Goal: Task Accomplishment & Management: Use online tool/utility

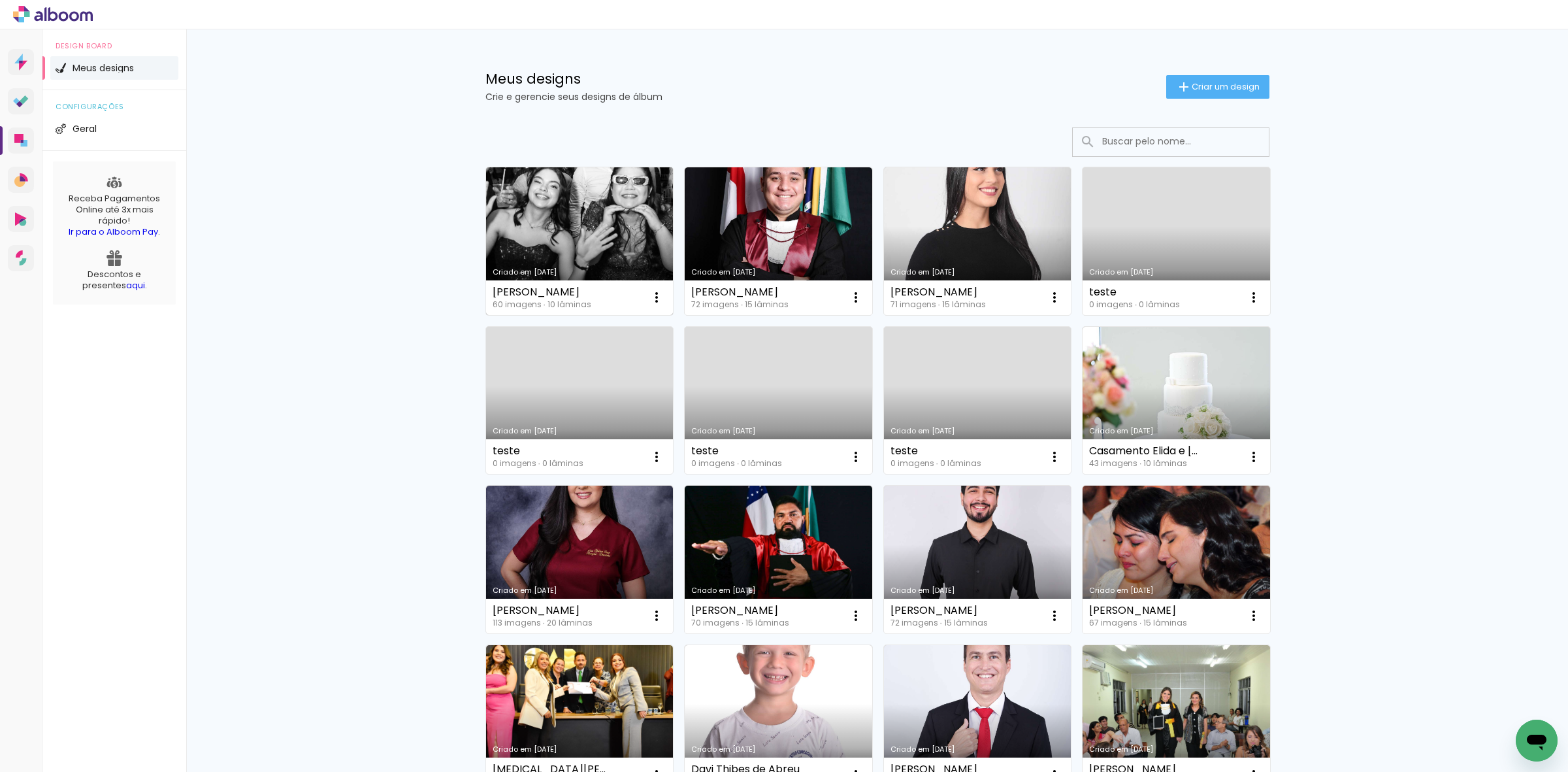
click at [553, 223] on link "Criado em [DATE]" at bounding box center [580, 241] width 187 height 148
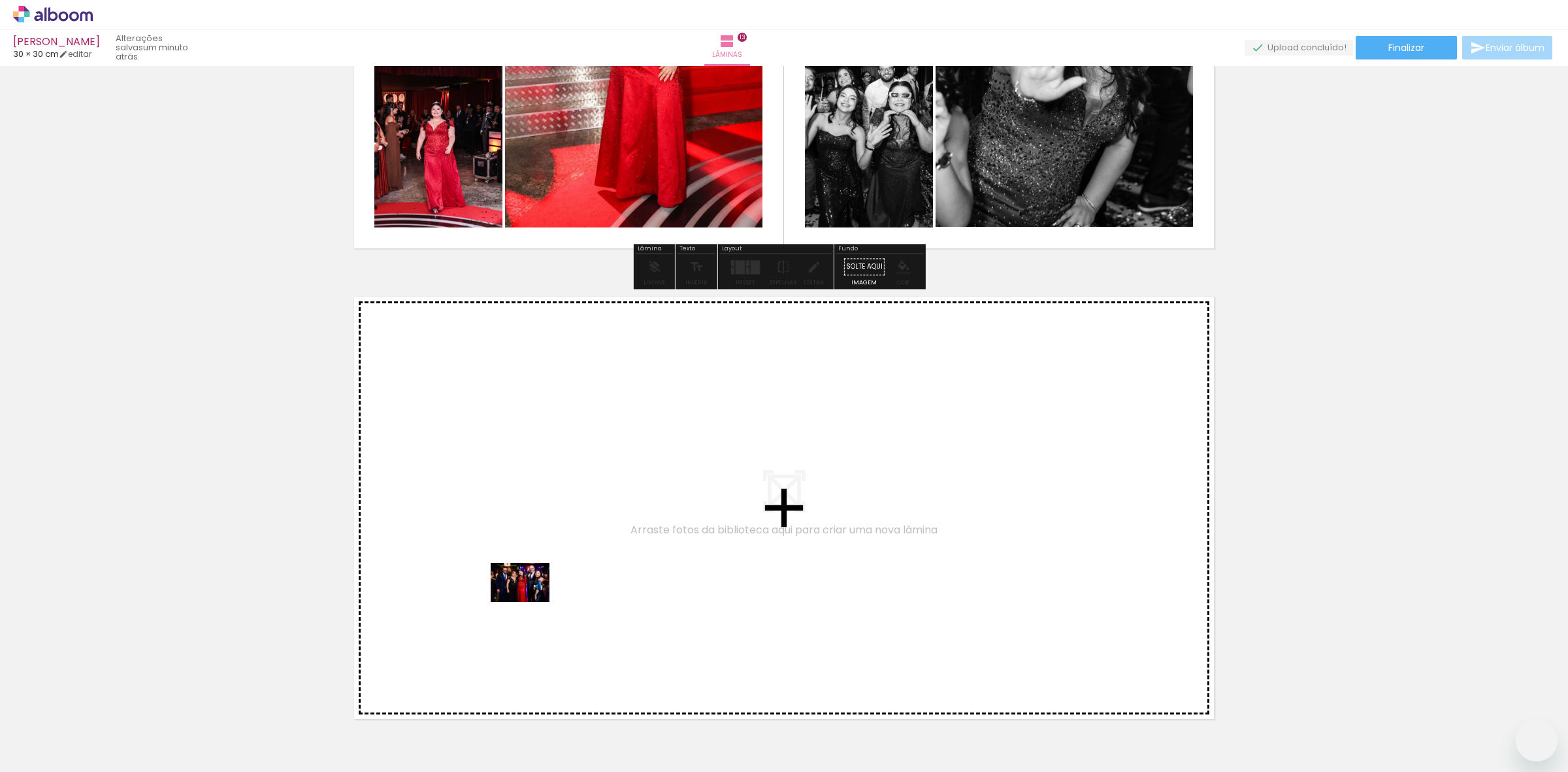
drag, startPoint x: 517, startPoint y: 611, endPoint x: 332, endPoint y: 652, distance: 189.5
click at [530, 602] on quentale-workspace at bounding box center [784, 386] width 1568 height 772
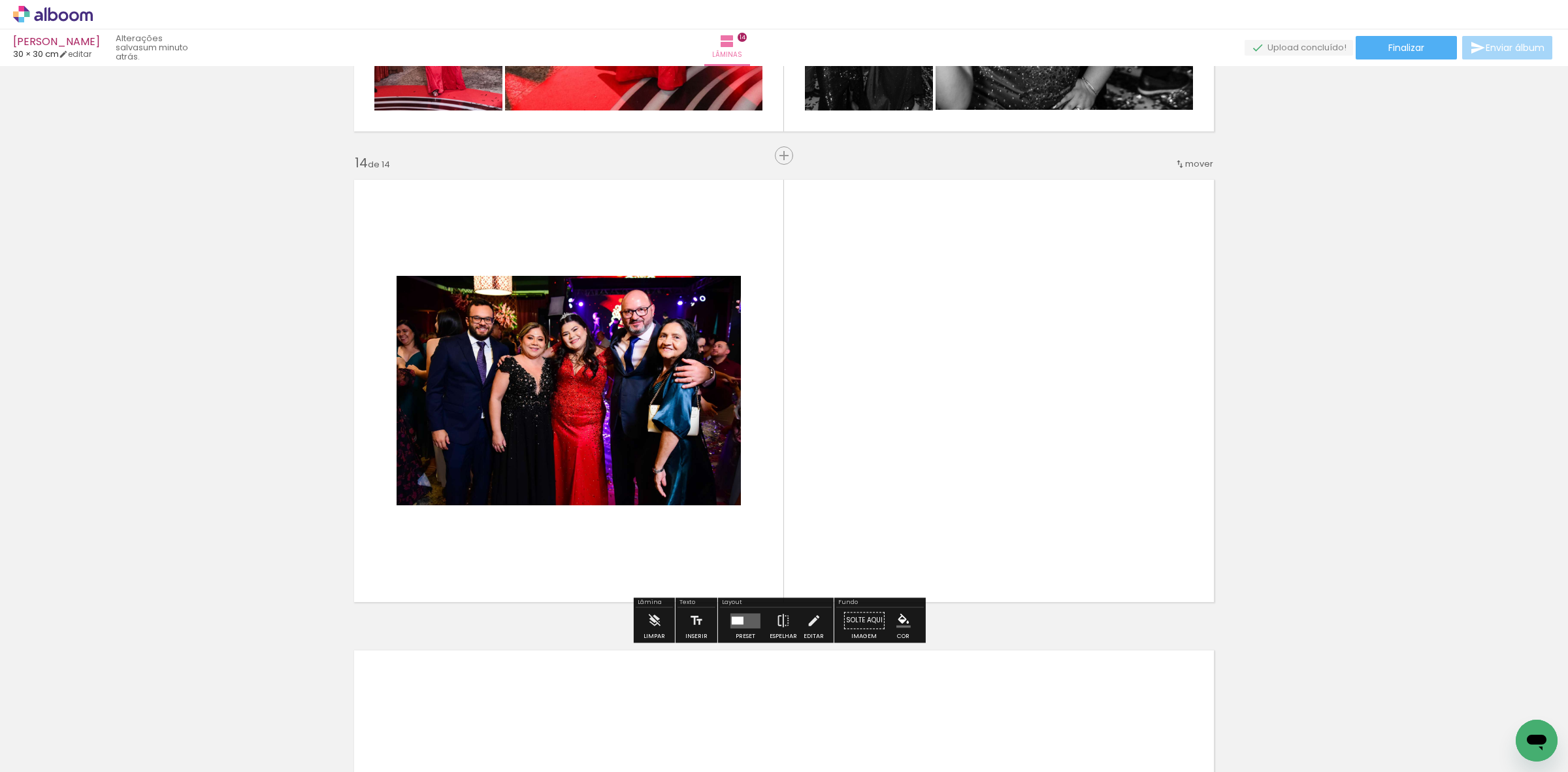
scroll to position [6063, 0]
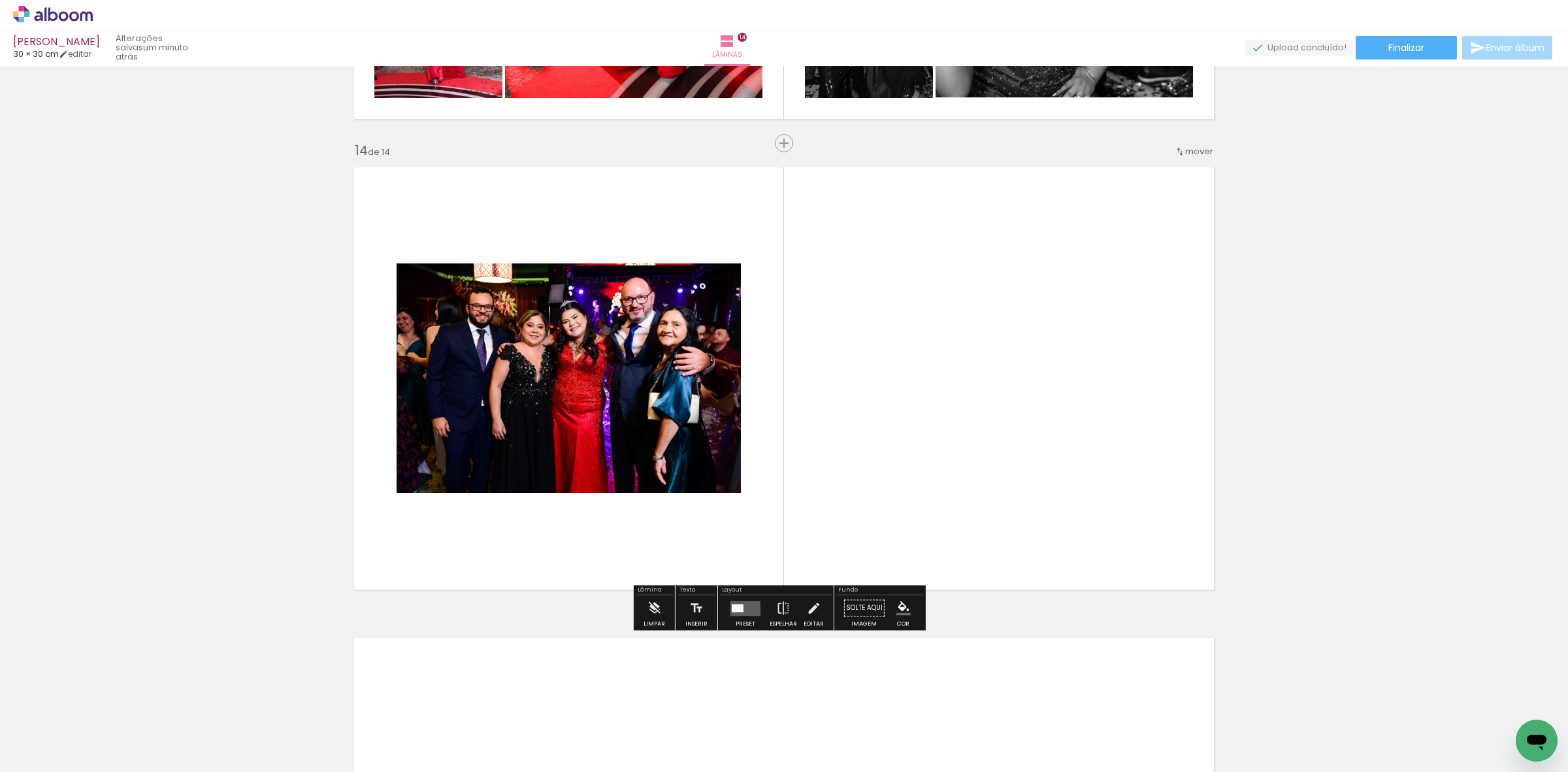
drag, startPoint x: 220, startPoint y: 722, endPoint x: 363, endPoint y: 557, distance: 218.3
click at [622, 463] on quentale-workspace at bounding box center [784, 386] width 1568 height 772
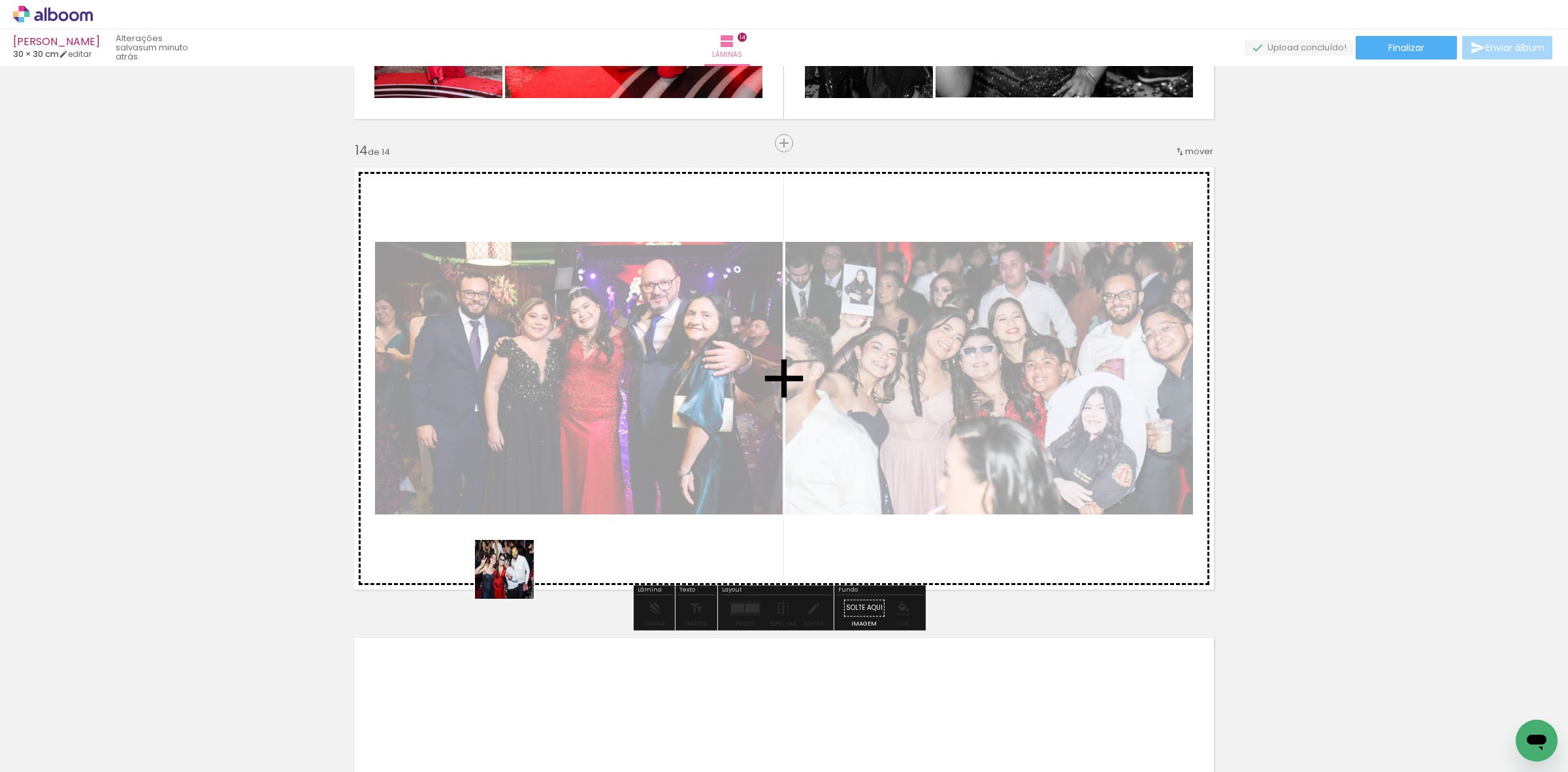
drag, startPoint x: 146, startPoint y: 733, endPoint x: 786, endPoint y: 487, distance: 685.7
click at [786, 486] on quentale-workspace at bounding box center [784, 386] width 1568 height 772
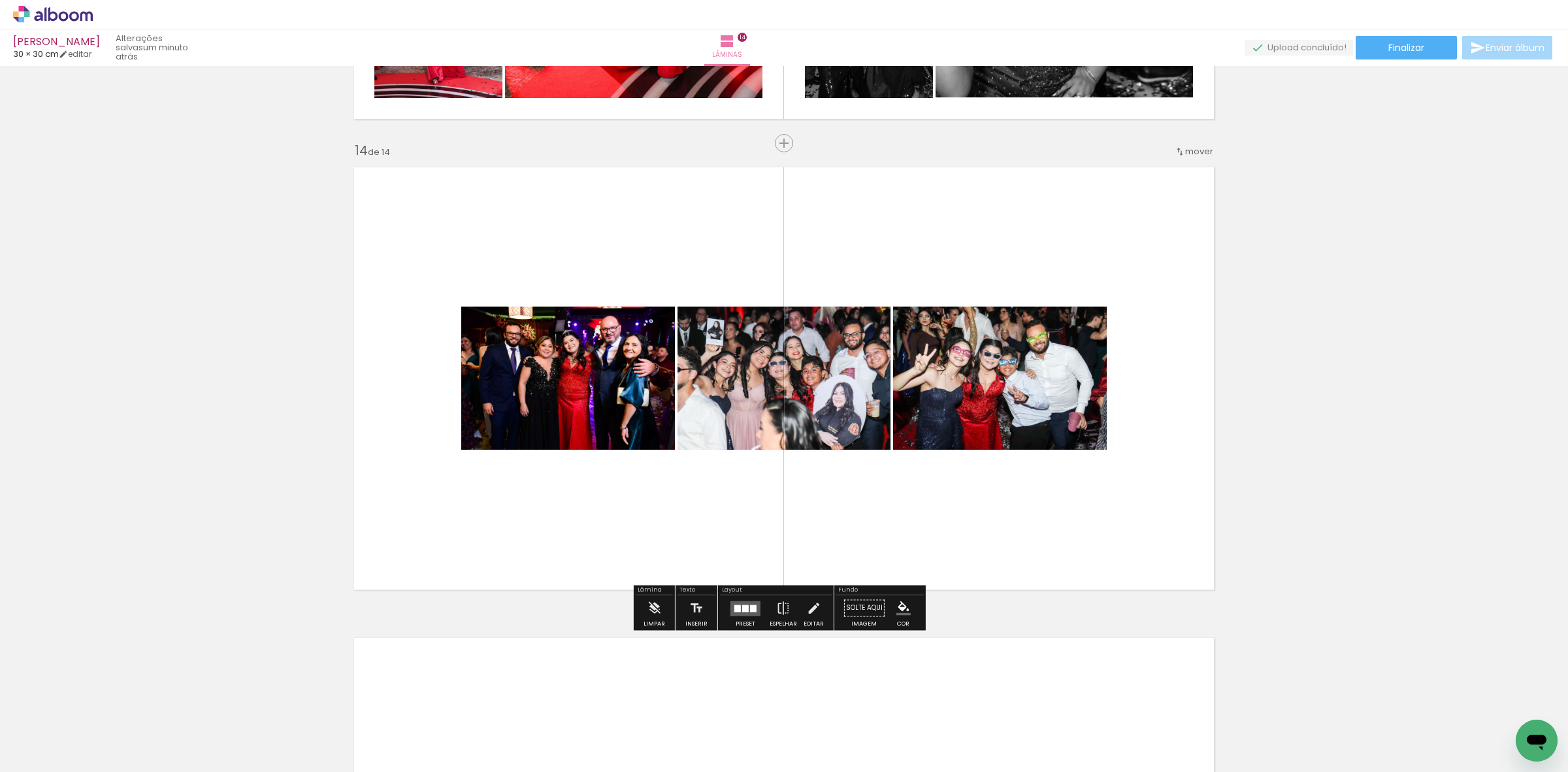
click at [742, 608] on div at bounding box center [745, 608] width 6 height 7
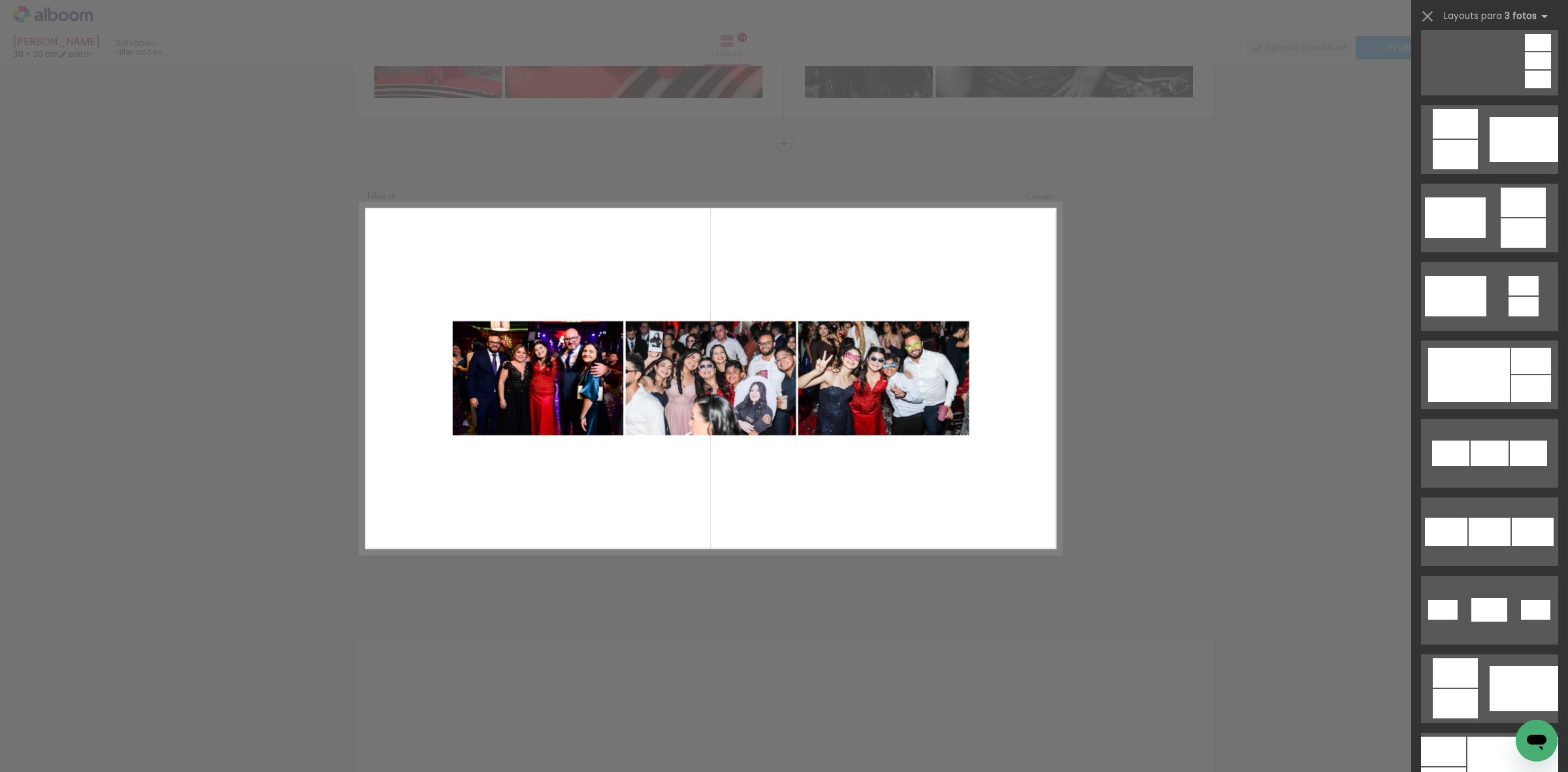
scroll to position [0, 0]
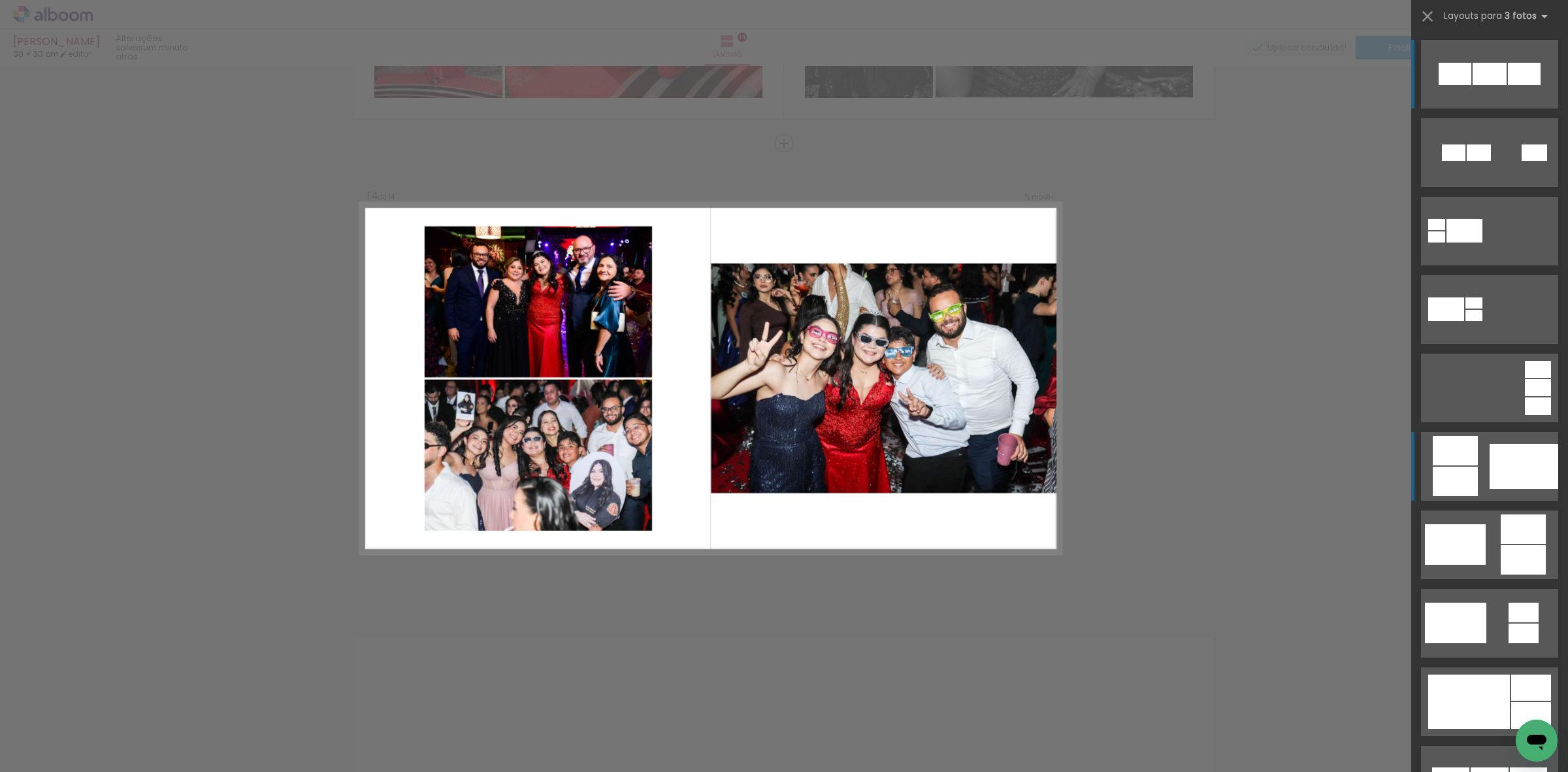
click at [1497, 456] on div at bounding box center [1524, 466] width 68 height 45
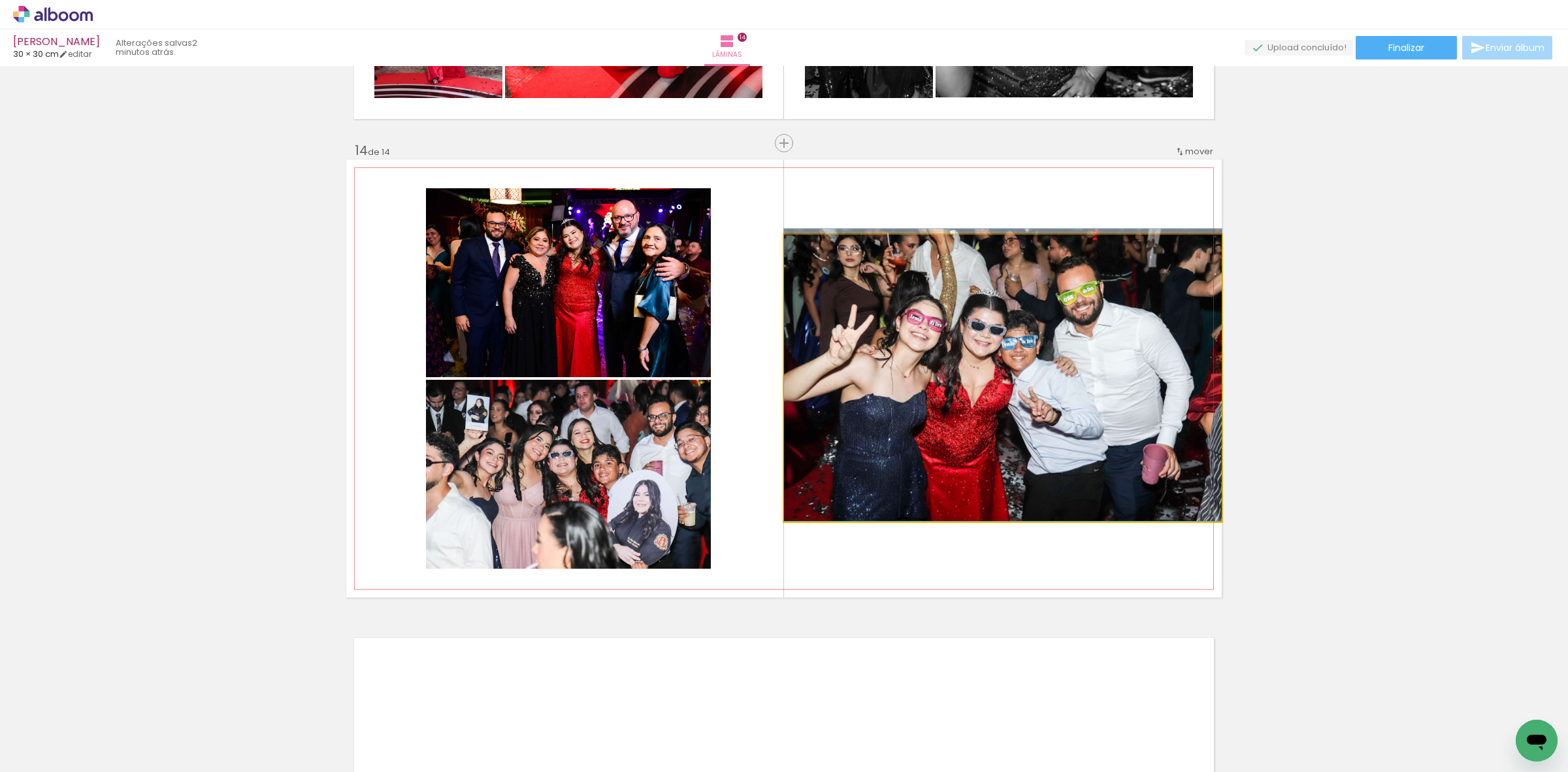
drag, startPoint x: 1004, startPoint y: 426, endPoint x: 1064, endPoint y: 393, distance: 68.5
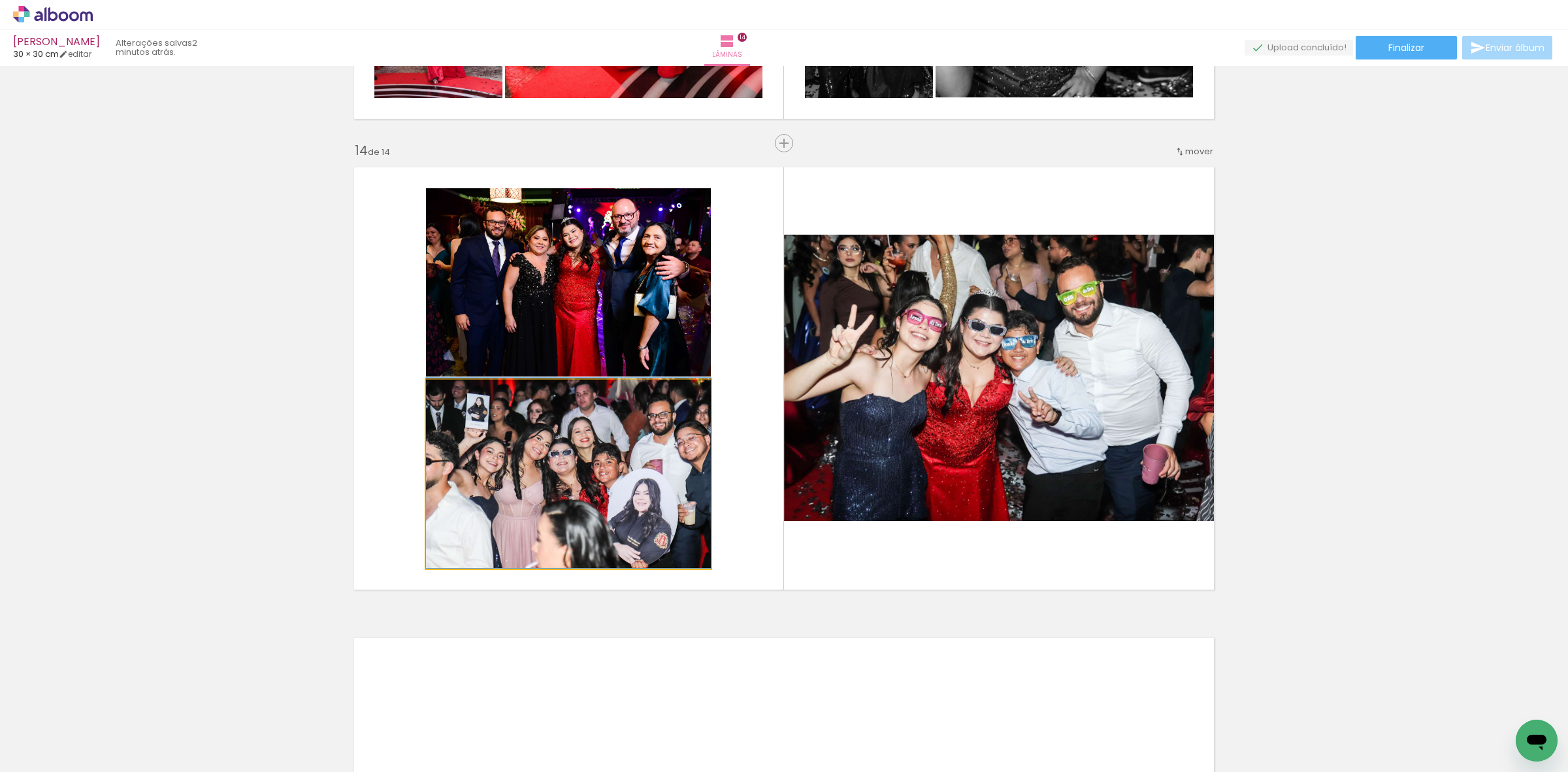
drag, startPoint x: 580, startPoint y: 508, endPoint x: 580, endPoint y: 464, distance: 44.0
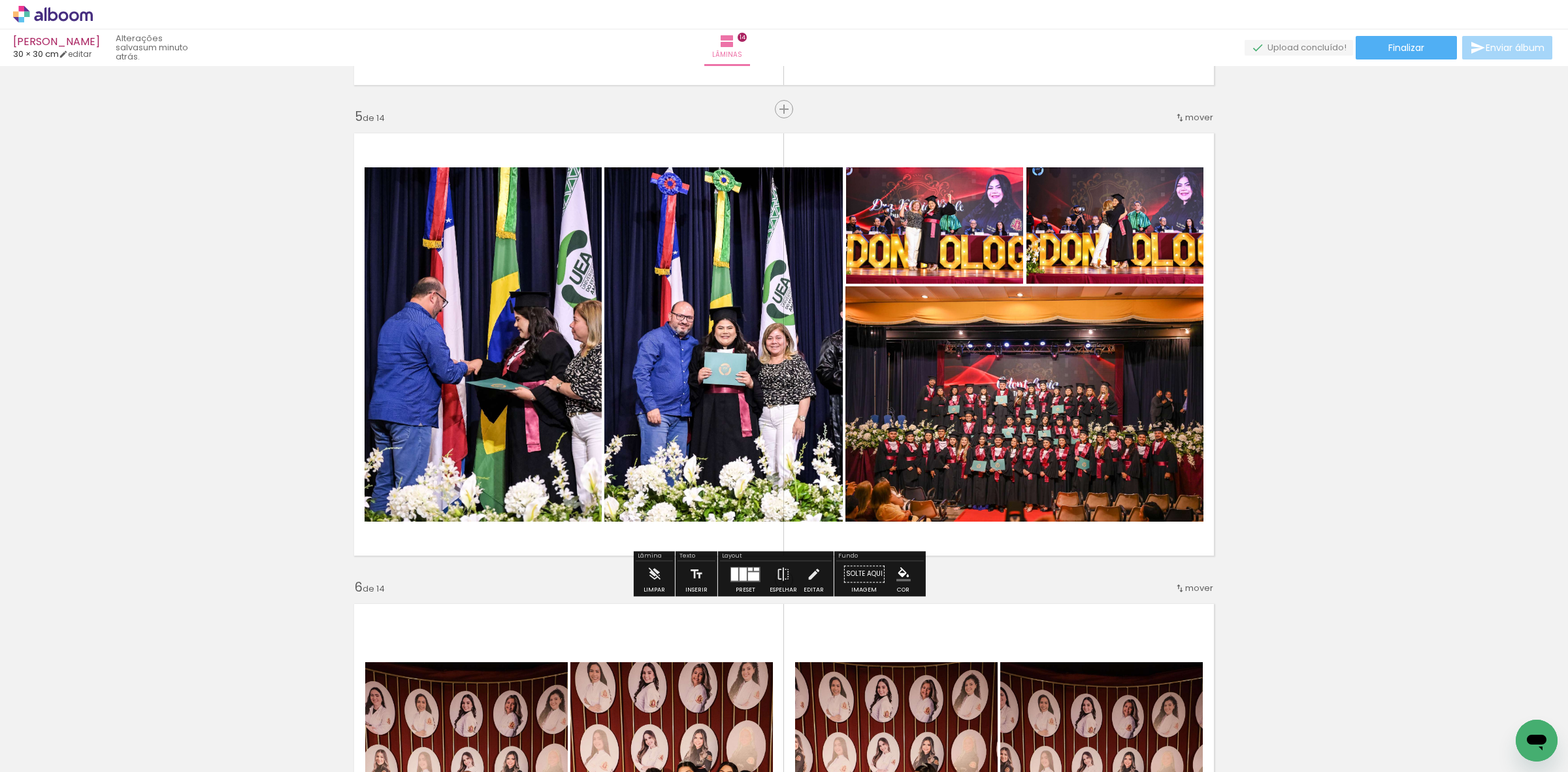
scroll to position [1880, 0]
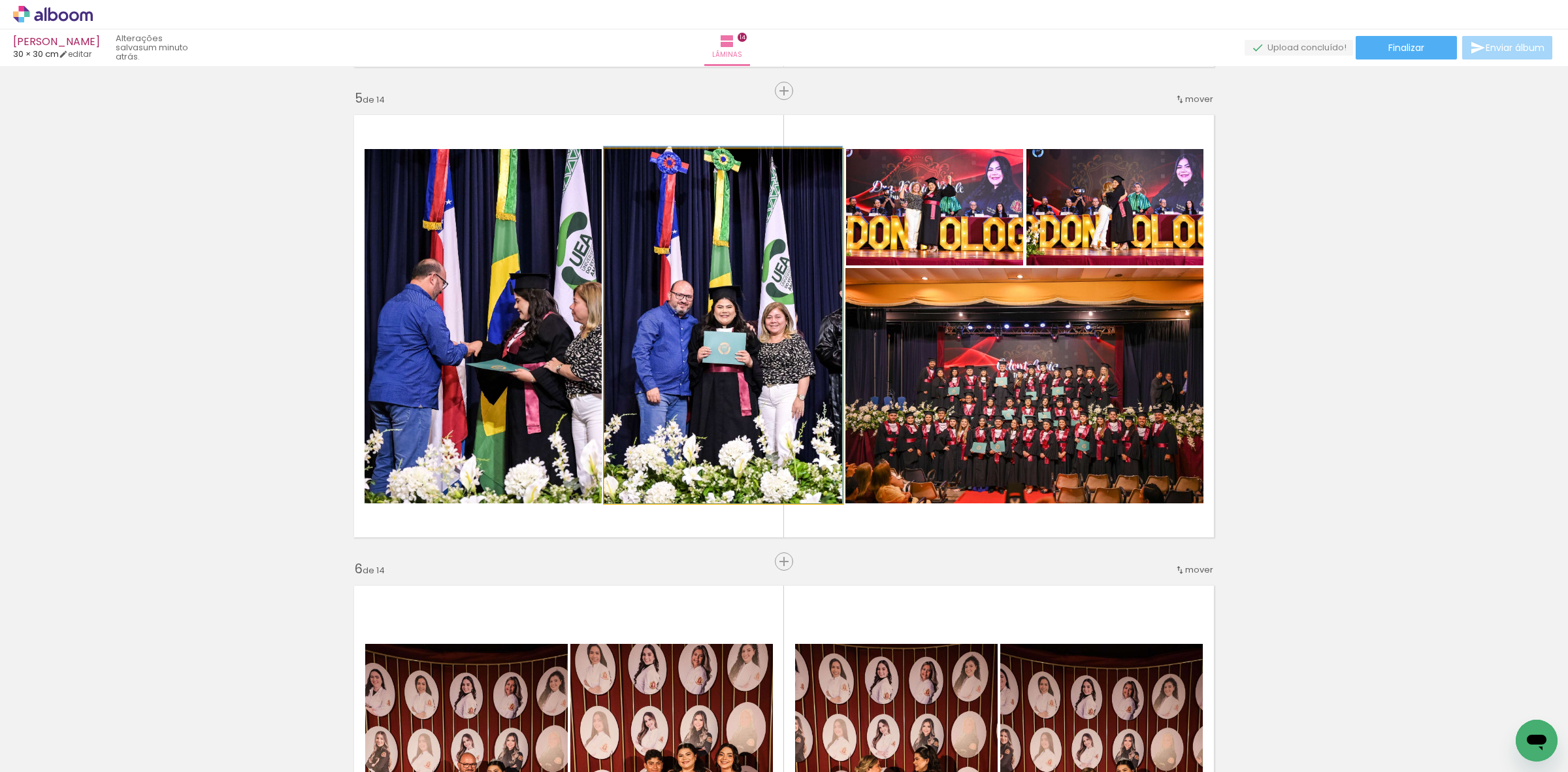
drag, startPoint x: 756, startPoint y: 381, endPoint x: 723, endPoint y: 371, distance: 34.5
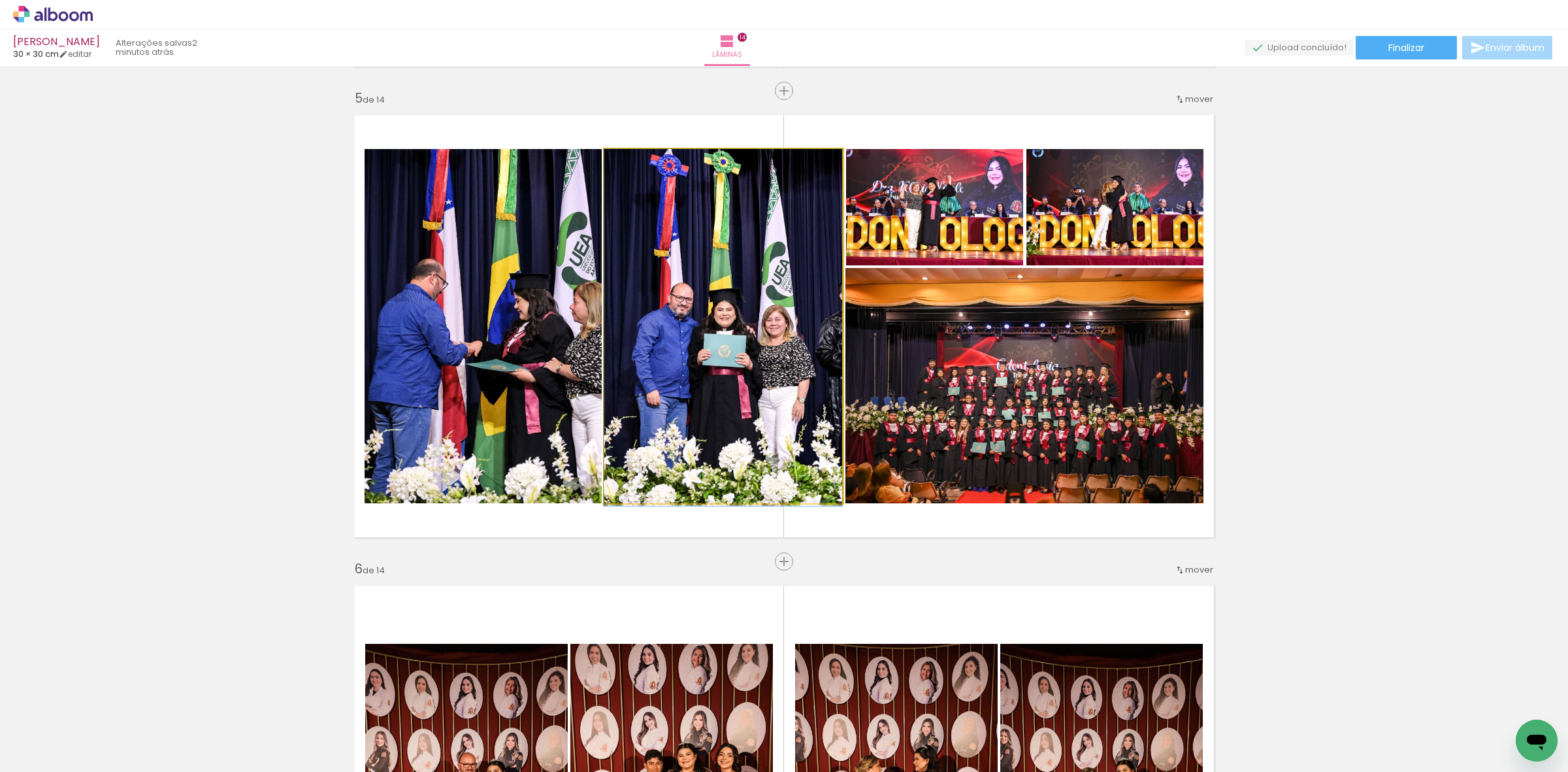
drag, startPoint x: 690, startPoint y: 306, endPoint x: 671, endPoint y: 327, distance: 28.3
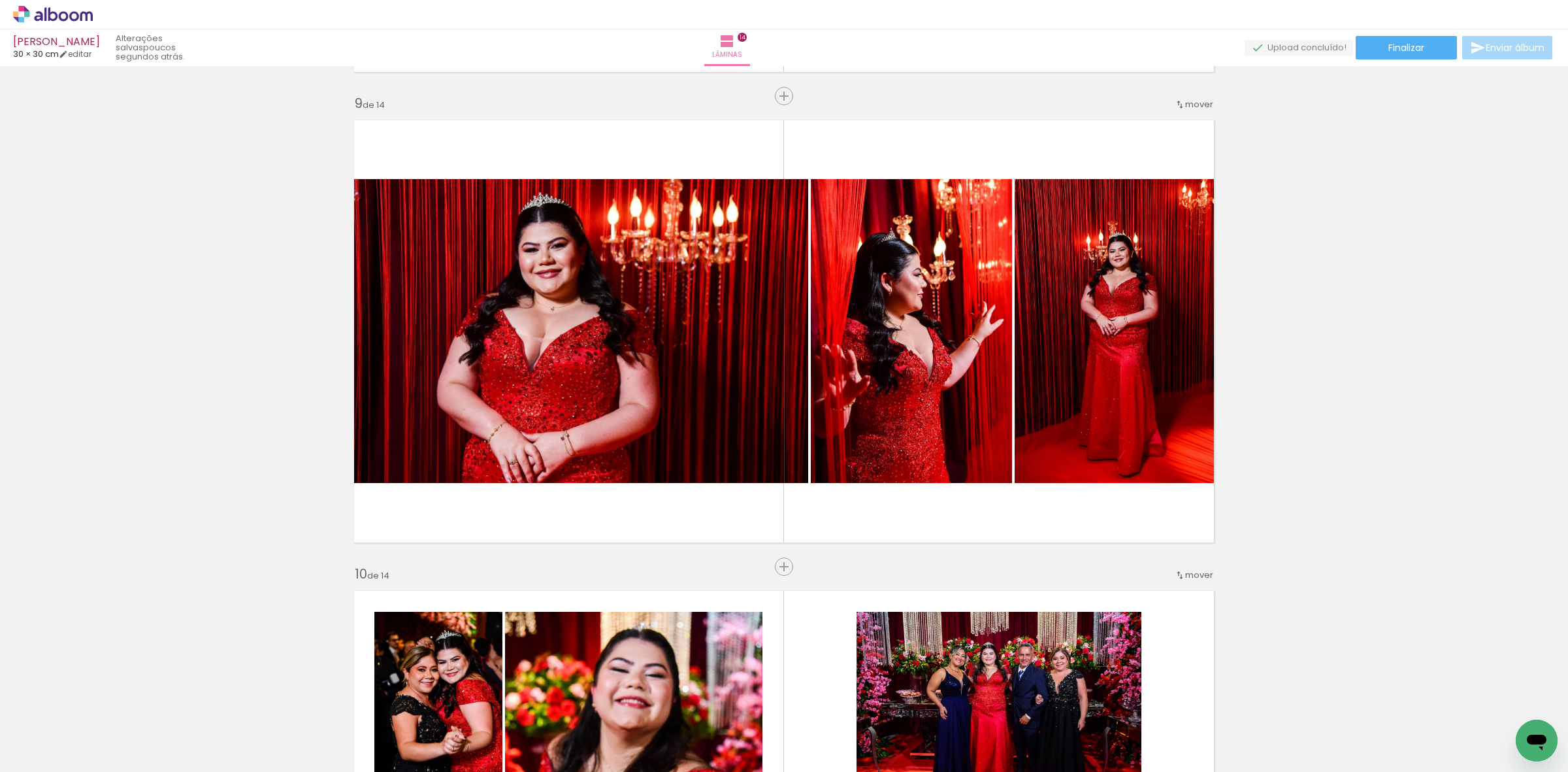
scroll to position [3759, 0]
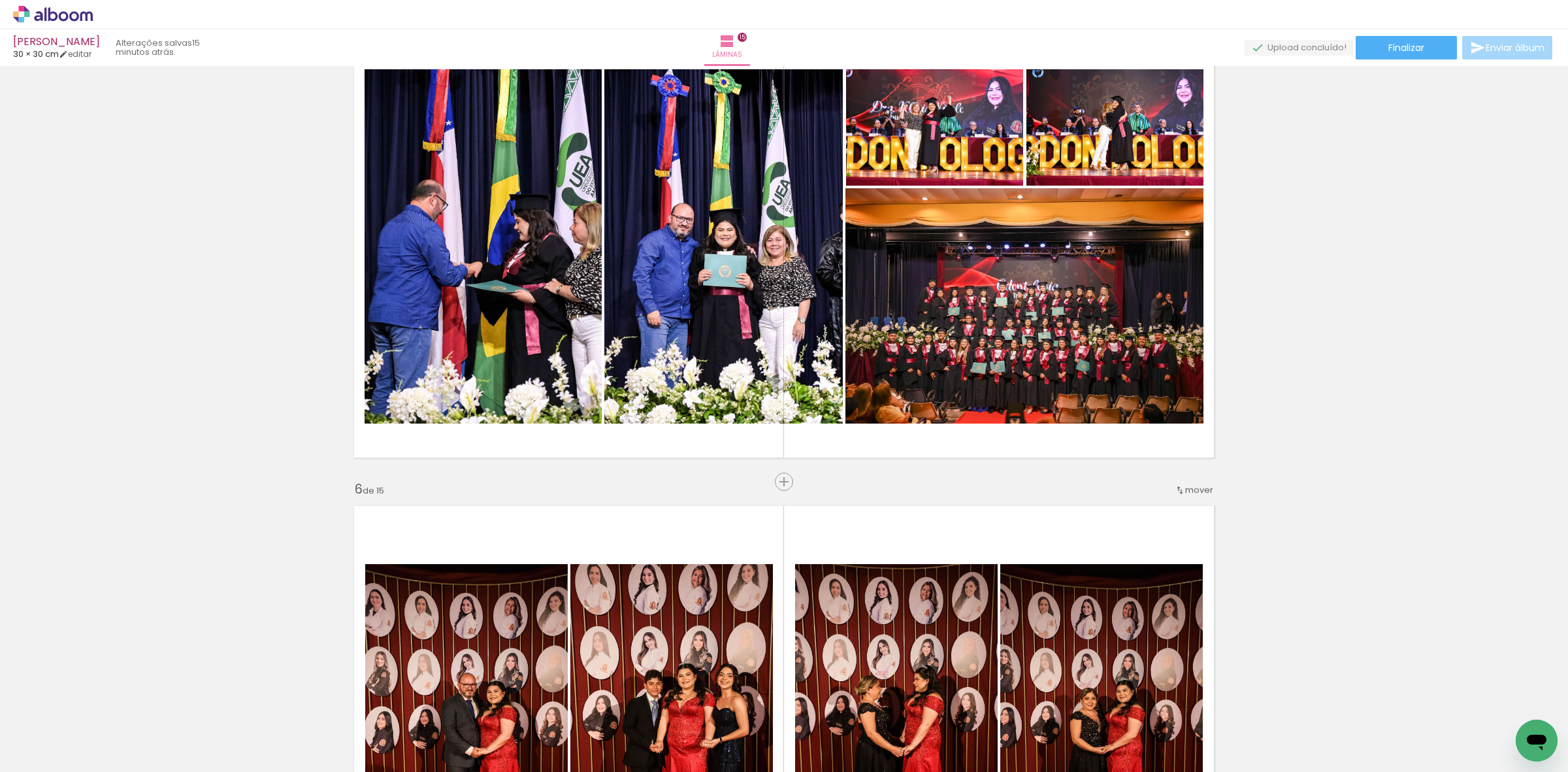
scroll to position [1961, 0]
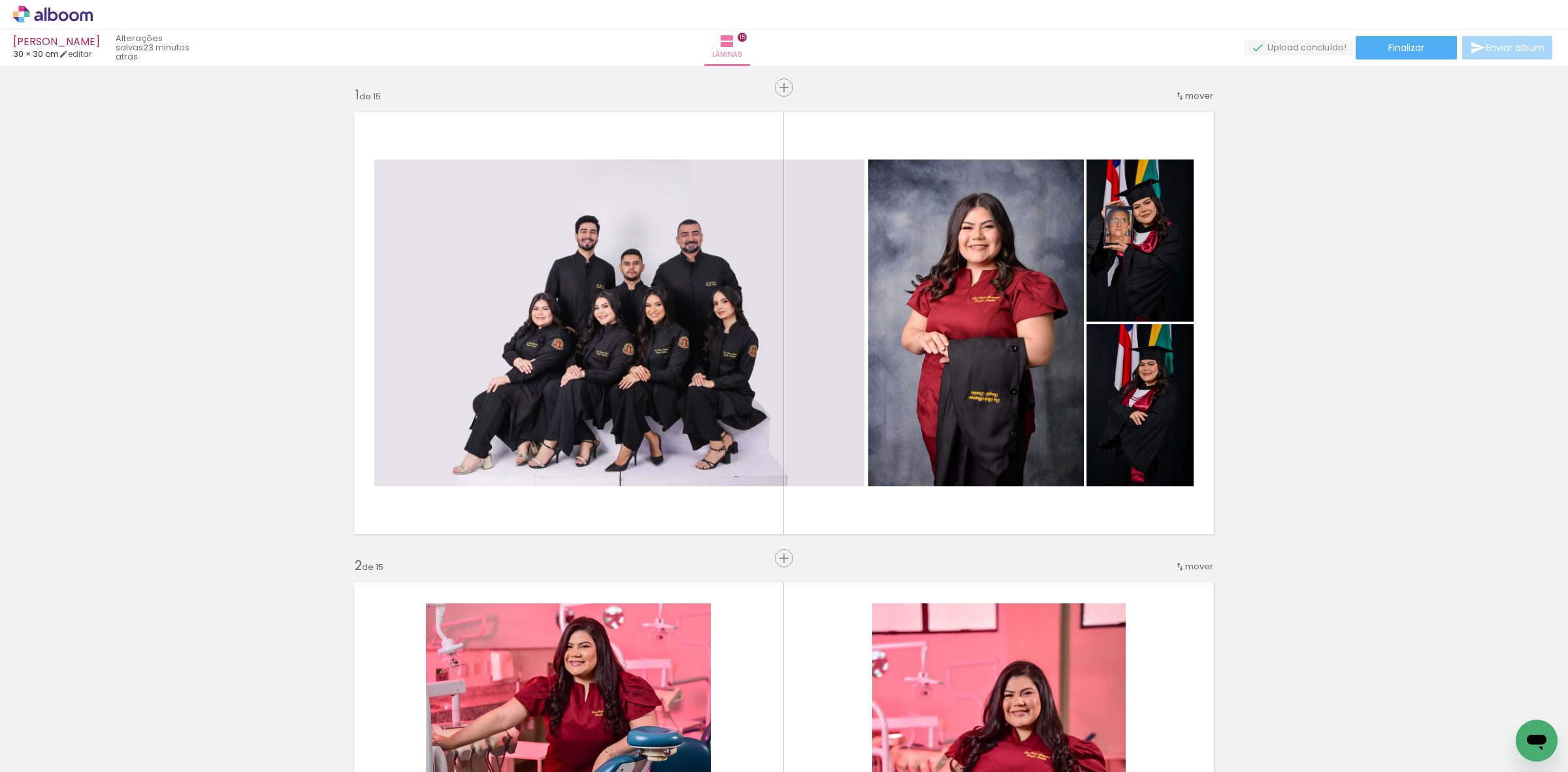
click at [27, 741] on input "Não utilizadas" at bounding box center [37, 743] width 50 height 11
click at [0, 0] on slot "Todas as fotos" at bounding box center [0, 0] width 0 height 0
type input "Todas as fotos"
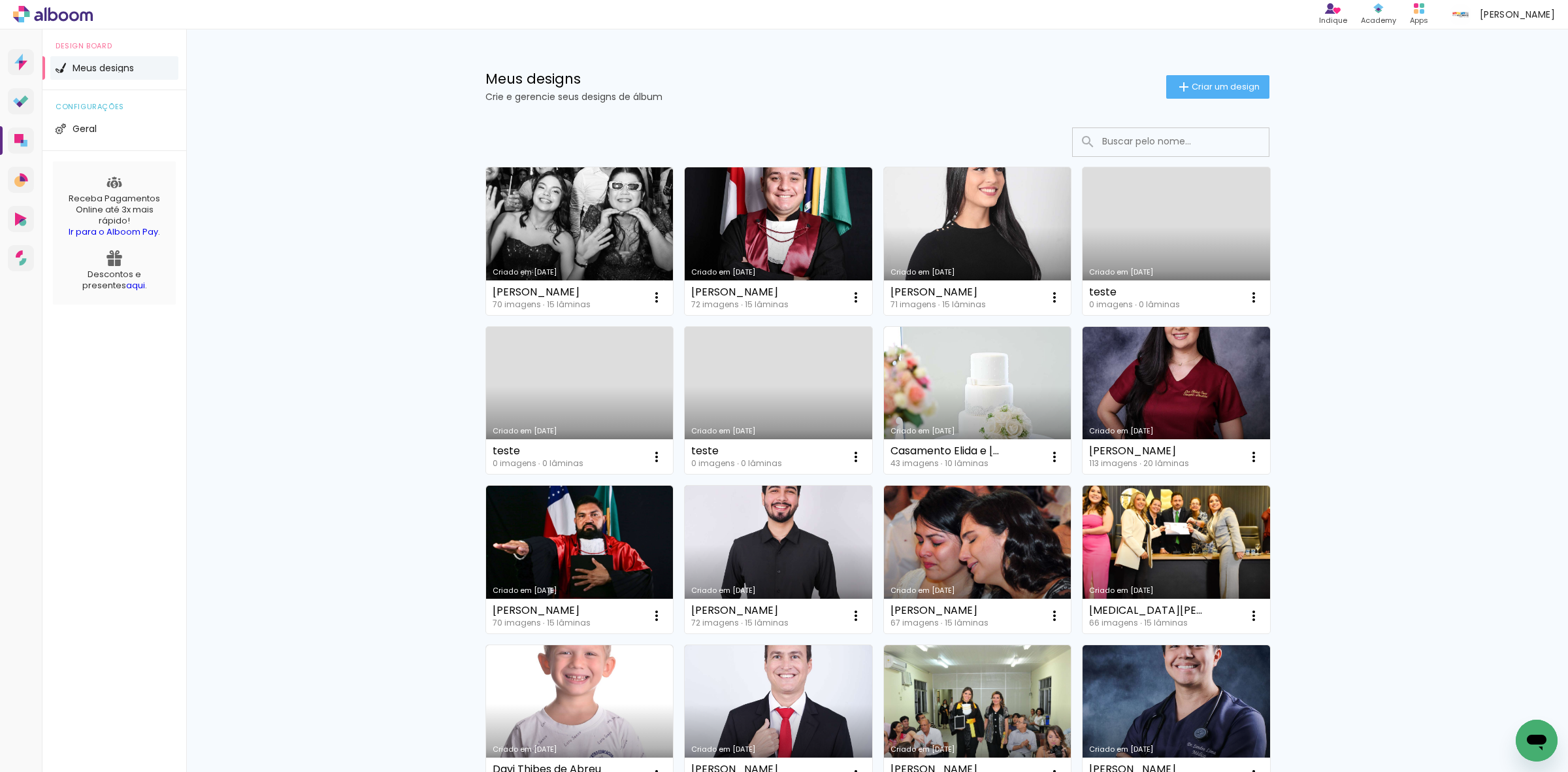
drag, startPoint x: 1209, startPoint y: 86, endPoint x: 1197, endPoint y: 86, distance: 12.0
click at [1209, 86] on span "Criar um design" at bounding box center [1225, 86] width 68 height 9
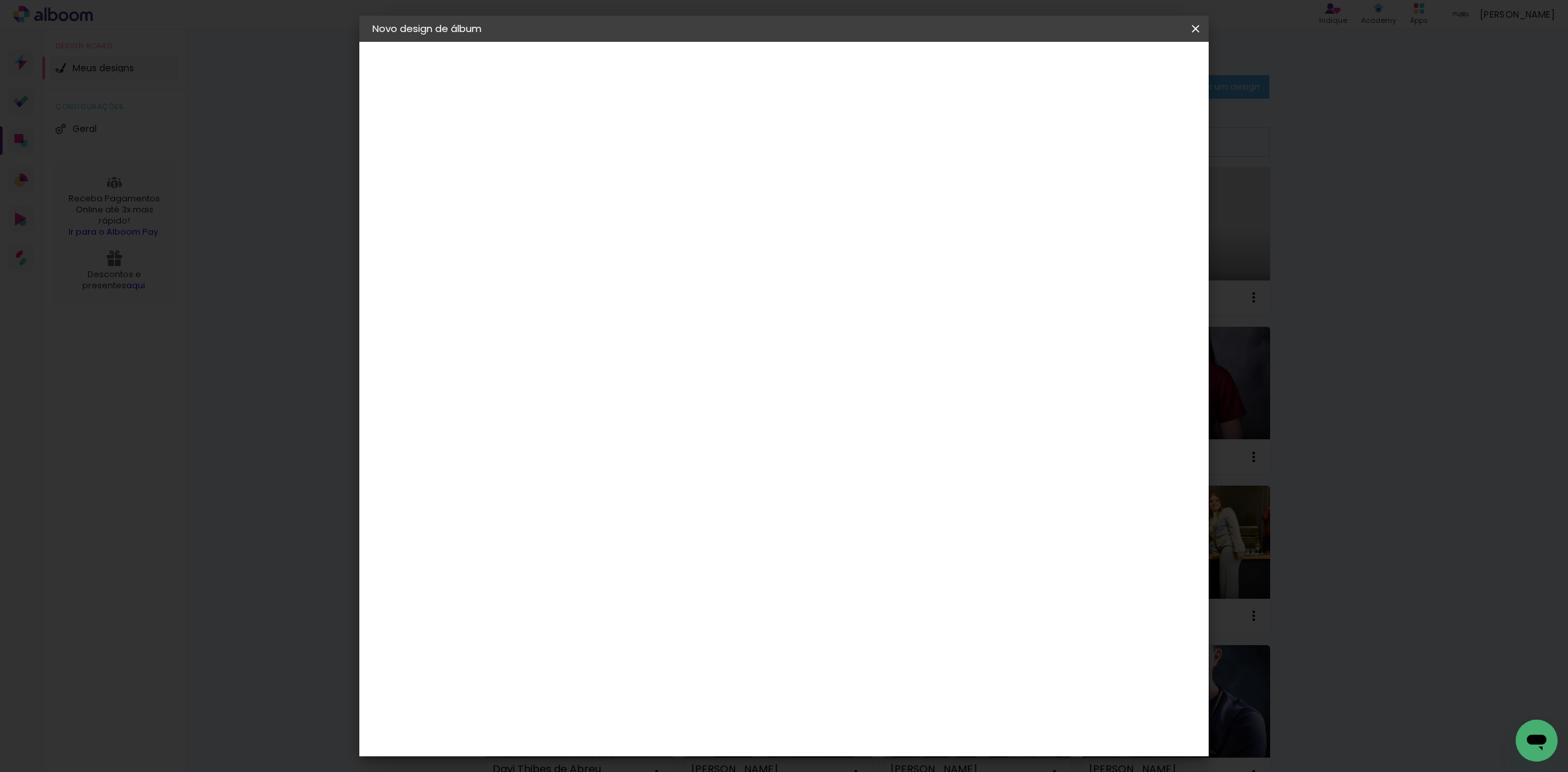
click at [586, 169] on input at bounding box center [586, 176] width 0 height 20
type input "[PERSON_NAME]"
type paper-input "[PERSON_NAME]"
click at [0, 0] on slot "Avançar" at bounding box center [0, 0] width 0 height 0
click at [0, 0] on slot "Tamanho Livre" at bounding box center [0, 0] width 0 height 0
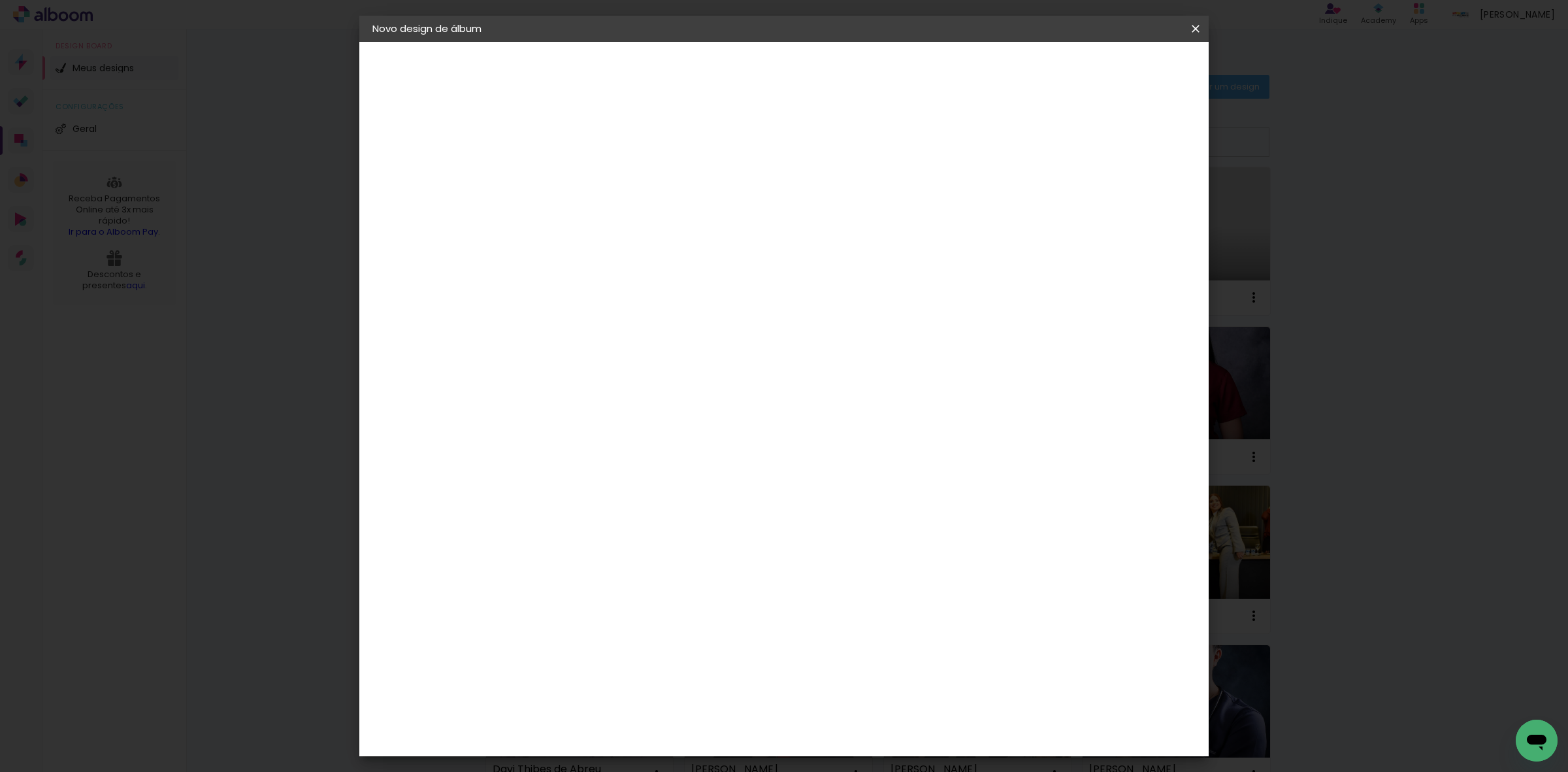
click at [0, 0] on slot "Avançar" at bounding box center [0, 0] width 0 height 0
click at [1111, 65] on span "Iniciar design" at bounding box center [1082, 69] width 60 height 9
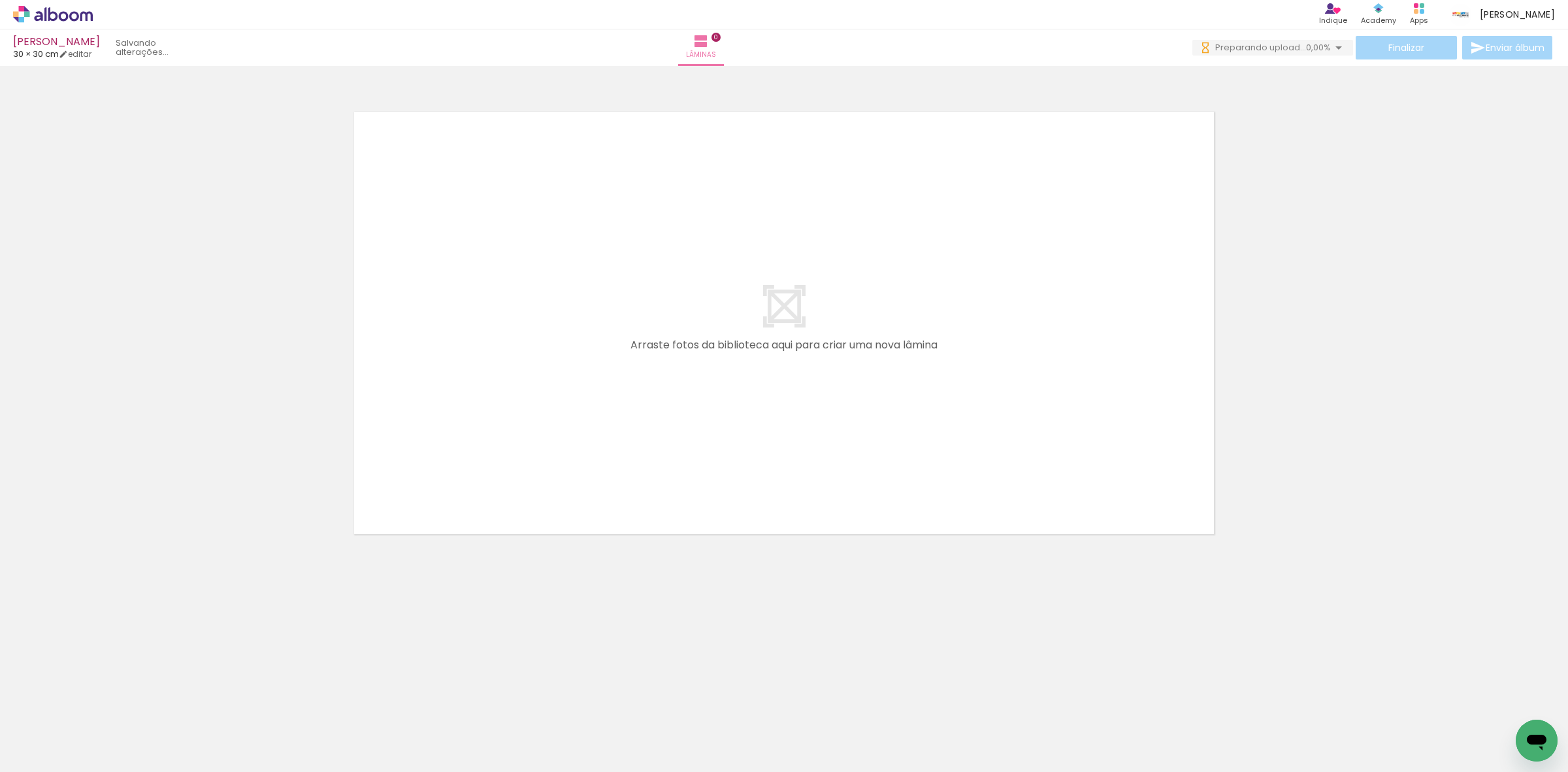
click at [50, 727] on input "Todas as fotos" at bounding box center [37, 732] width 50 height 11
click at [0, 0] on slot "Não utilizadas" at bounding box center [0, 0] width 0 height 0
type input "Não utilizadas"
drag, startPoint x: 127, startPoint y: 734, endPoint x: 597, endPoint y: 511, distance: 520.2
click at [596, 512] on quentale-workspace at bounding box center [784, 386] width 1568 height 772
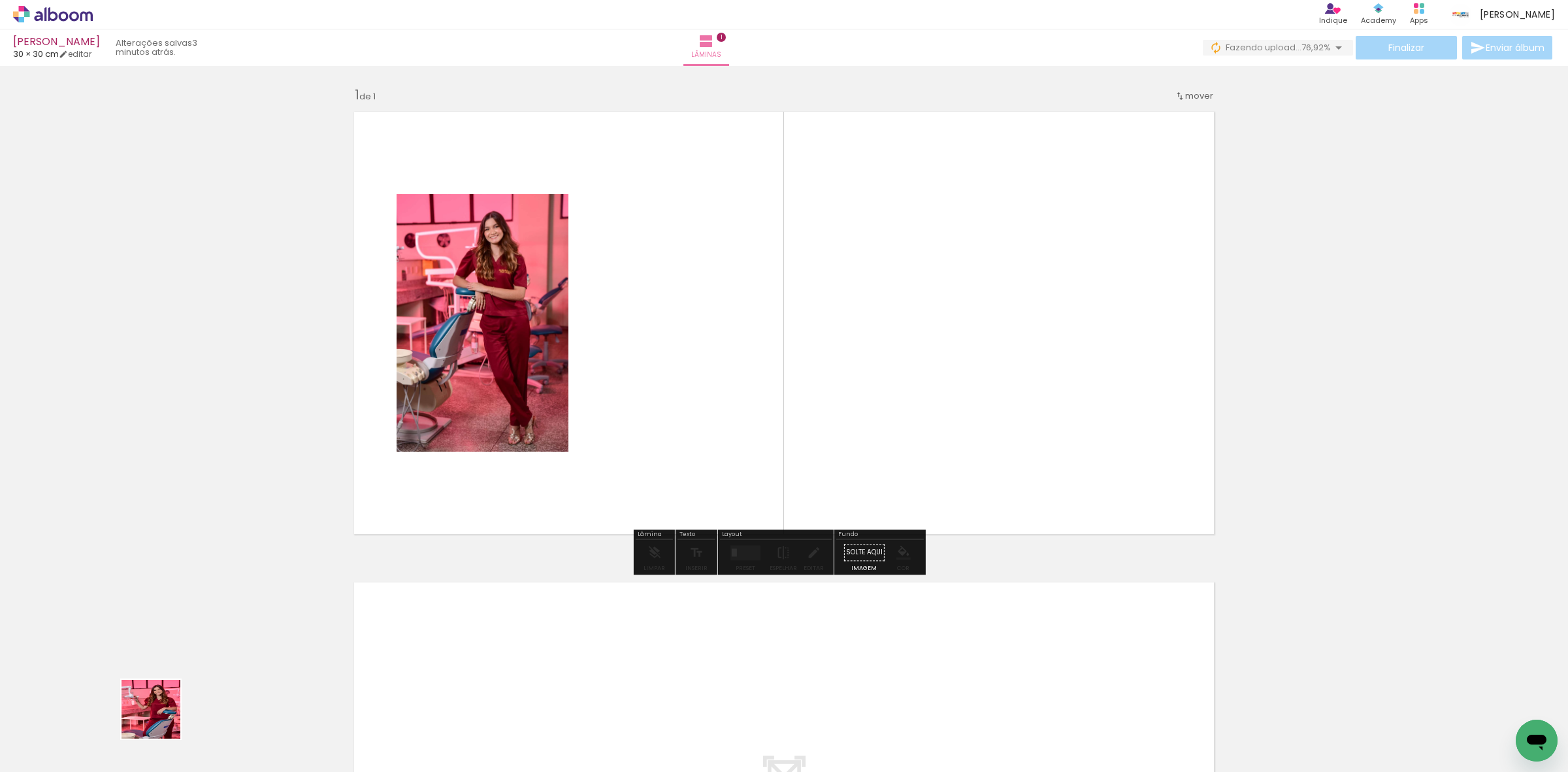
drag, startPoint x: 134, startPoint y: 729, endPoint x: 809, endPoint y: 321, distance: 788.7
click at [809, 321] on quentale-workspace at bounding box center [784, 386] width 1568 height 772
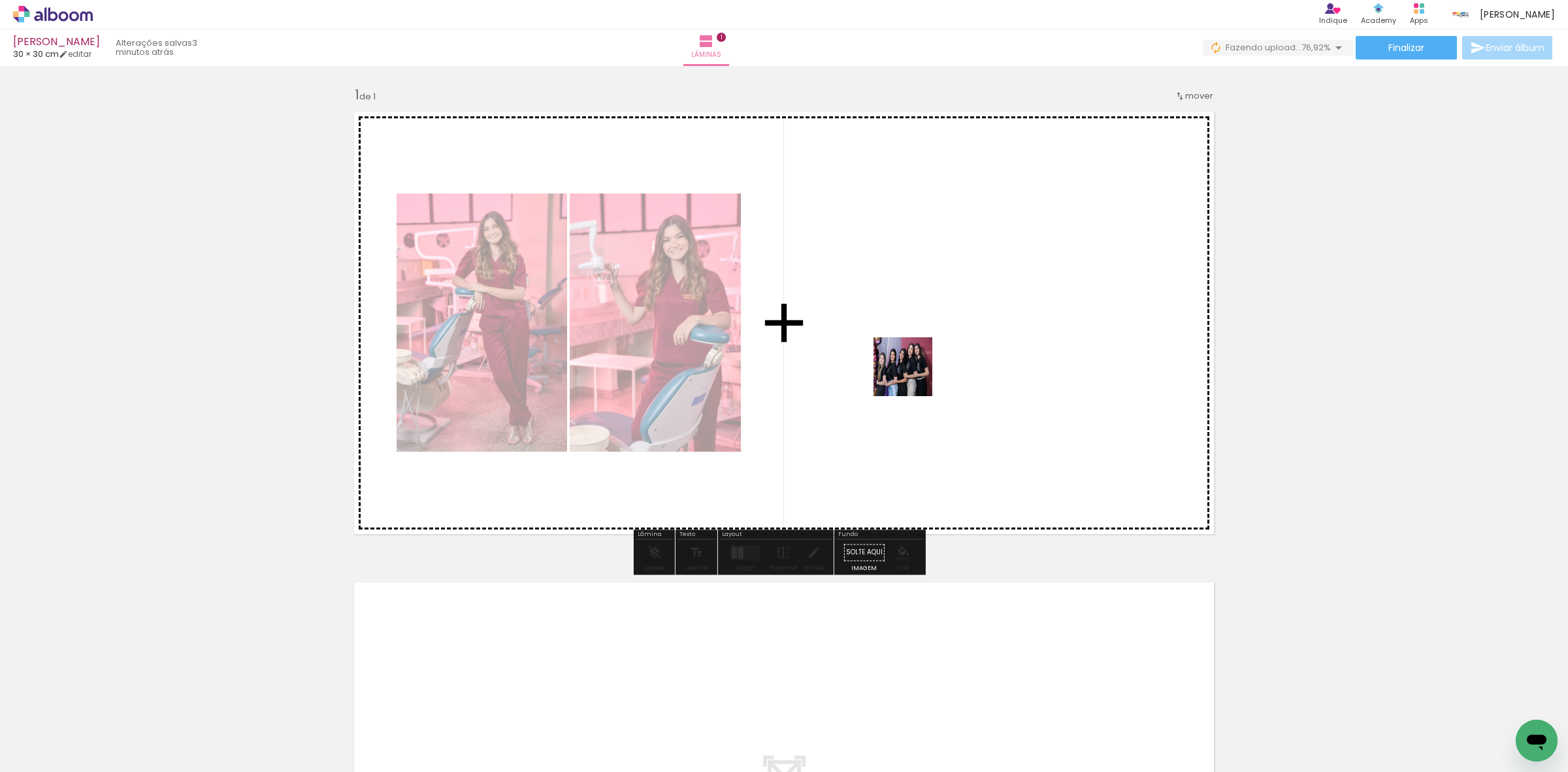
drag, startPoint x: 135, startPoint y: 729, endPoint x: 942, endPoint y: 368, distance: 884.1
click at [942, 368] on quentale-workspace at bounding box center [784, 386] width 1568 height 772
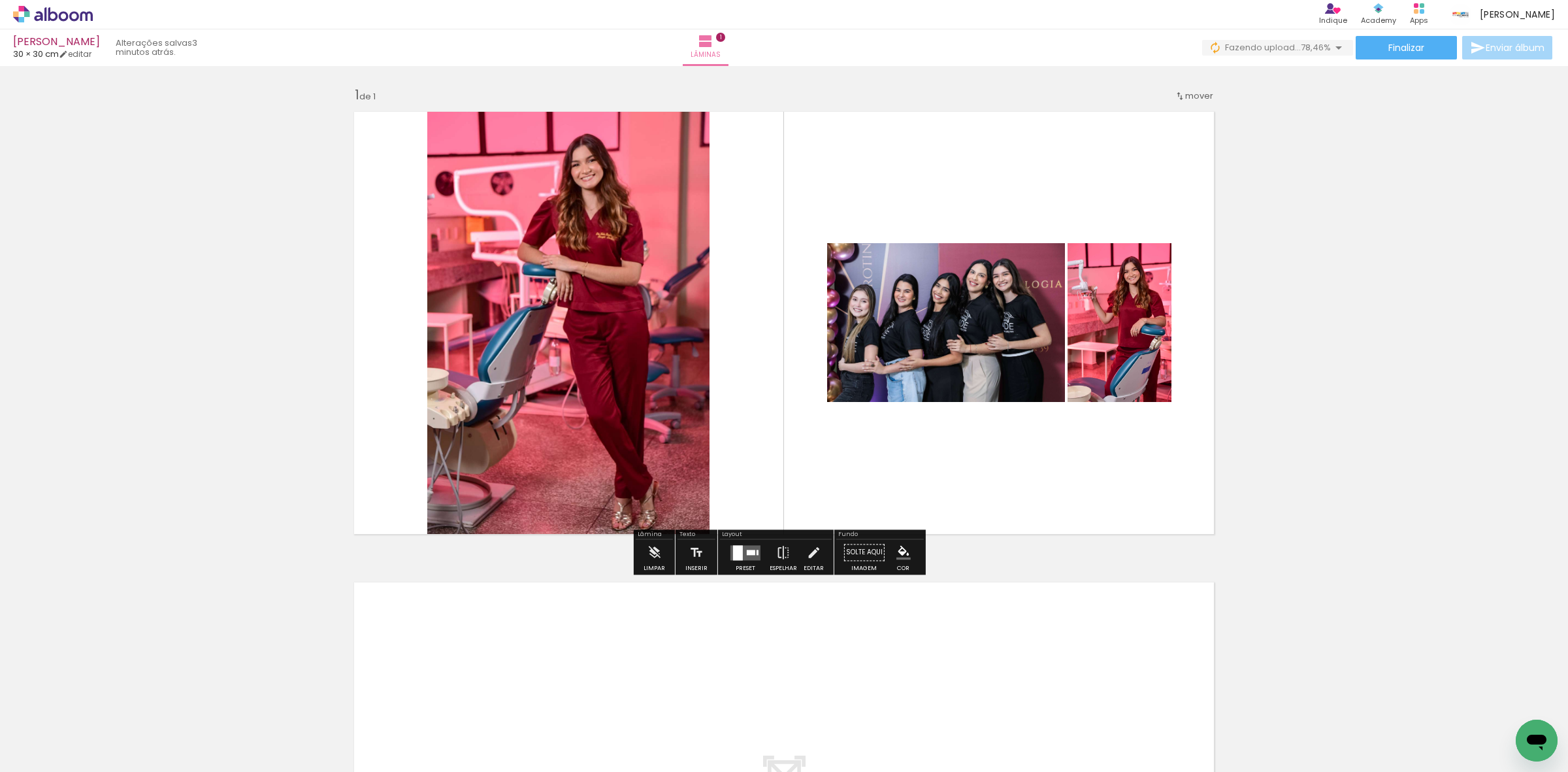
click at [736, 554] on div at bounding box center [737, 552] width 10 height 15
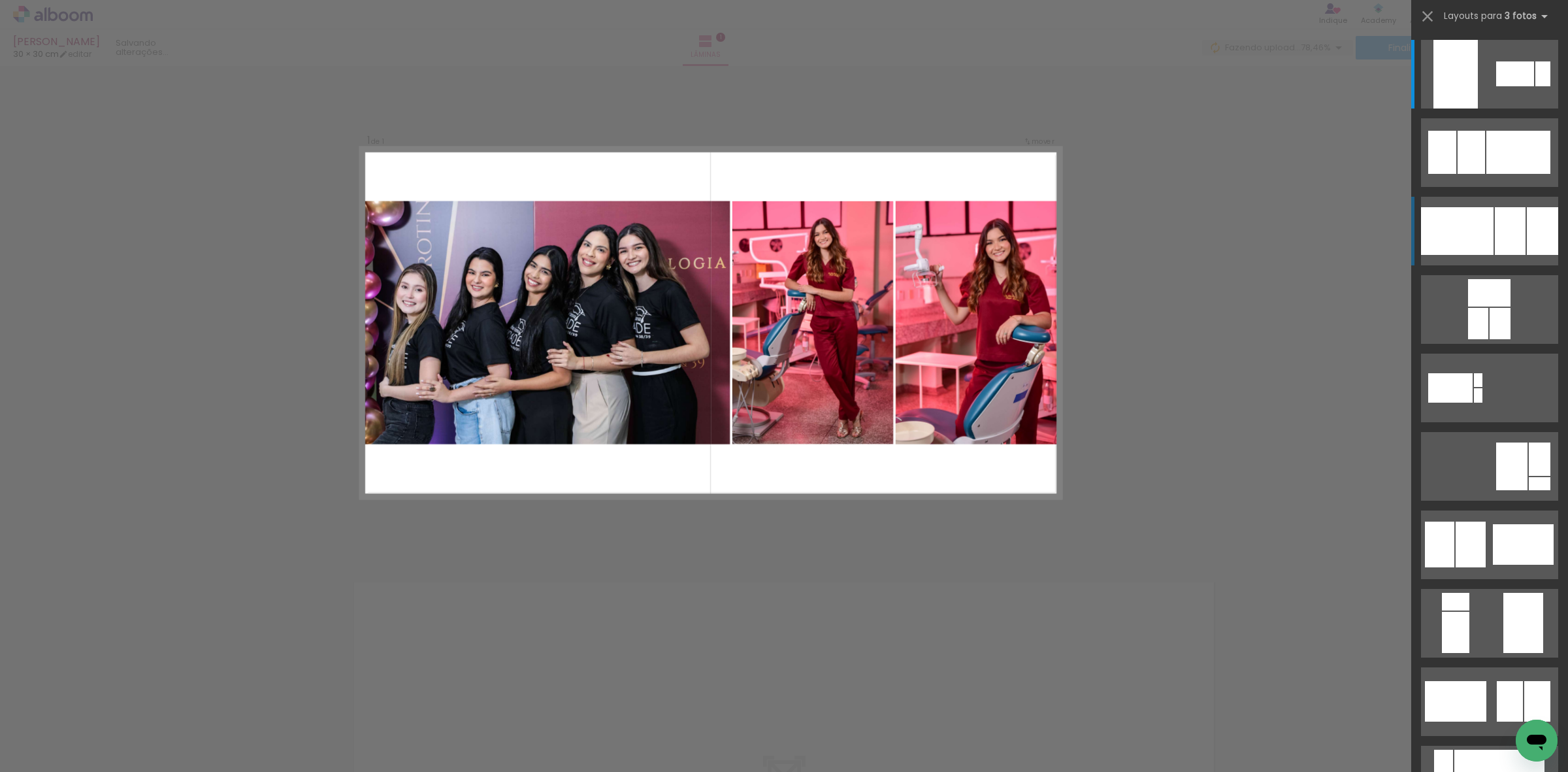
click at [1495, 226] on div at bounding box center [1511, 231] width 31 height 47
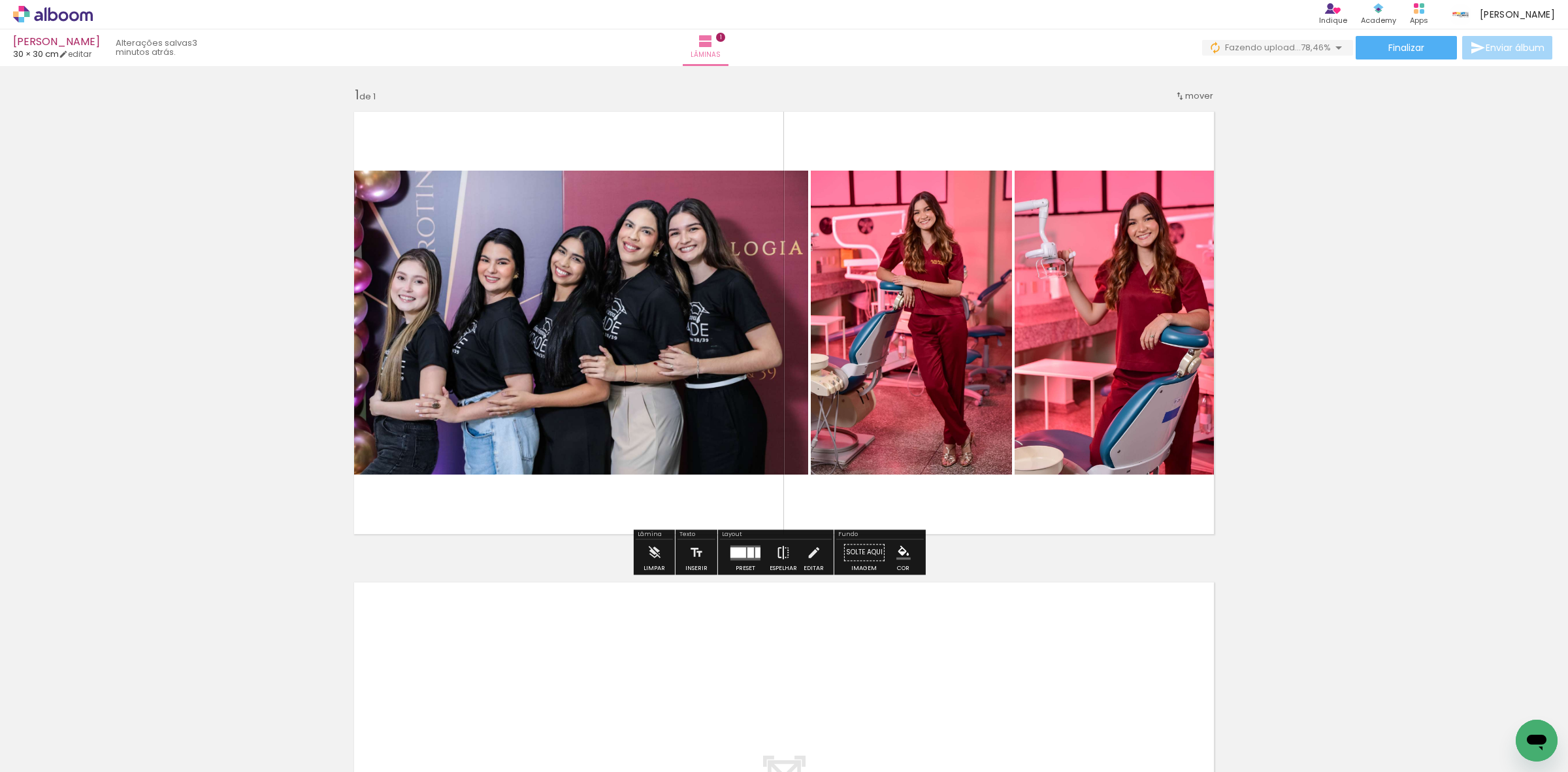
click at [772, 553] on paper-button "Espelhar" at bounding box center [783, 556] width 34 height 33
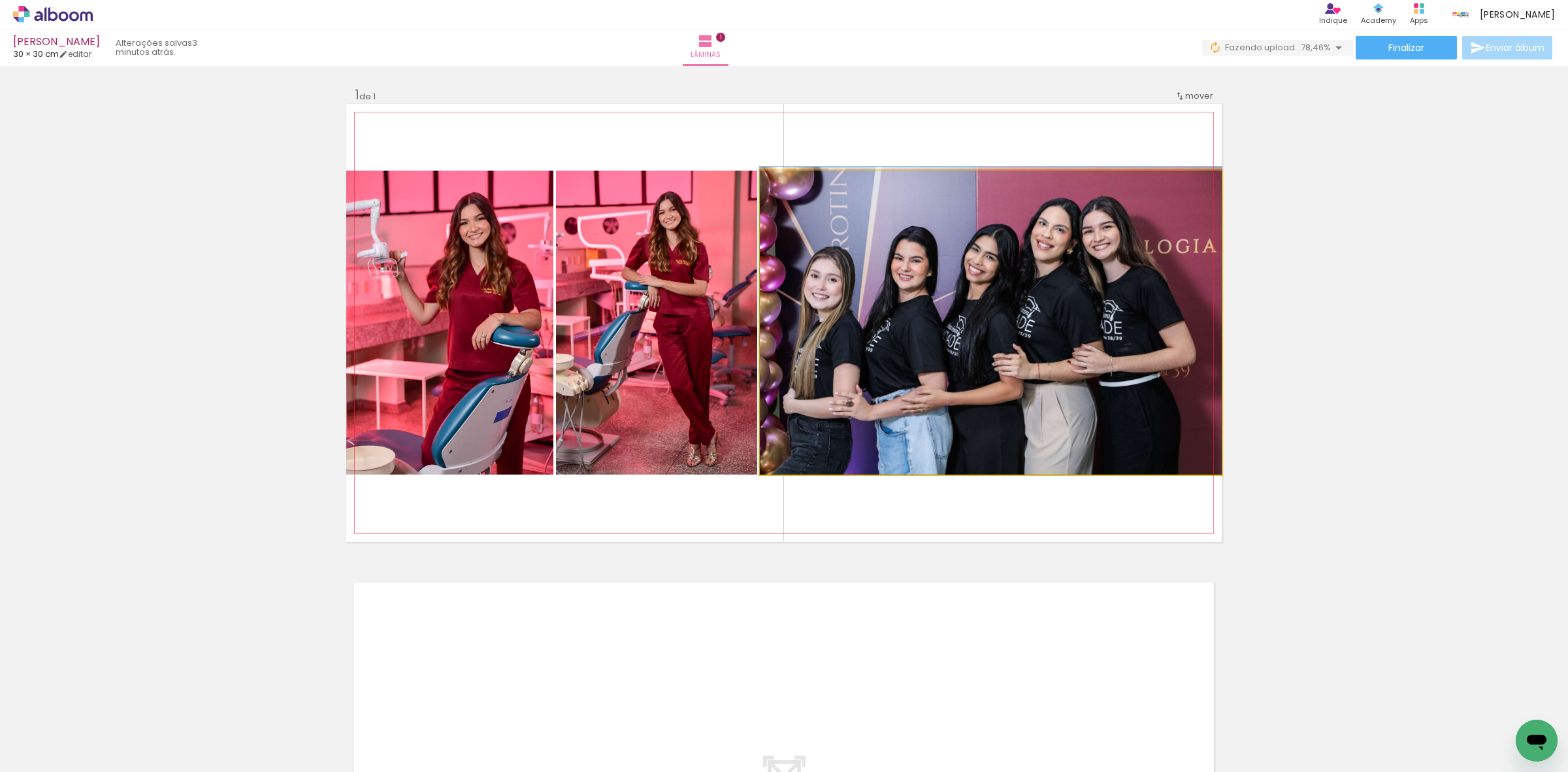
drag, startPoint x: 867, startPoint y: 358, endPoint x: 911, endPoint y: 328, distance: 53.3
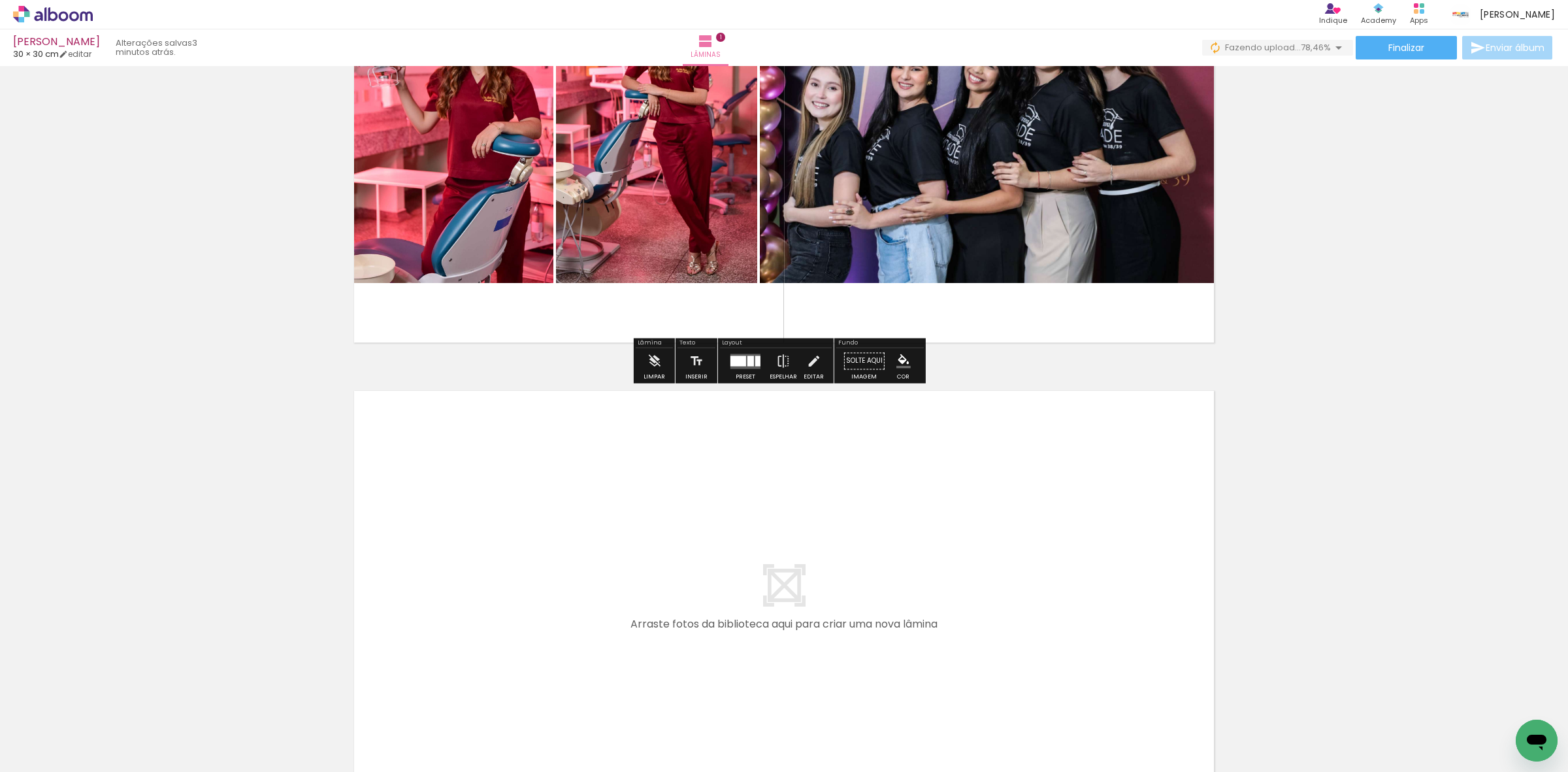
scroll to position [245, 0]
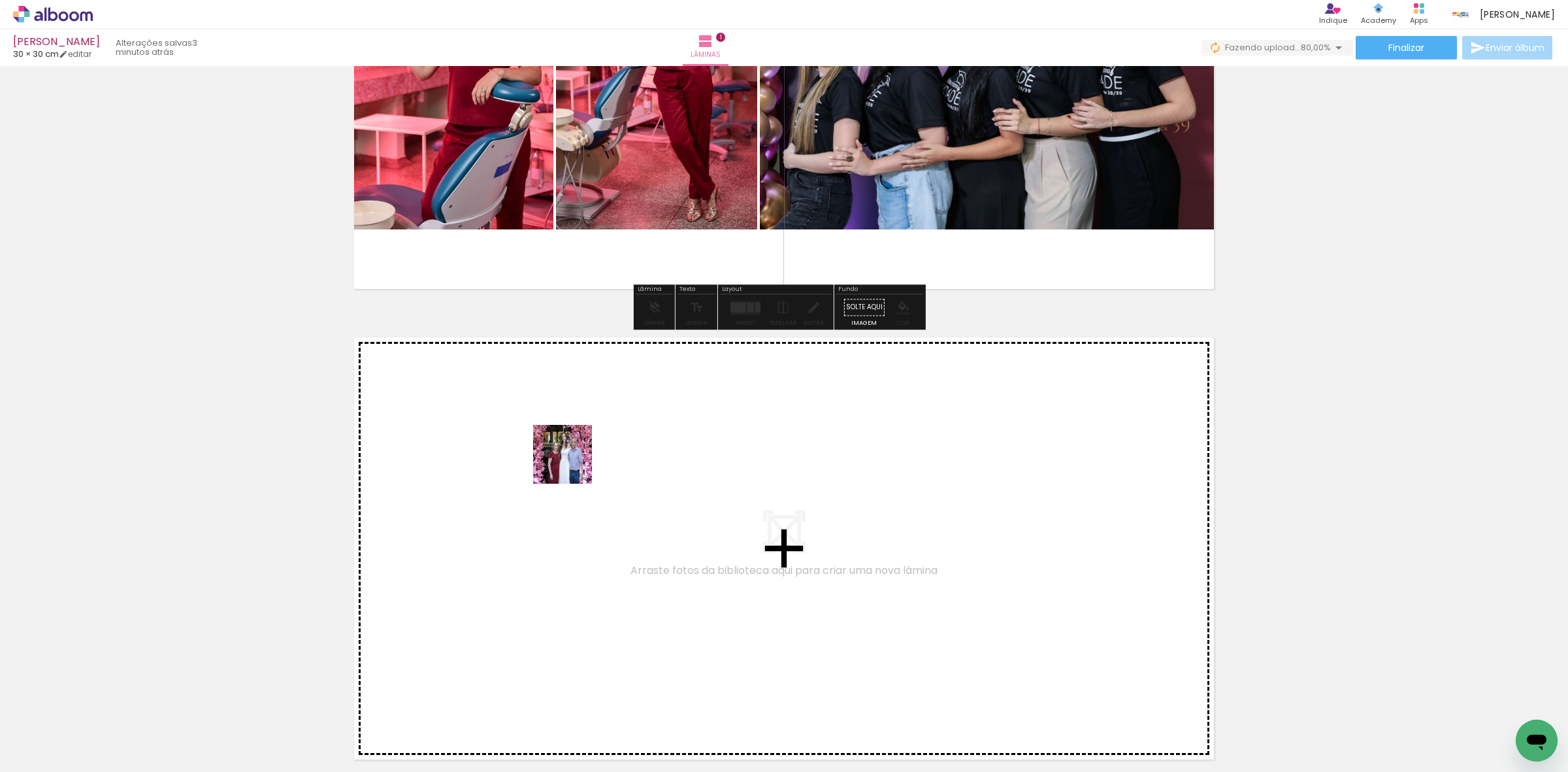
drag, startPoint x: 158, startPoint y: 710, endPoint x: 585, endPoint y: 454, distance: 497.9
click at [585, 454] on quentale-workspace at bounding box center [784, 386] width 1568 height 772
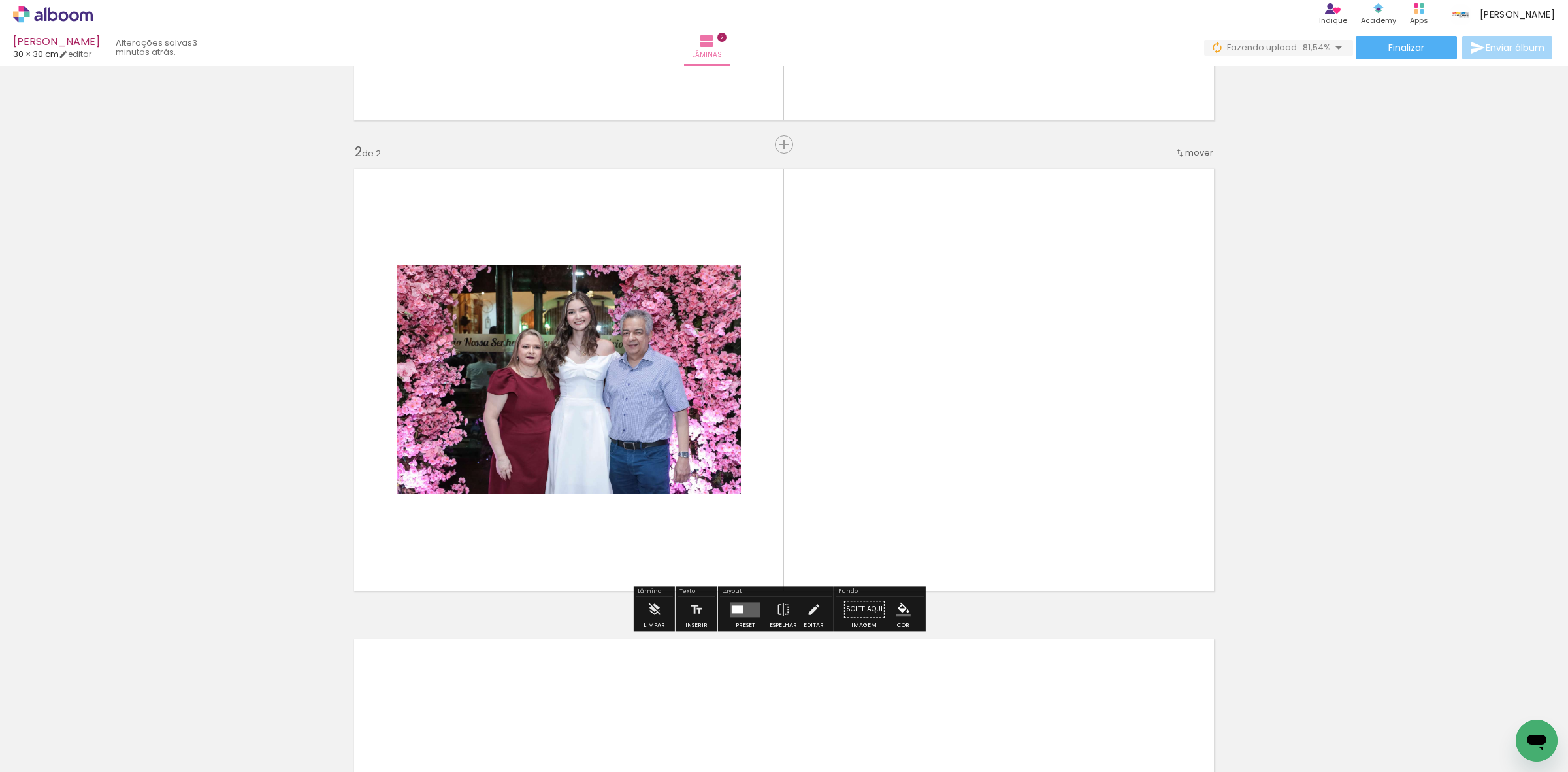
scroll to position [415, 0]
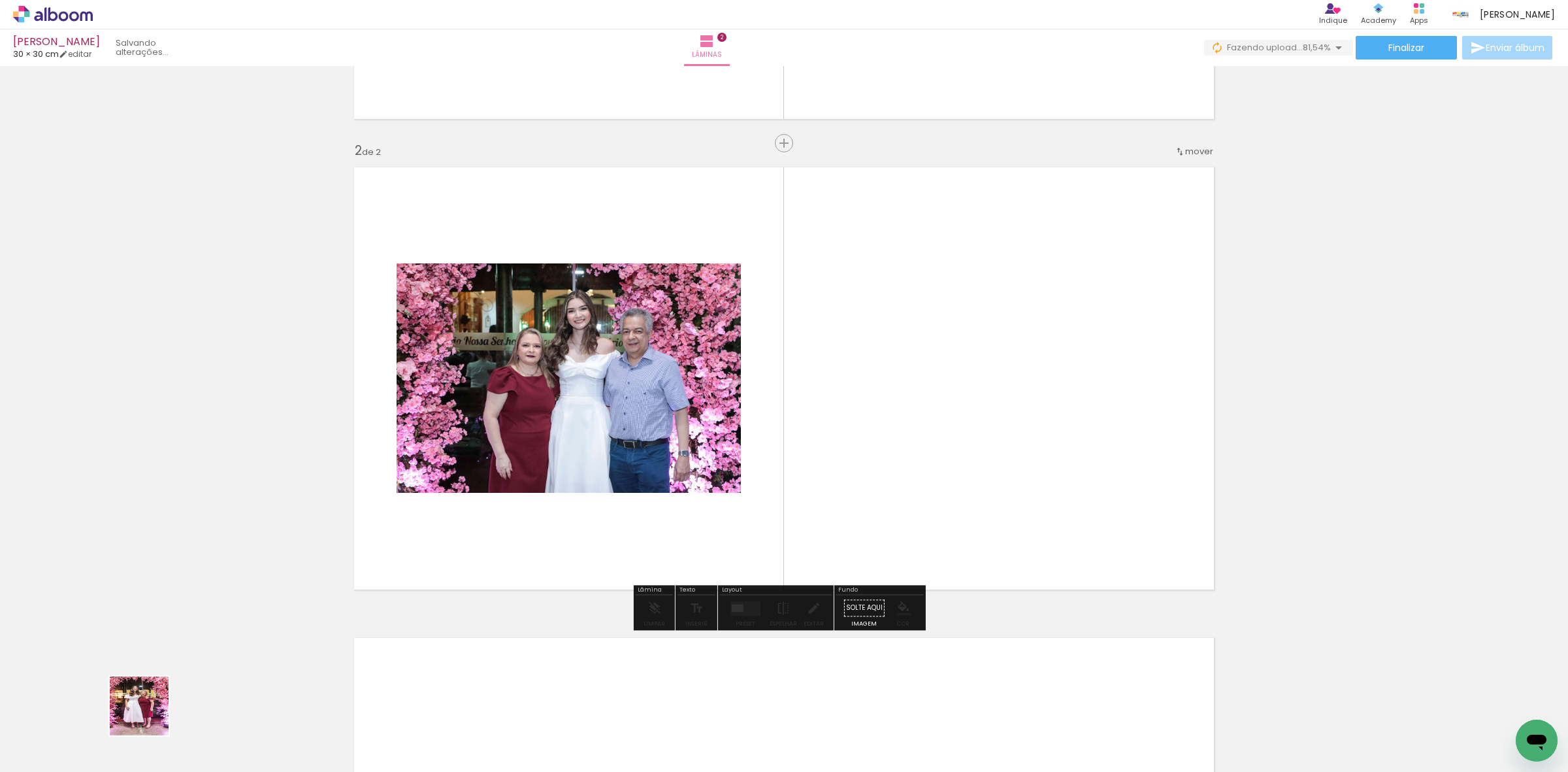
drag, startPoint x: 149, startPoint y: 716, endPoint x: 326, endPoint y: 583, distance: 221.4
click at [545, 448] on quentale-workspace at bounding box center [784, 386] width 1568 height 772
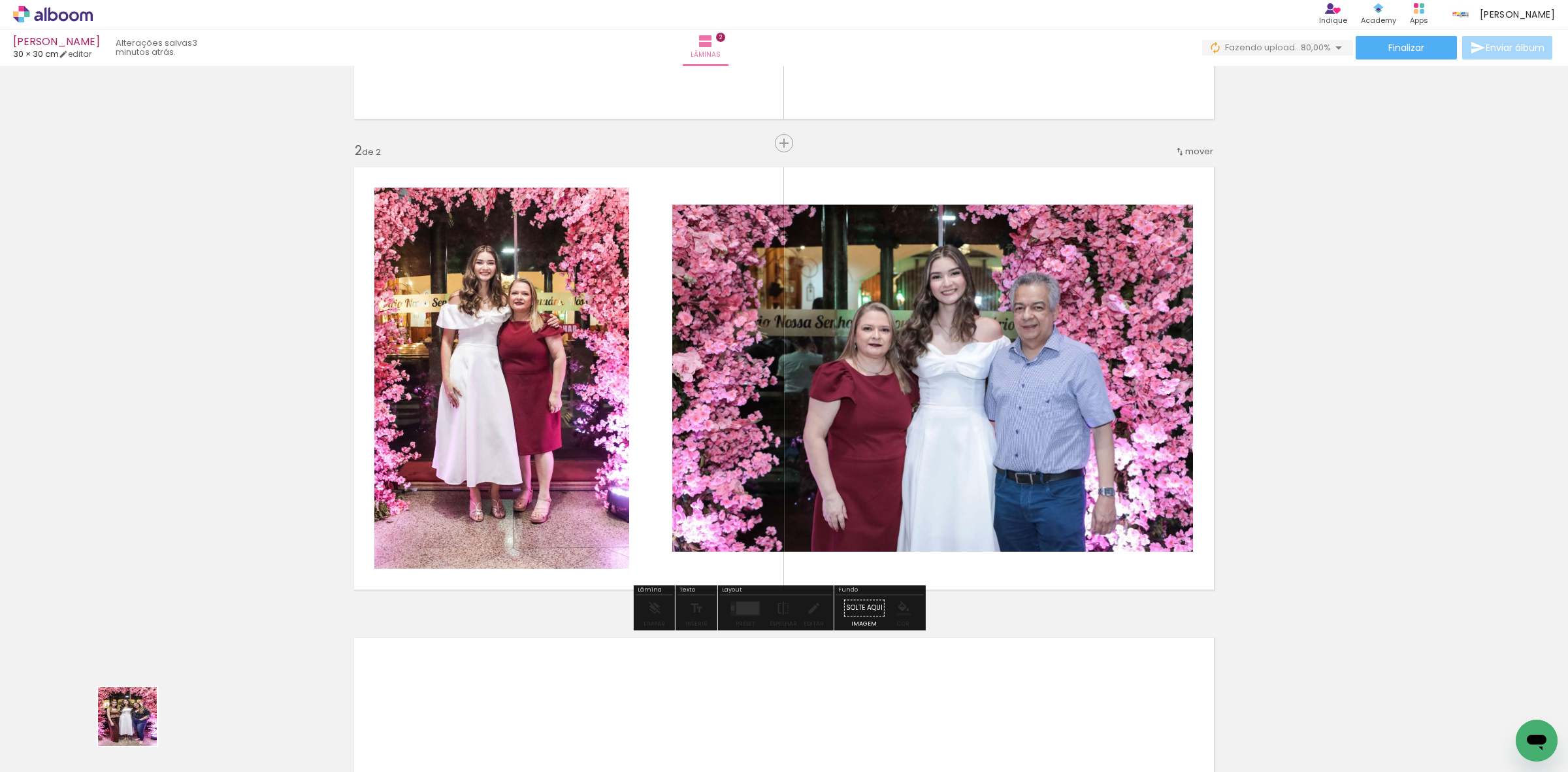
drag, startPoint x: 122, startPoint y: 739, endPoint x: 282, endPoint y: 583, distance: 223.5
click at [539, 389] on quentale-workspace at bounding box center [784, 386] width 1568 height 772
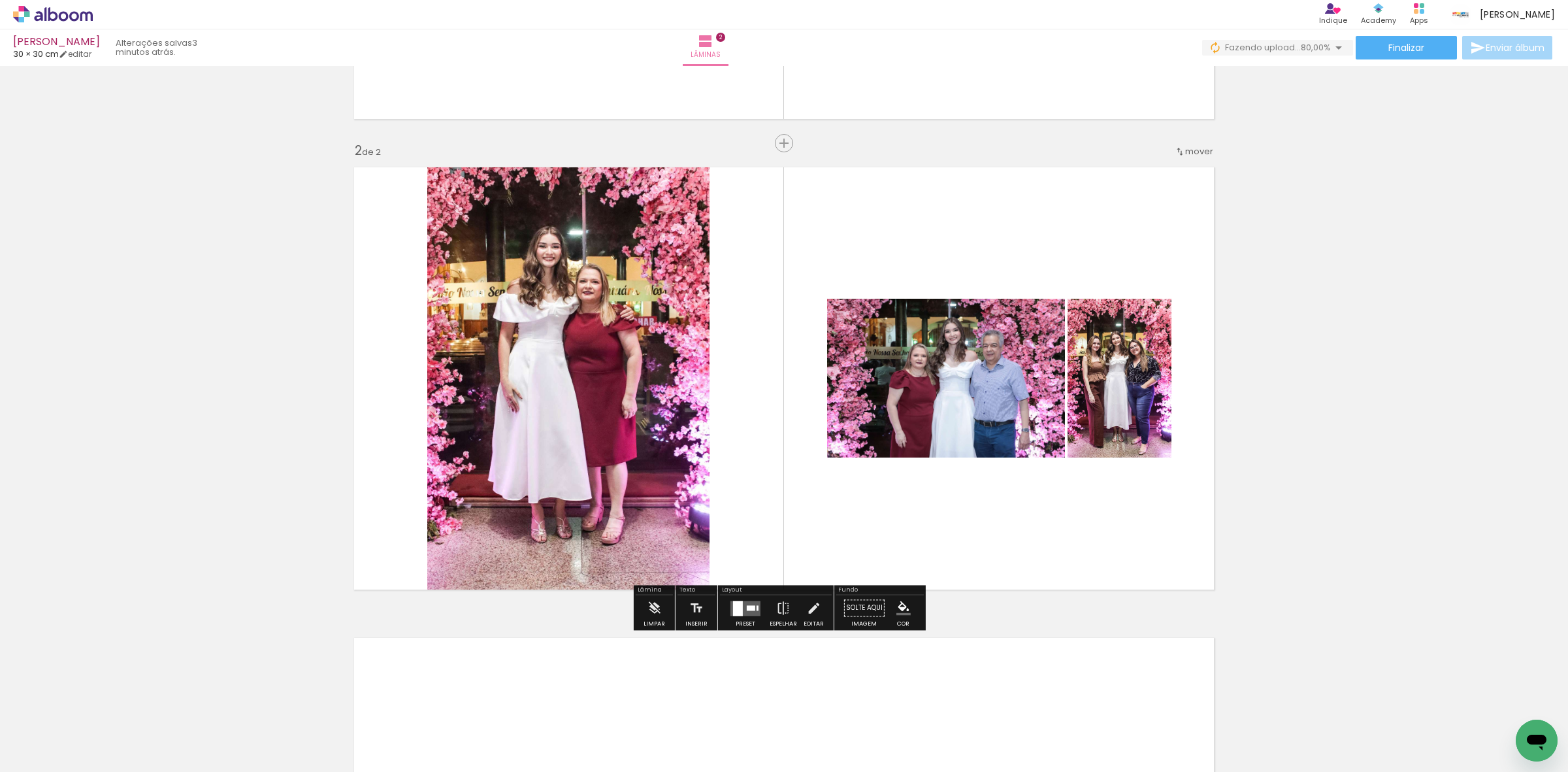
drag, startPoint x: 129, startPoint y: 732, endPoint x: 502, endPoint y: 507, distance: 435.6
click at [503, 507] on quentale-workspace at bounding box center [784, 386] width 1568 height 772
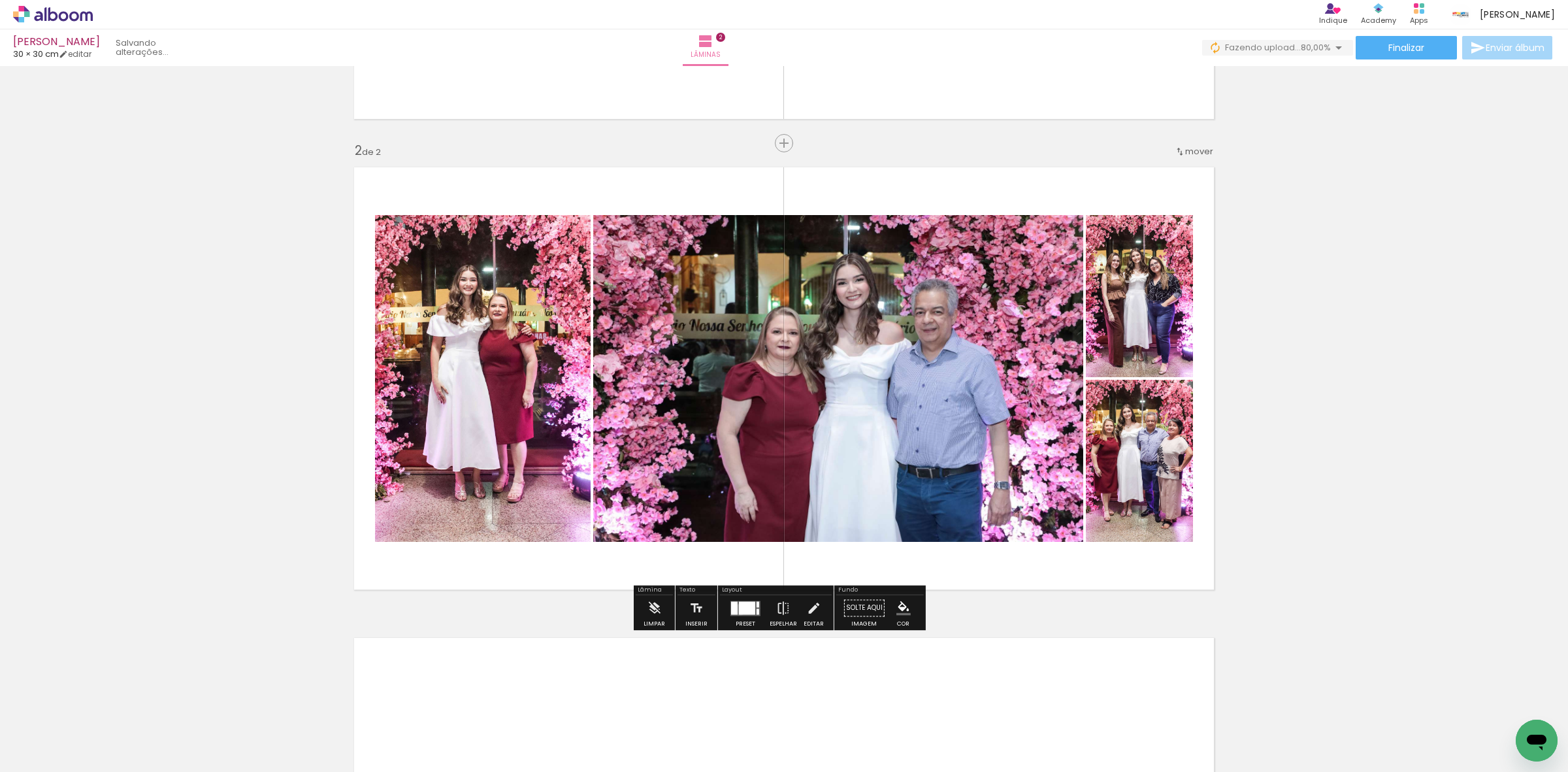
click at [739, 610] on div at bounding box center [747, 608] width 16 height 13
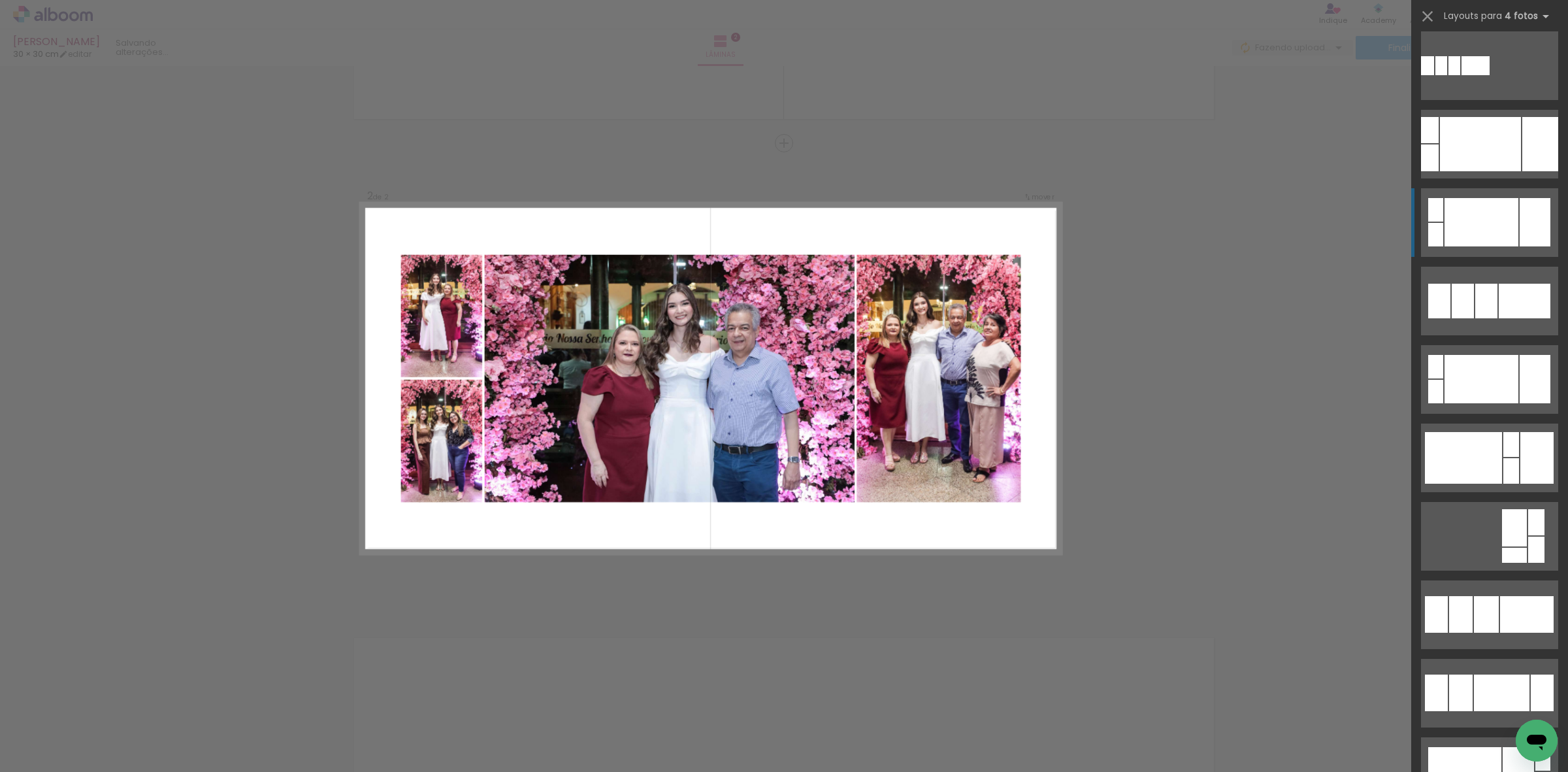
scroll to position [327, 0]
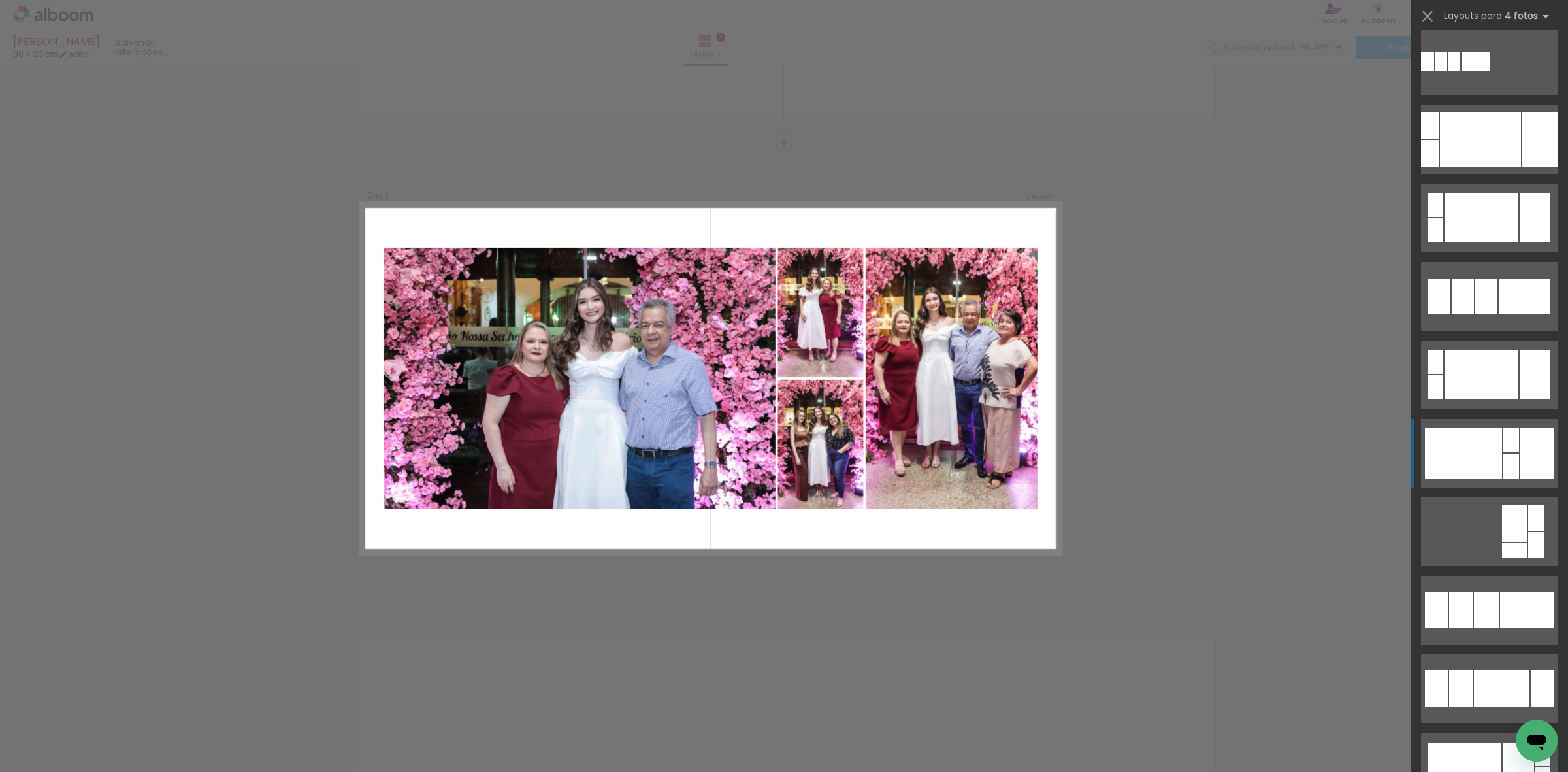
click at [1486, 453] on div at bounding box center [1463, 453] width 77 height 51
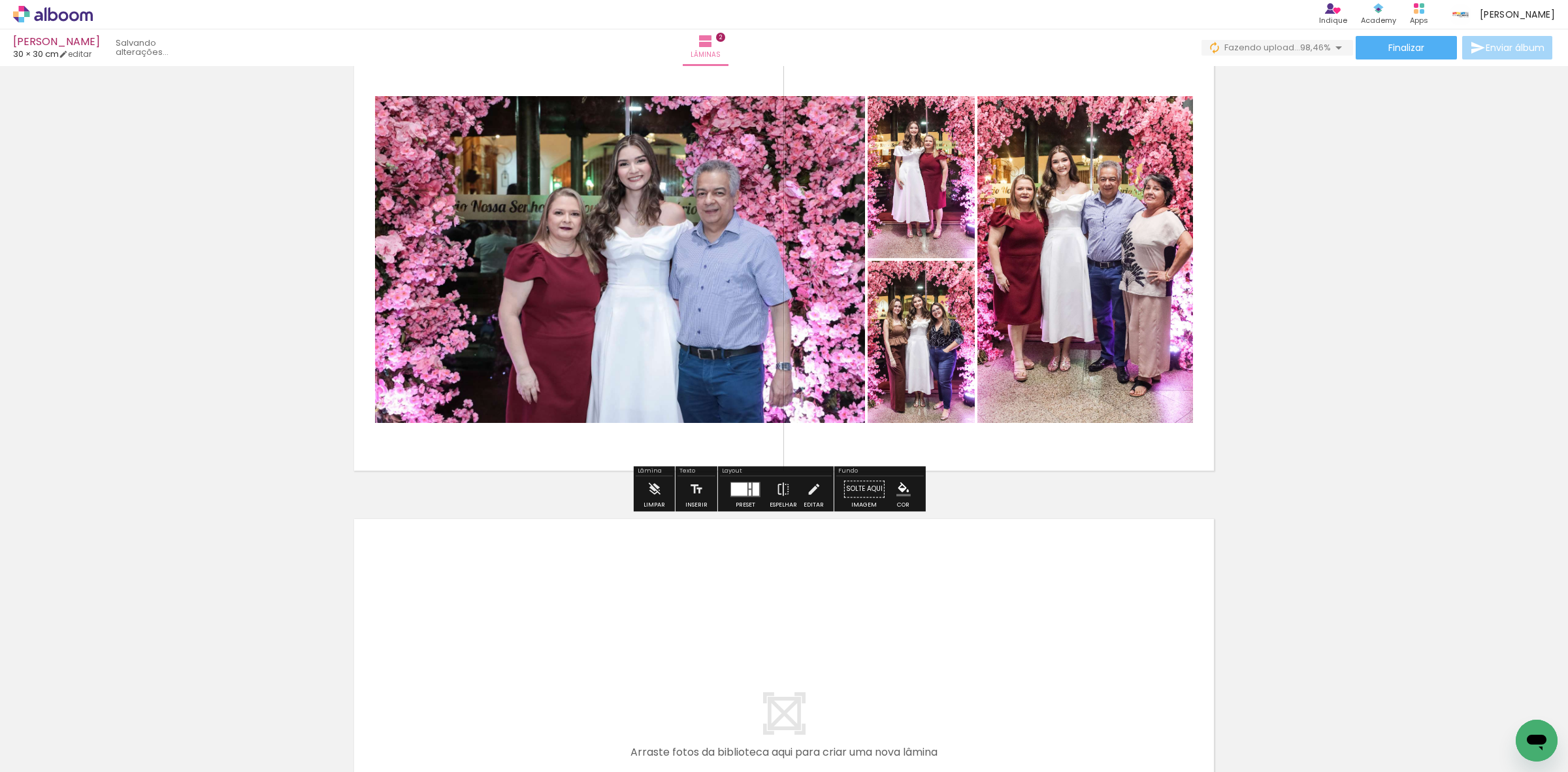
scroll to position [578, 0]
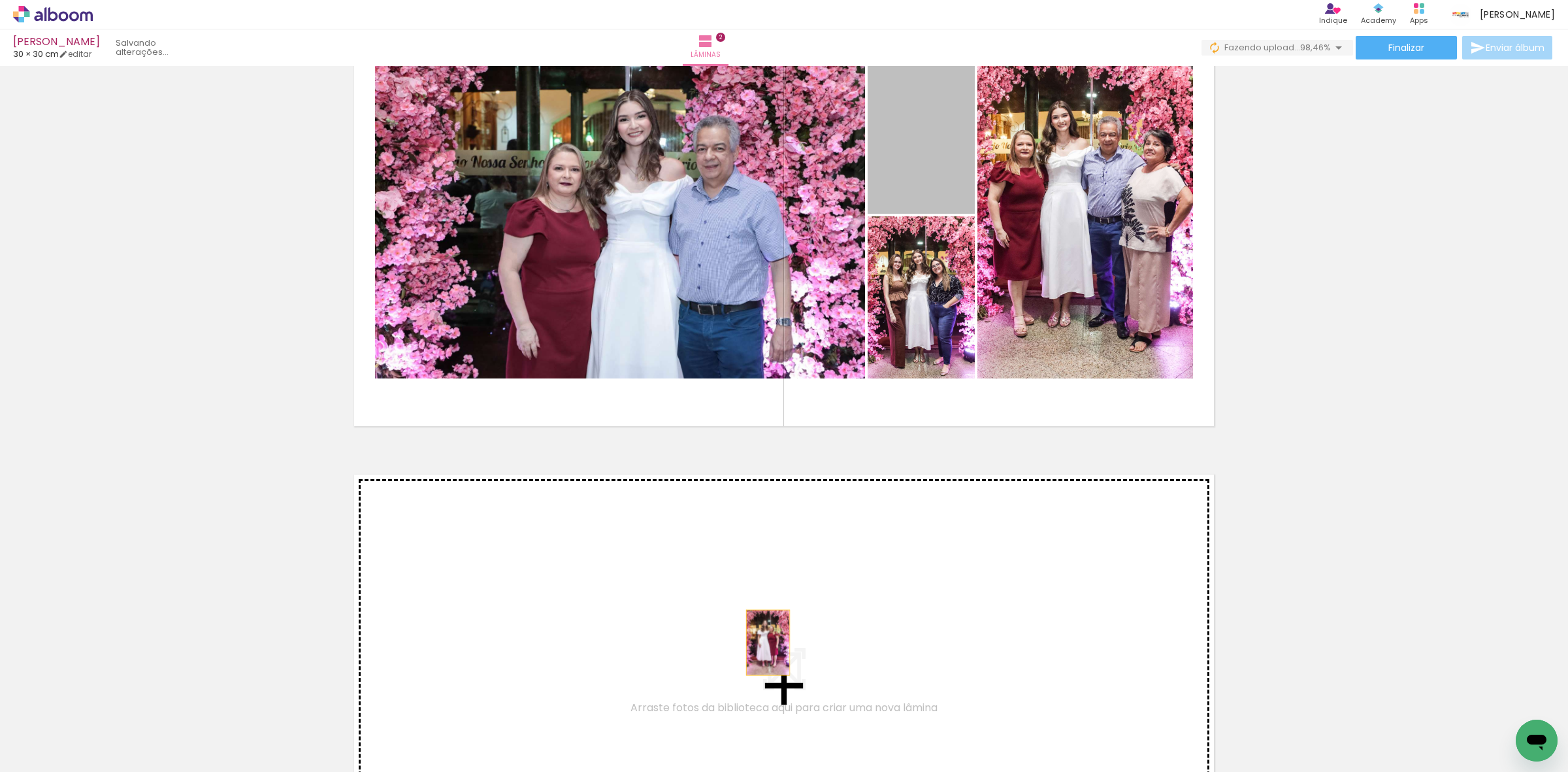
drag, startPoint x: 909, startPoint y: 166, endPoint x: 742, endPoint y: 644, distance: 506.3
click at [742, 644] on div "Inserir lâmina 1 de 2 Inserir lâmina 2 de 2" at bounding box center [784, 198] width 1568 height 1413
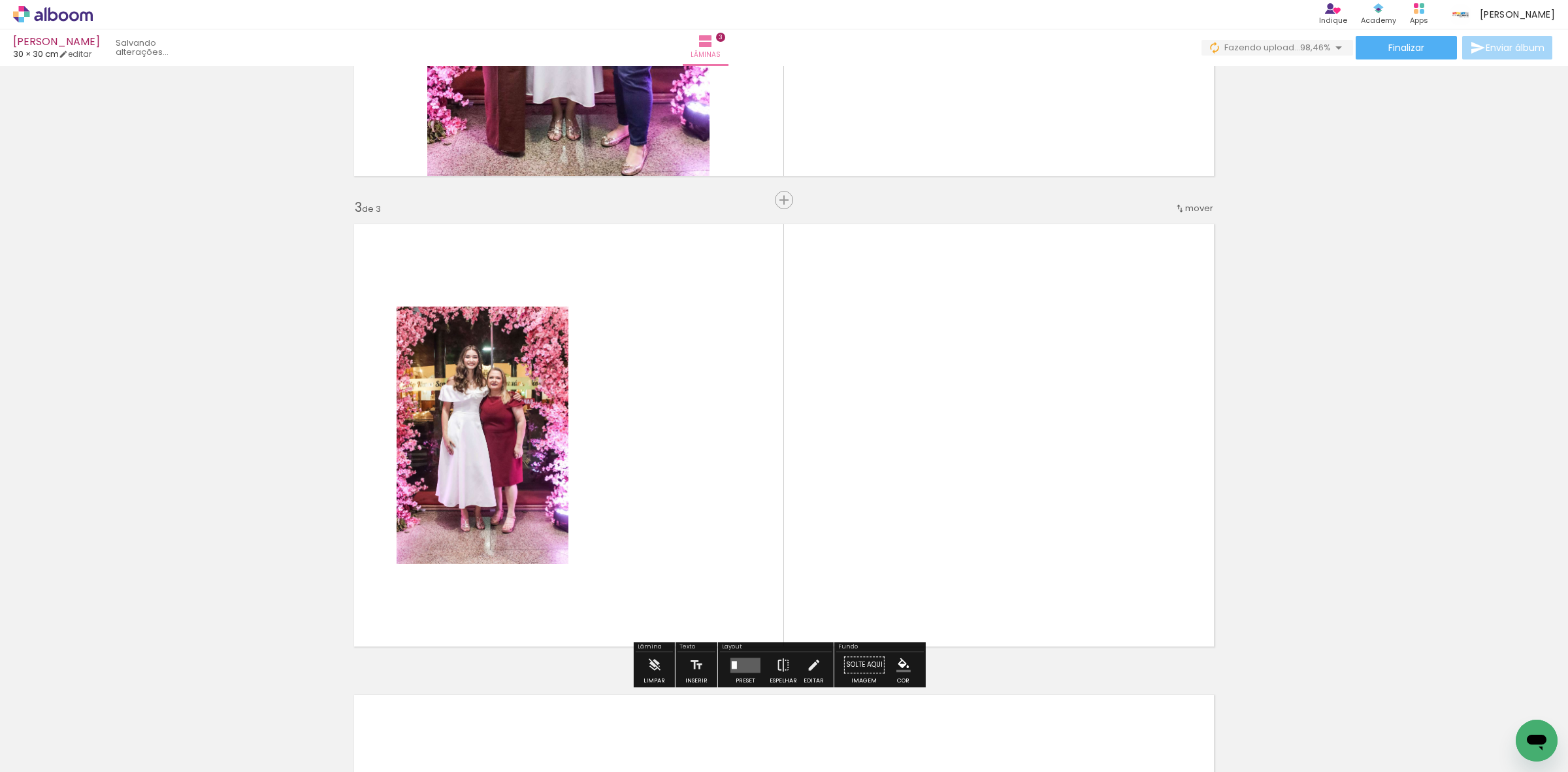
scroll to position [886, 0]
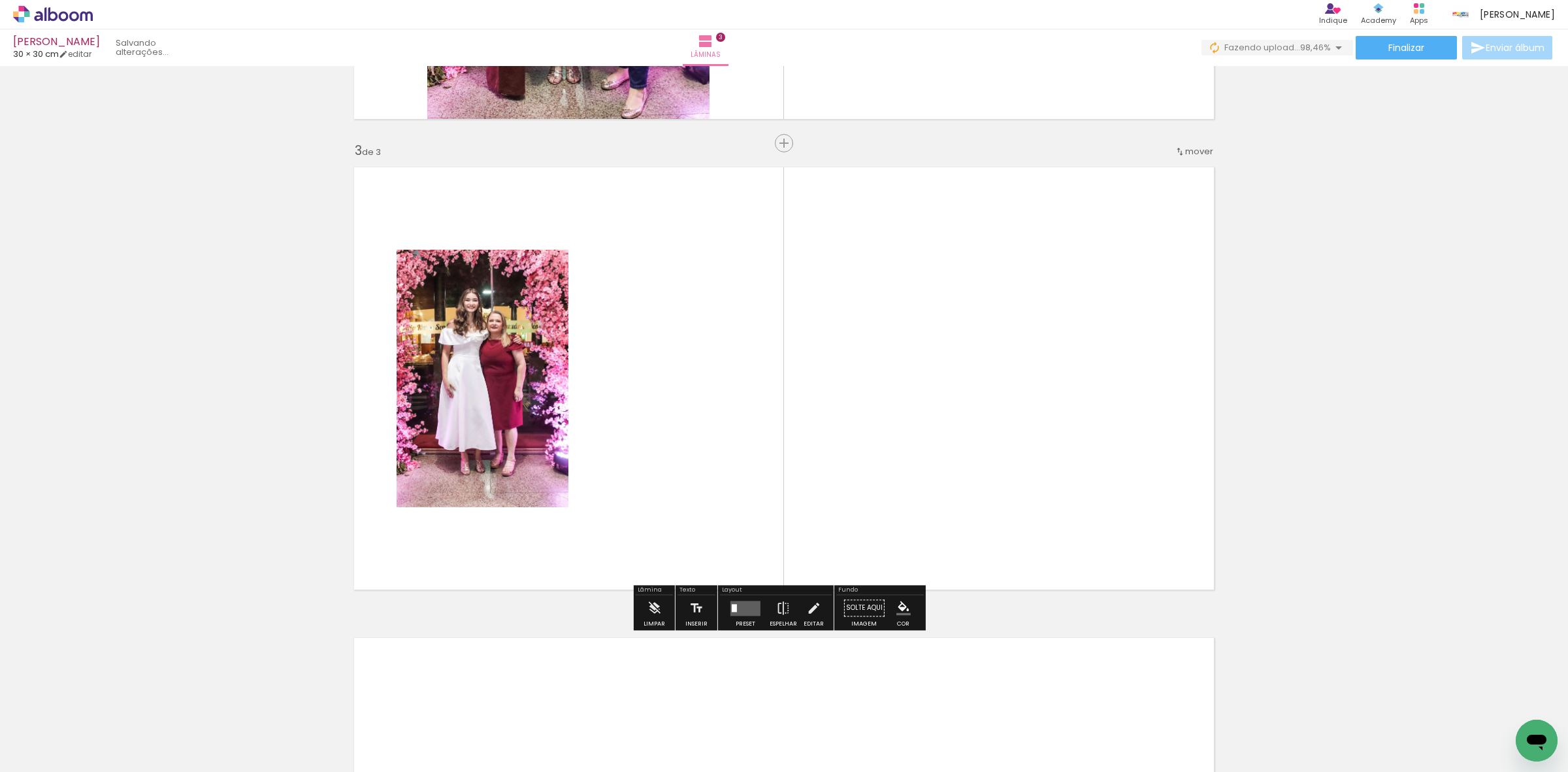
drag, startPoint x: 132, startPoint y: 721, endPoint x: 601, endPoint y: 461, distance: 536.2
click at [601, 461] on quentale-workspace at bounding box center [784, 386] width 1568 height 772
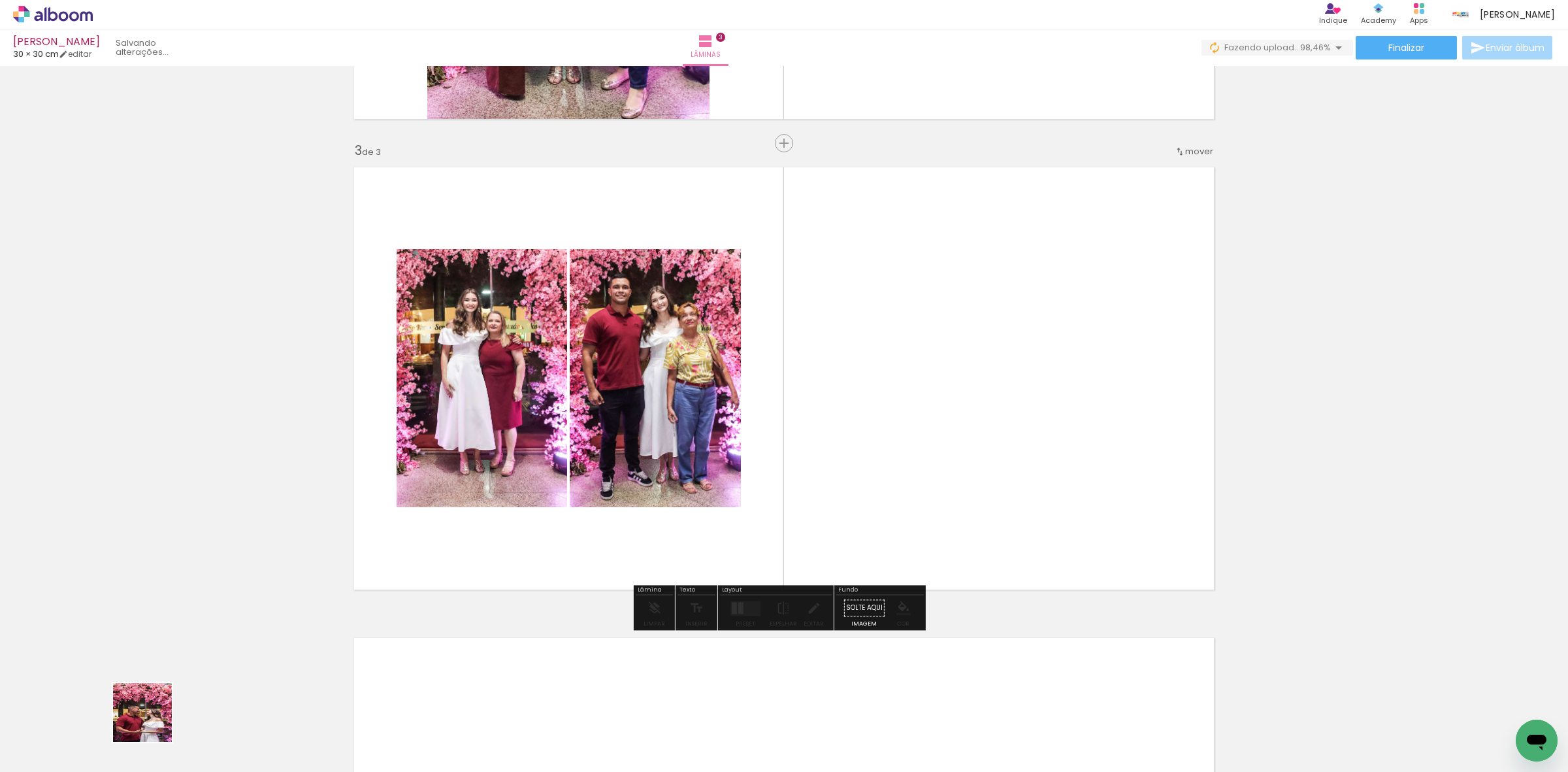
drag, startPoint x: 144, startPoint y: 730, endPoint x: 477, endPoint y: 409, distance: 462.5
click at [700, 315] on quentale-workspace at bounding box center [784, 386] width 1568 height 772
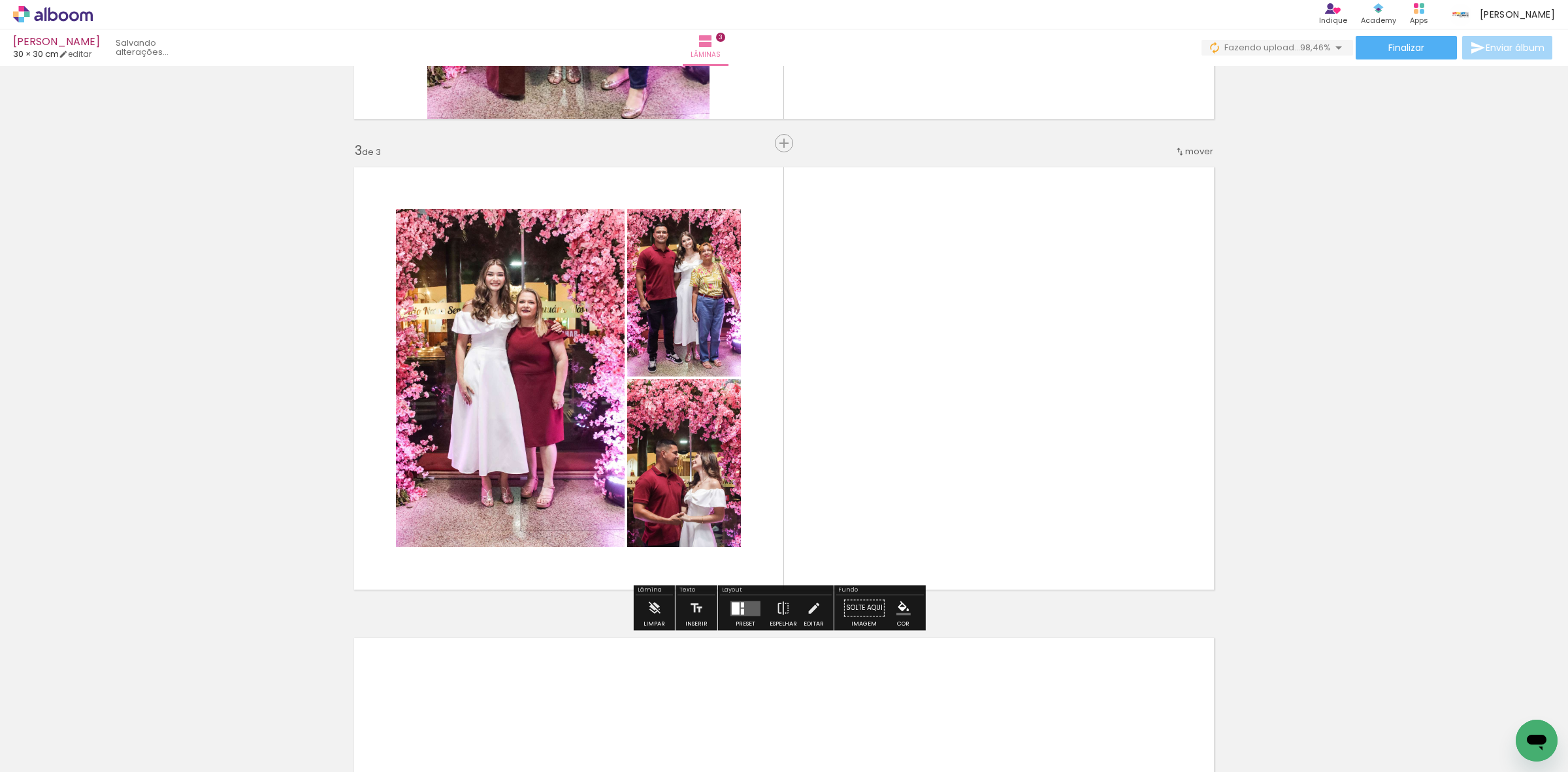
drag, startPoint x: 138, startPoint y: 729, endPoint x: 186, endPoint y: 598, distance: 139.5
click at [497, 397] on quentale-workspace at bounding box center [784, 386] width 1568 height 772
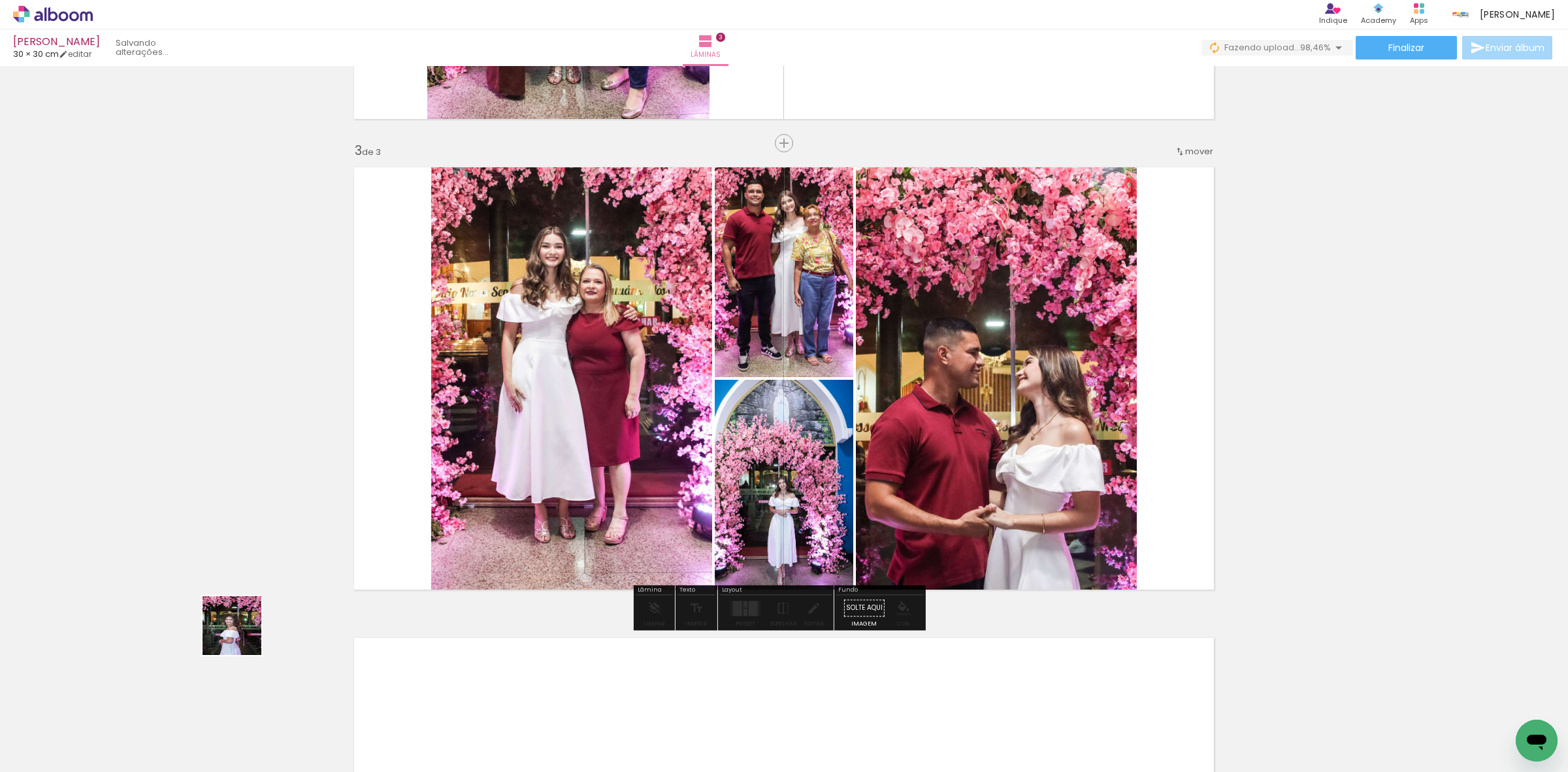
drag, startPoint x: 122, startPoint y: 733, endPoint x: 689, endPoint y: 354, distance: 682.0
click at [544, 440] on quentale-workspace at bounding box center [784, 386] width 1568 height 772
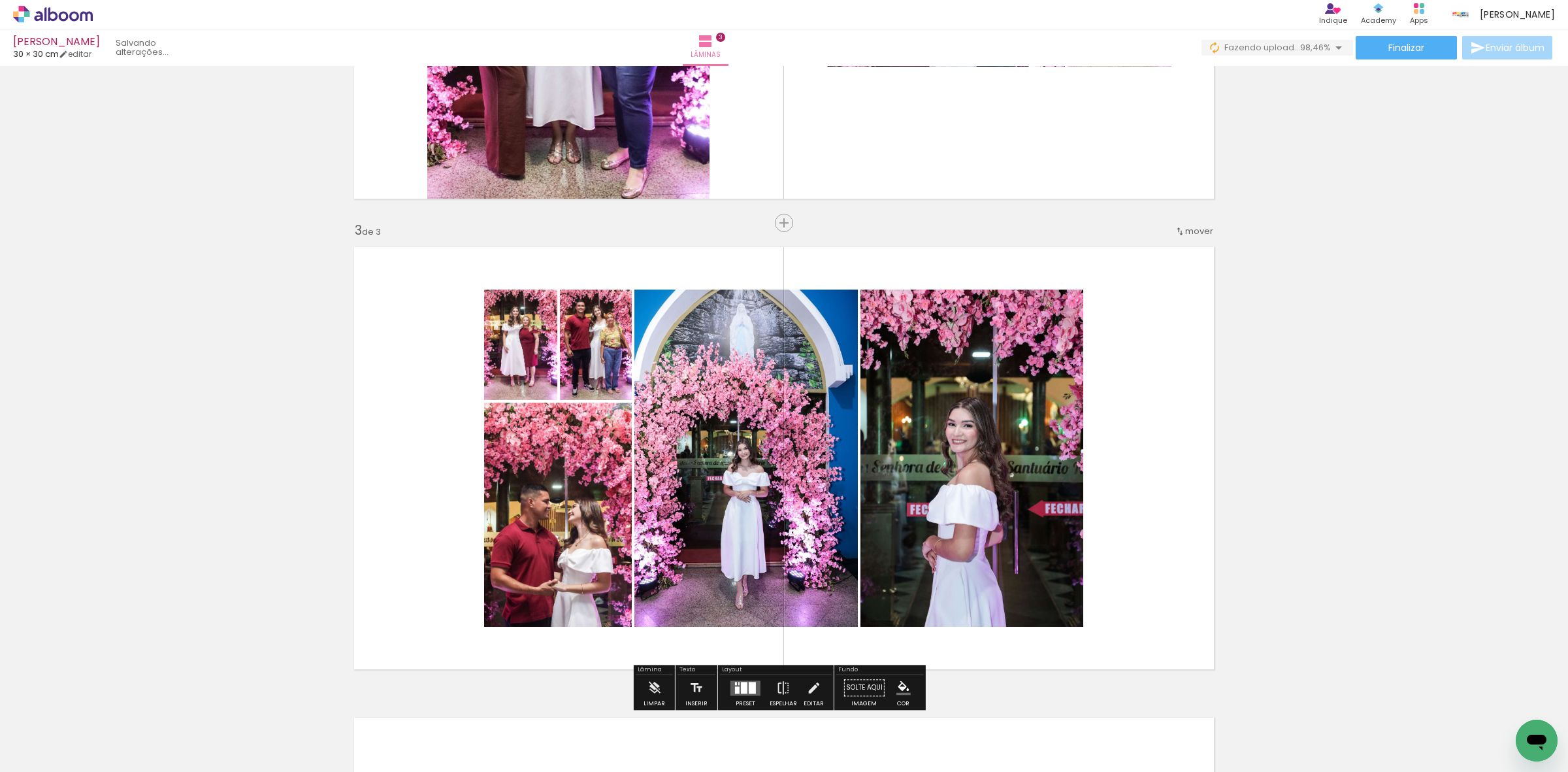
scroll to position [804, 0]
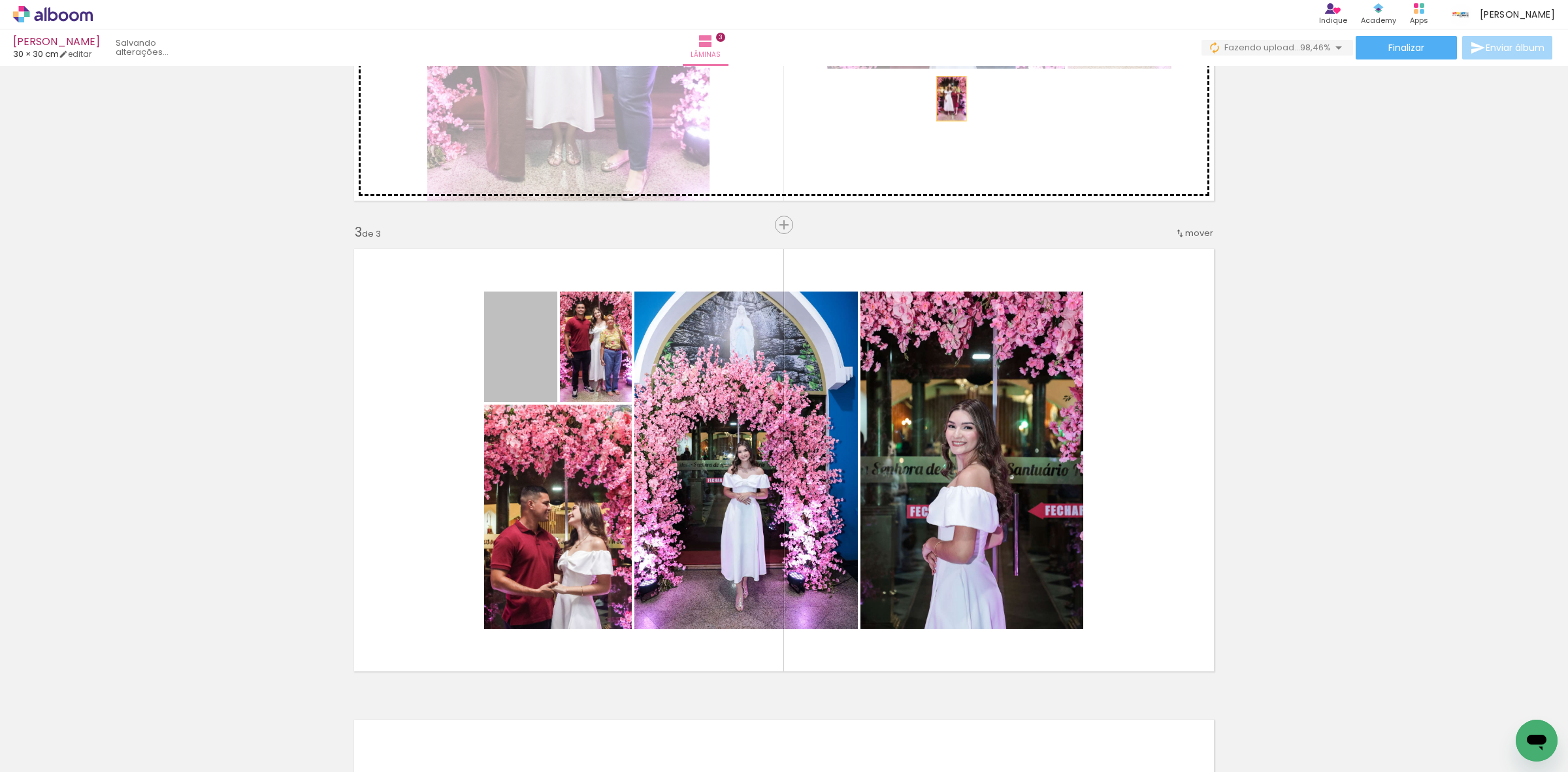
drag, startPoint x: 507, startPoint y: 354, endPoint x: 995, endPoint y: 76, distance: 561.6
click at [995, 76] on div "Inserir lâmina 1 de 3 Inserir lâmina 2 de 3 Inserir lâmina 3 de 3" at bounding box center [784, 208] width 1568 height 1884
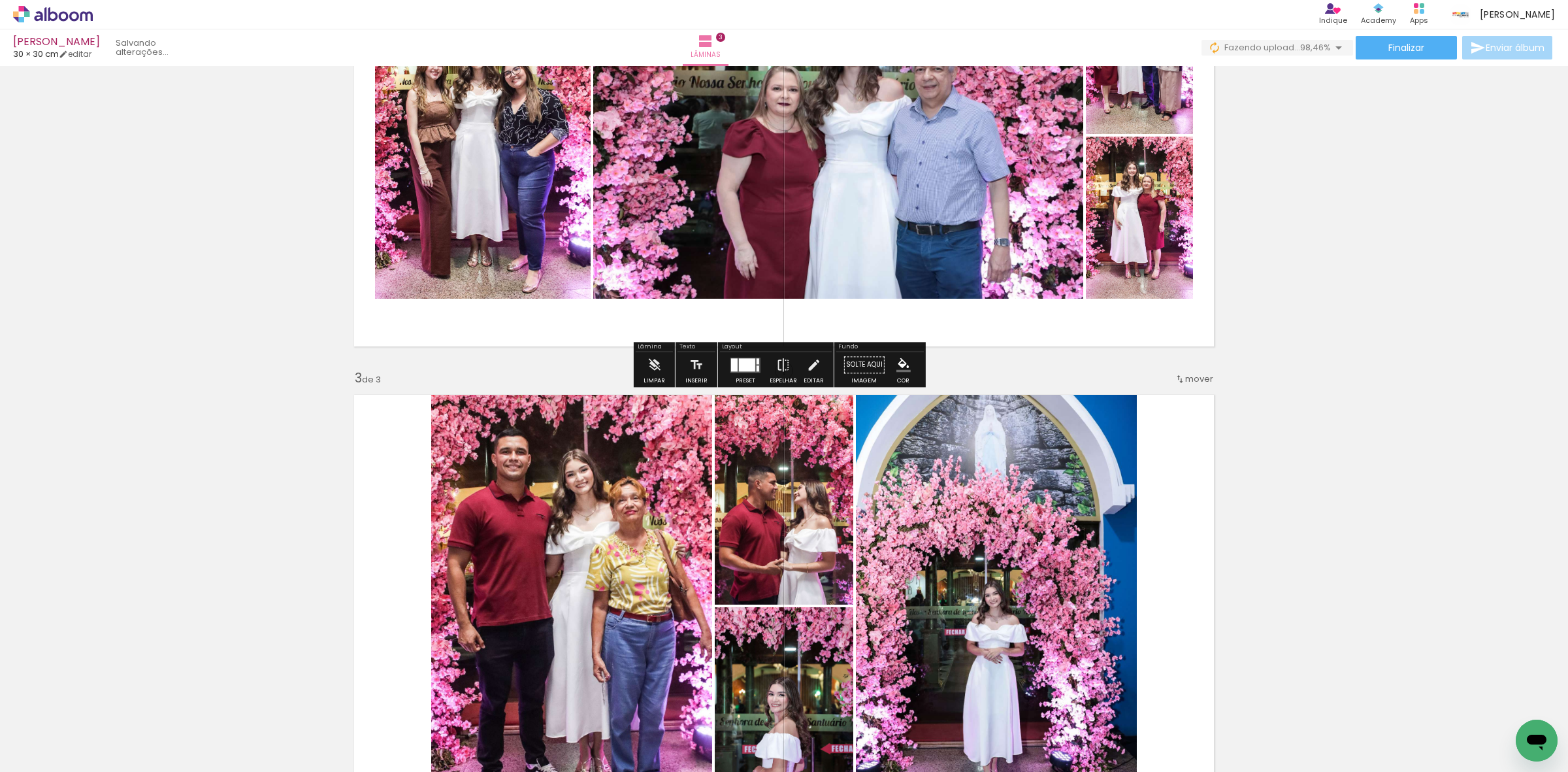
scroll to position [641, 0]
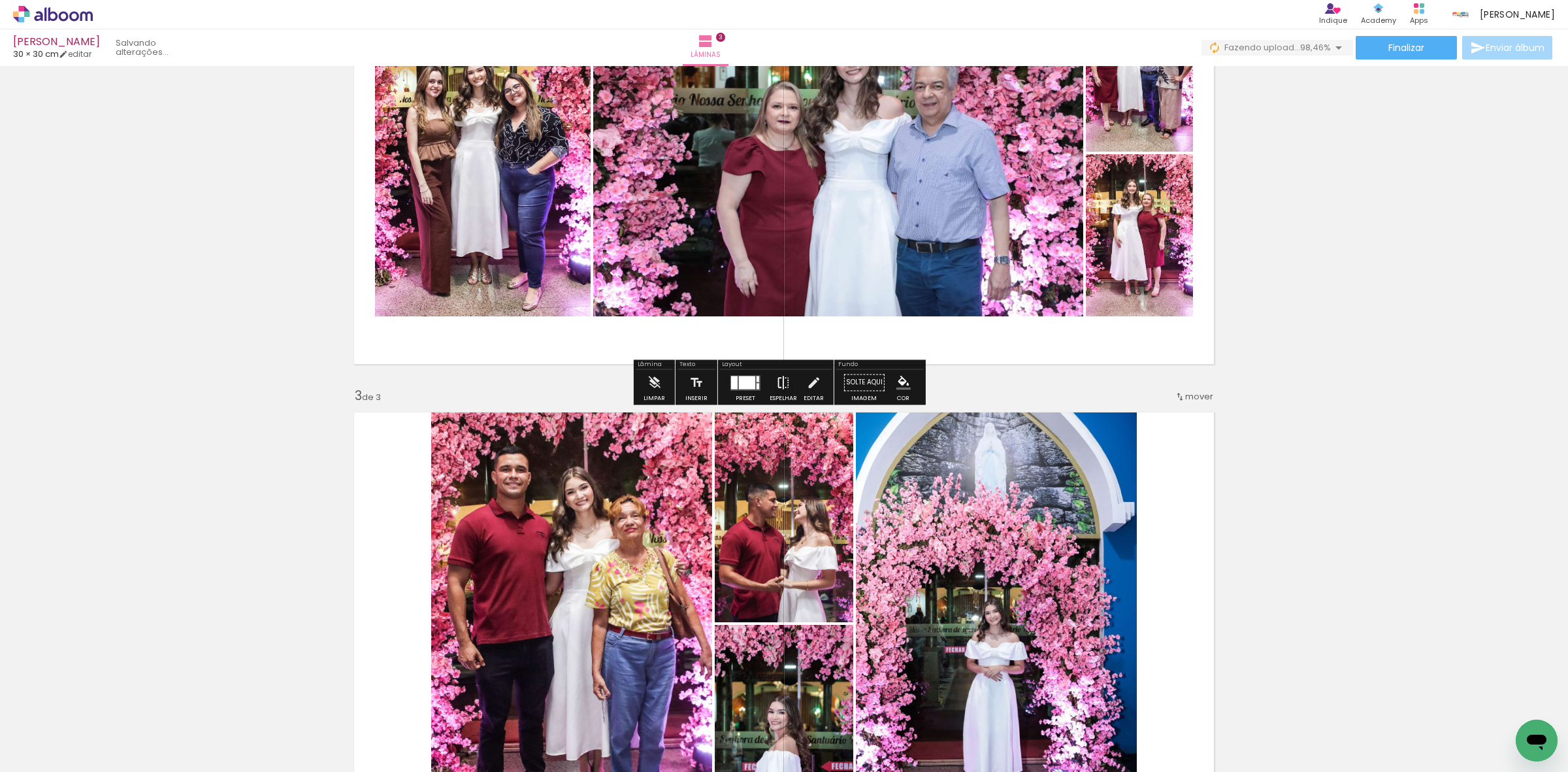
click at [768, 384] on paper-button "Espelhar" at bounding box center [783, 386] width 34 height 33
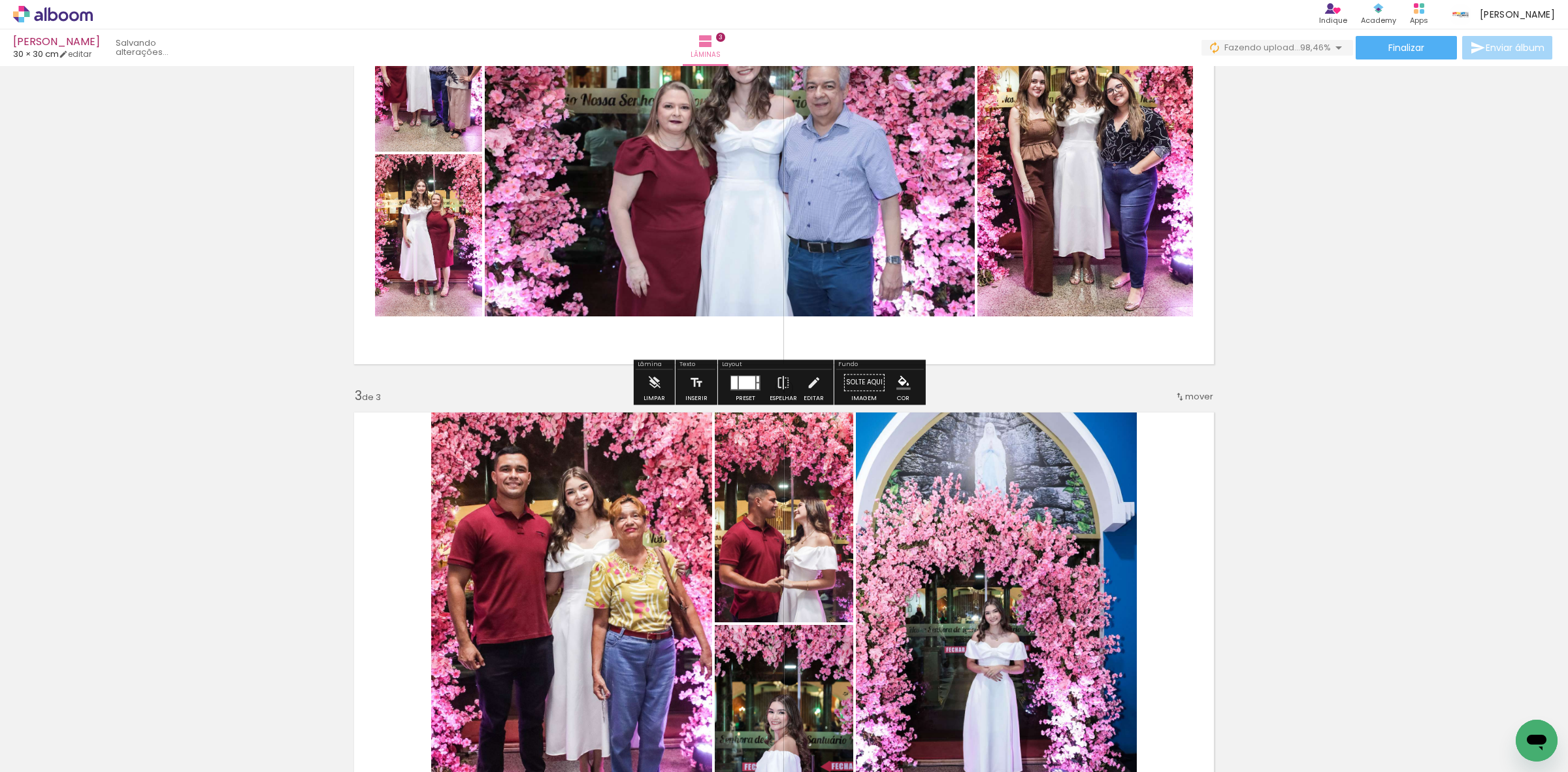
drag, startPoint x: 776, startPoint y: 383, endPoint x: 744, endPoint y: 383, distance: 32.0
click at [778, 383] on iron-icon at bounding box center [783, 383] width 14 height 26
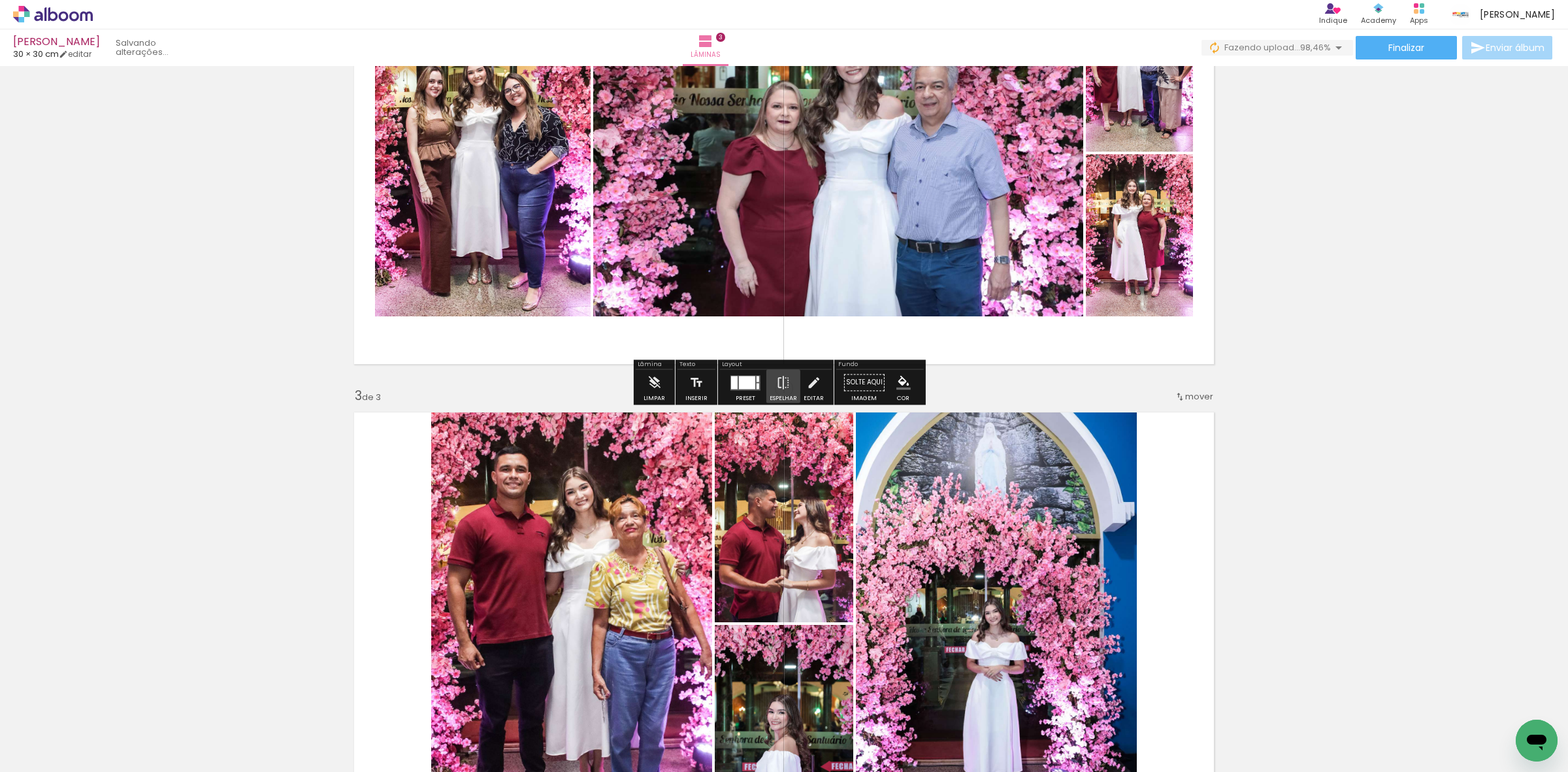
click at [739, 383] on div at bounding box center [747, 383] width 16 height 13
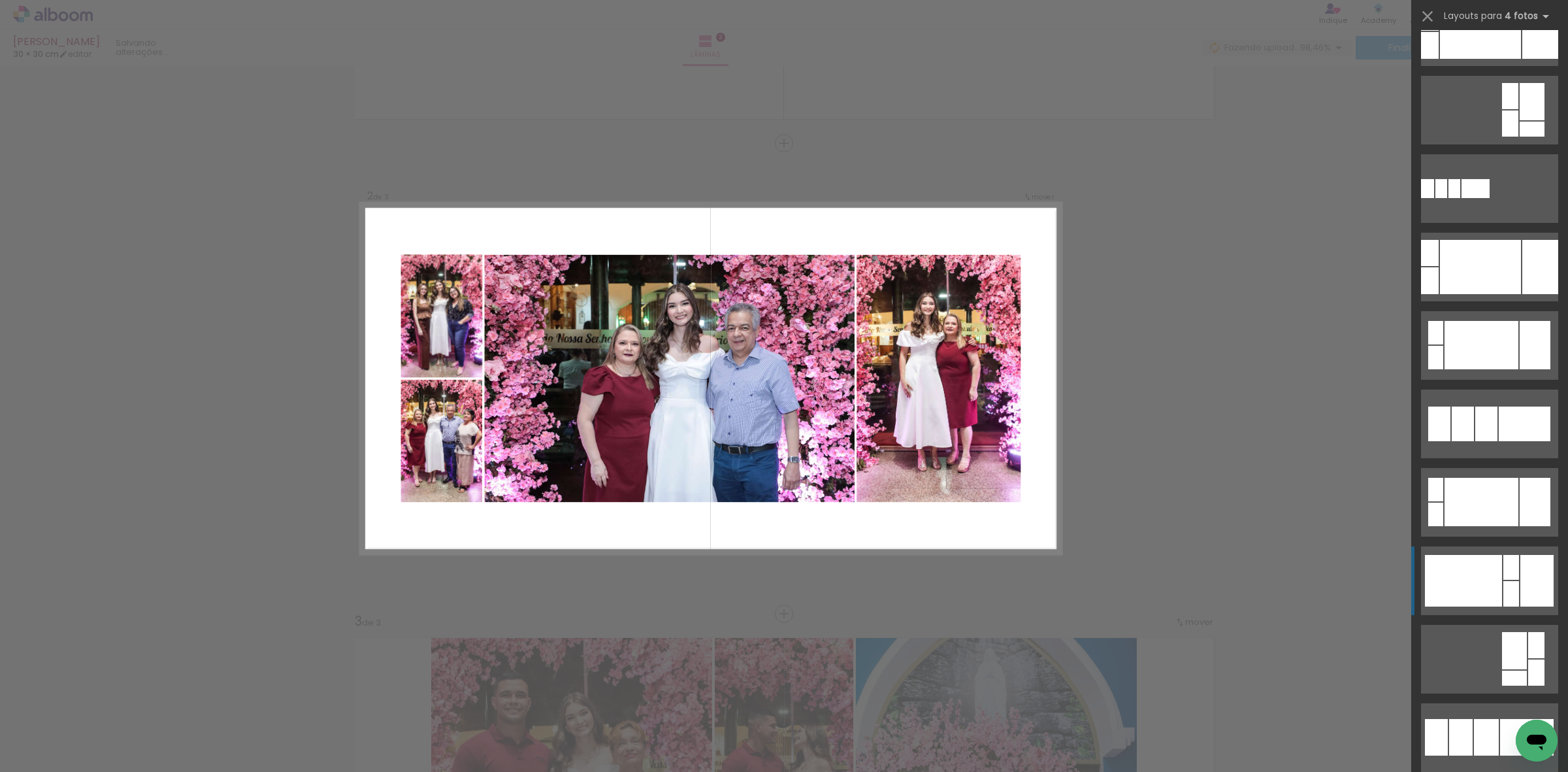
scroll to position [245, 0]
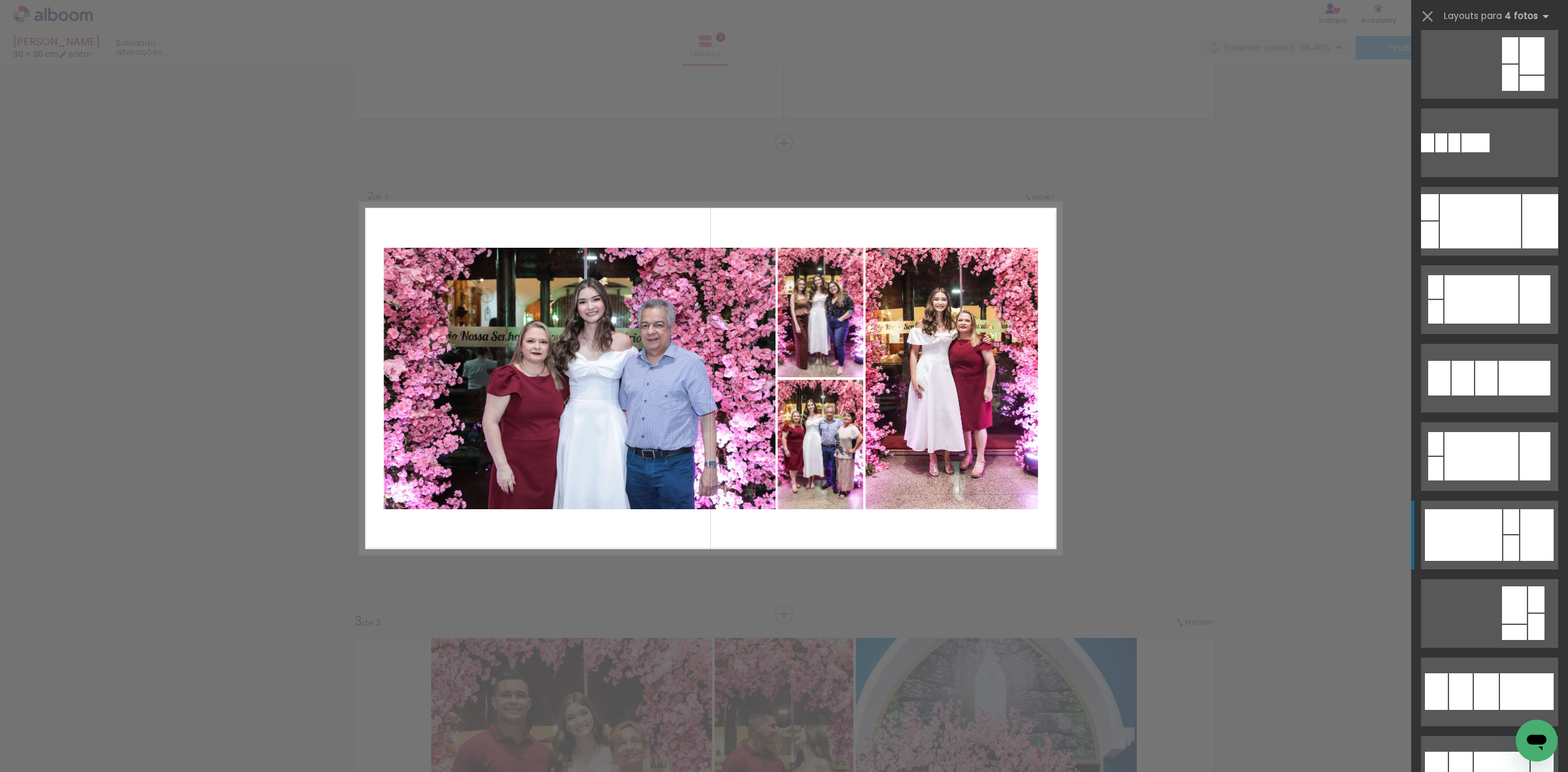
click at [1504, 528] on div at bounding box center [1511, 522] width 16 height 25
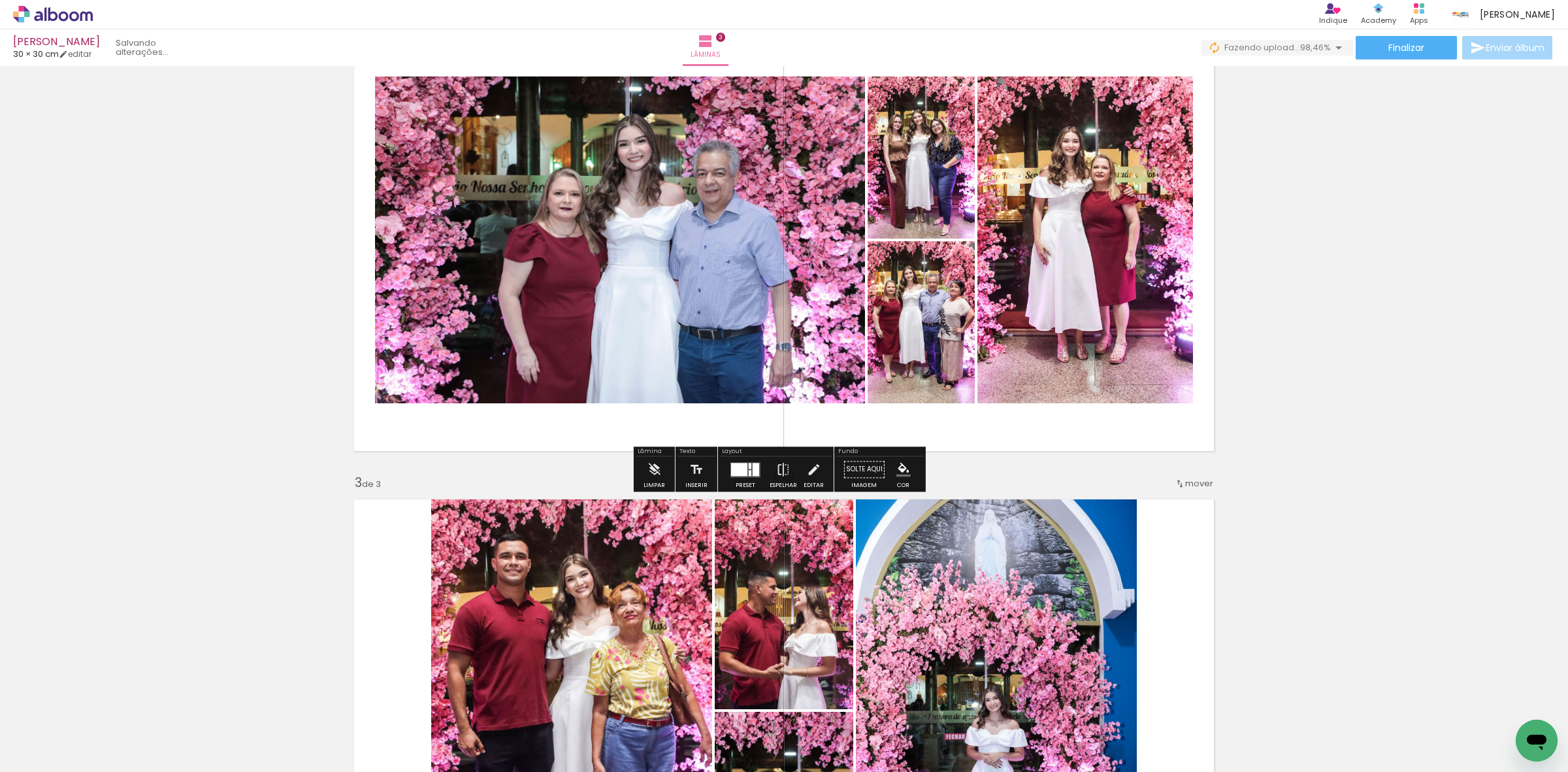
scroll to position [578, 0]
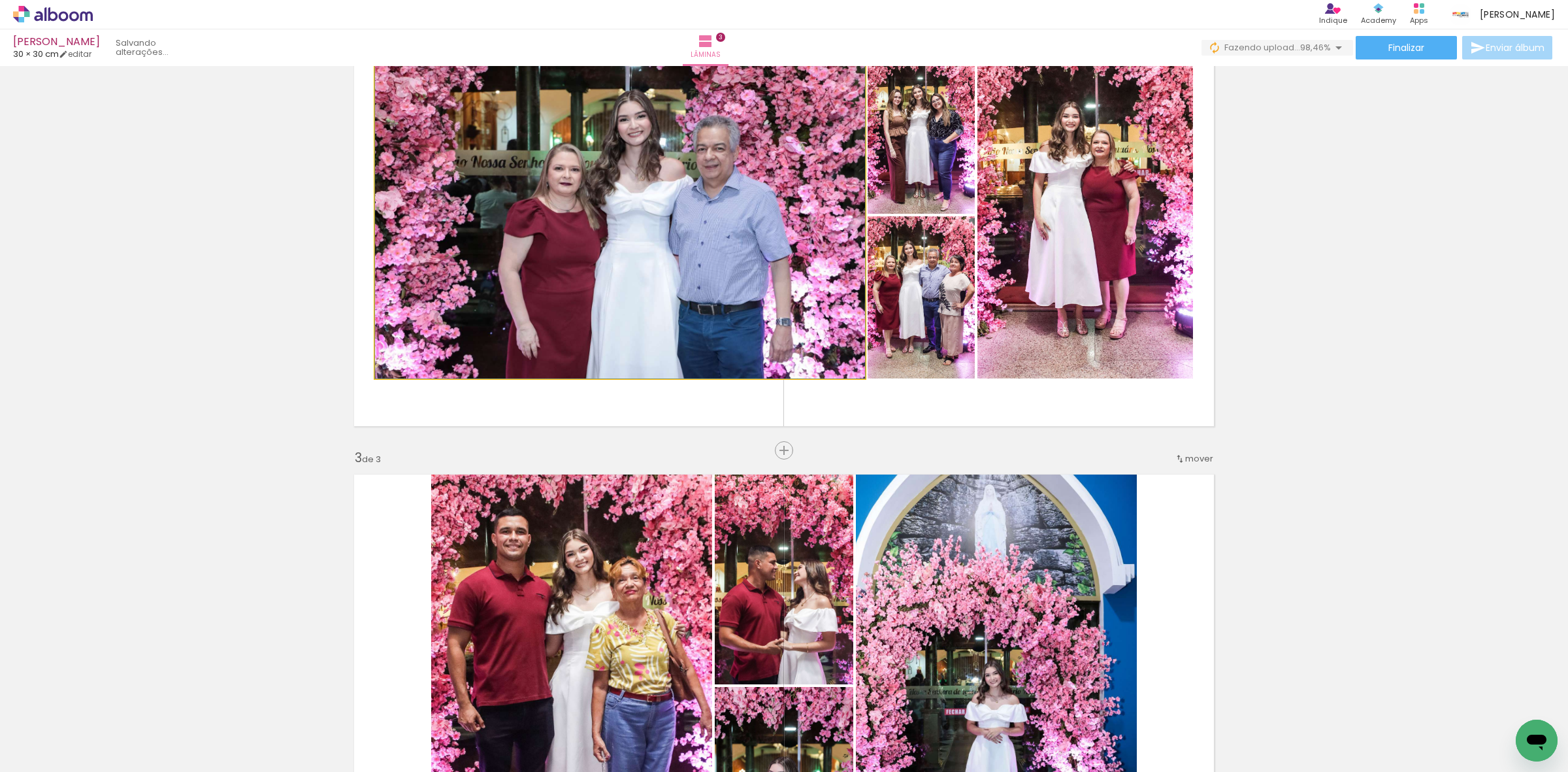
drag, startPoint x: 694, startPoint y: 329, endPoint x: 627, endPoint y: 315, distance: 68.4
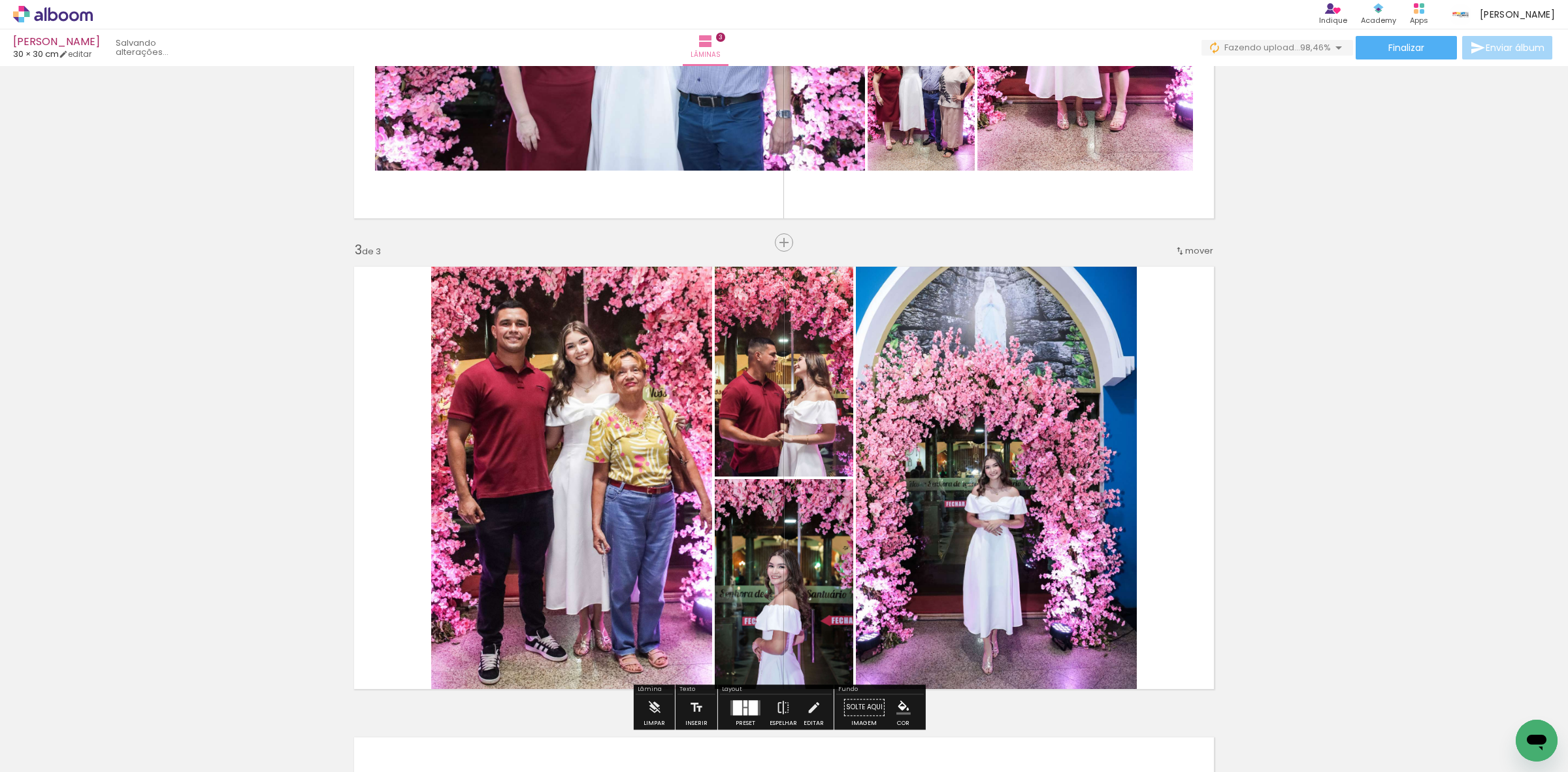
scroll to position [906, 0]
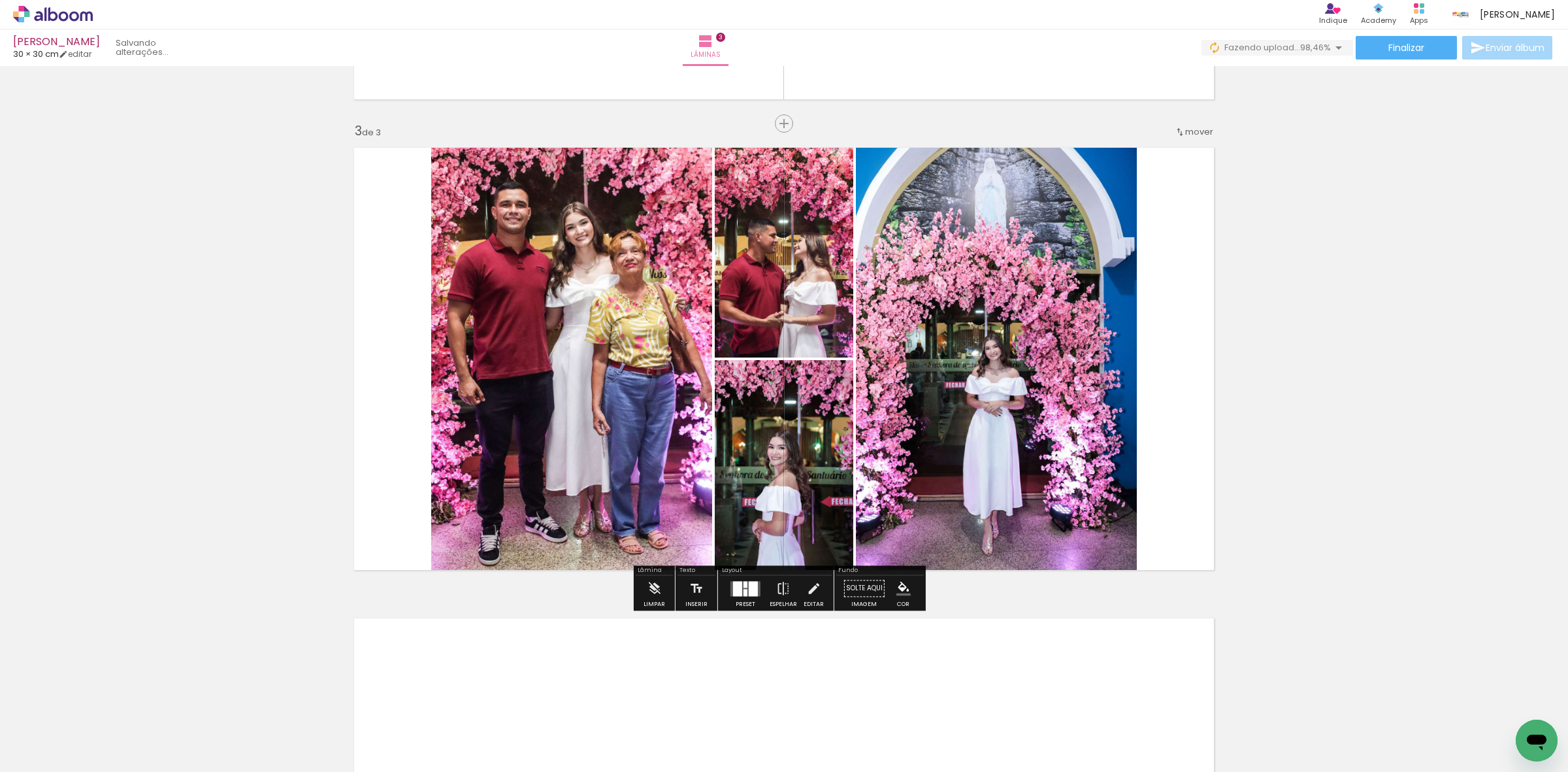
drag, startPoint x: 755, startPoint y: 586, endPoint x: 746, endPoint y: 581, distance: 10.3
click at [754, 586] on quentale-layouter at bounding box center [745, 589] width 30 height 15
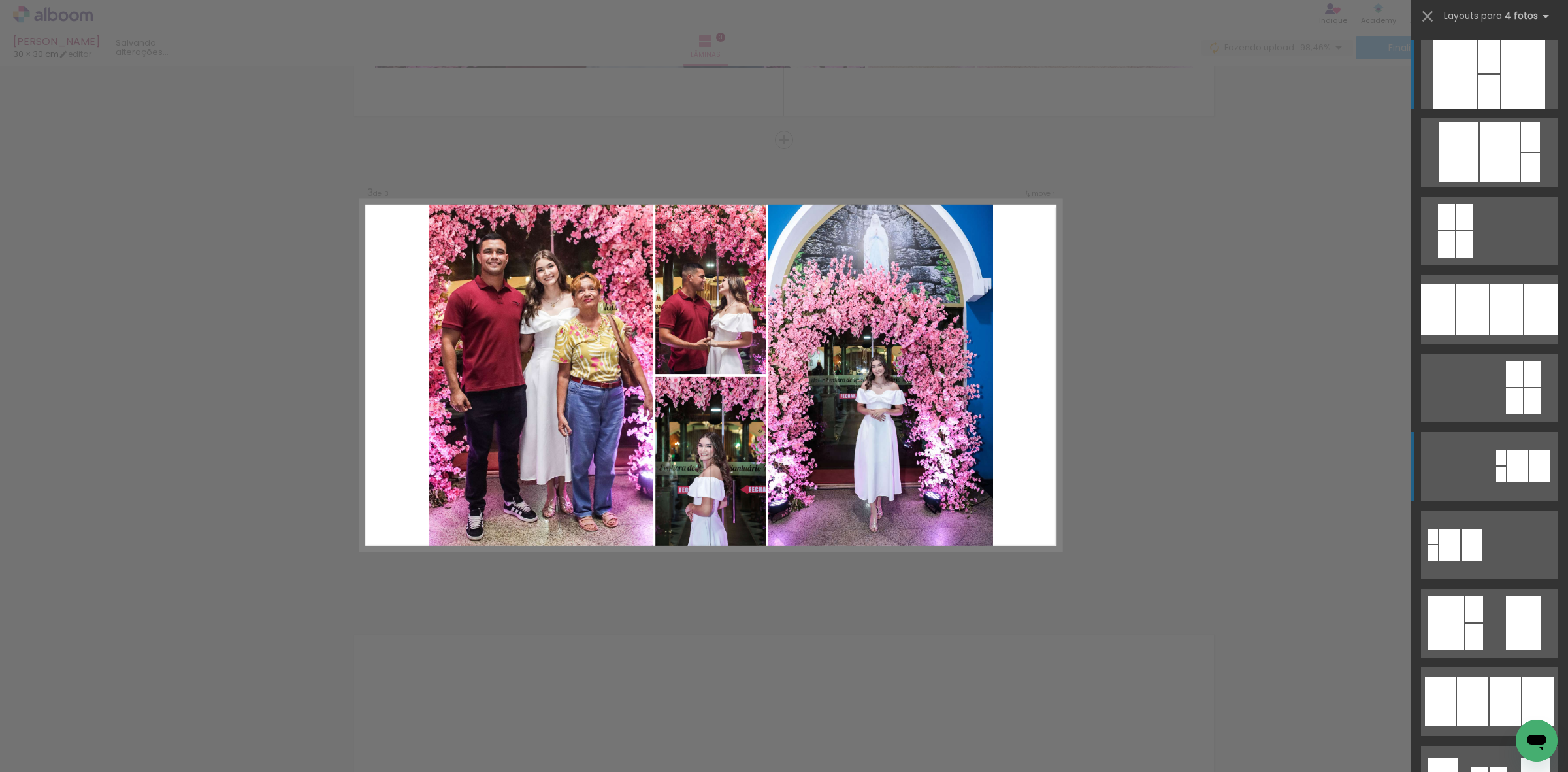
scroll to position [886, 0]
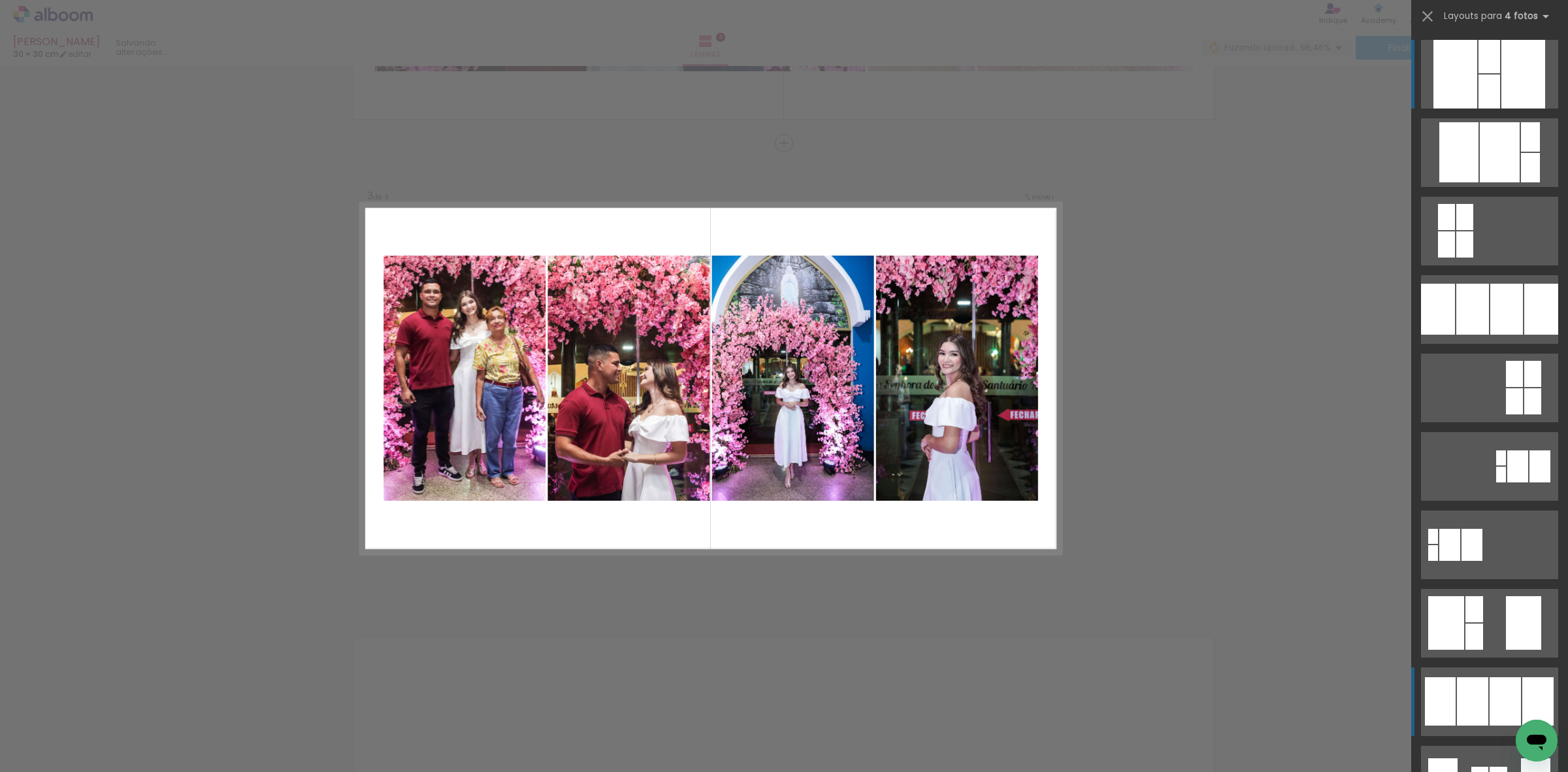
click at [1481, 697] on div at bounding box center [1472, 701] width 31 height 48
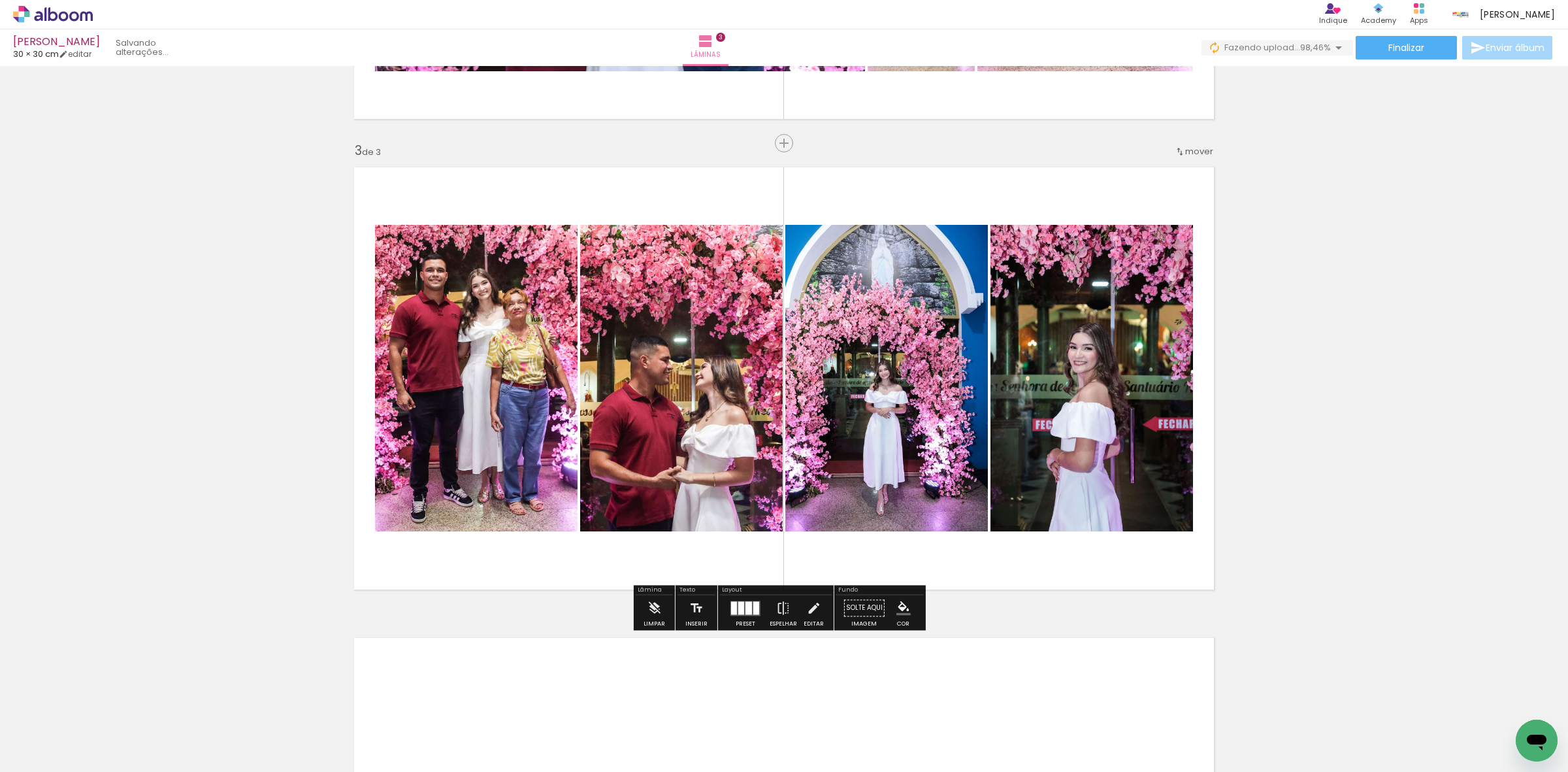
click at [910, 455] on quentale-photo at bounding box center [887, 378] width 203 height 306
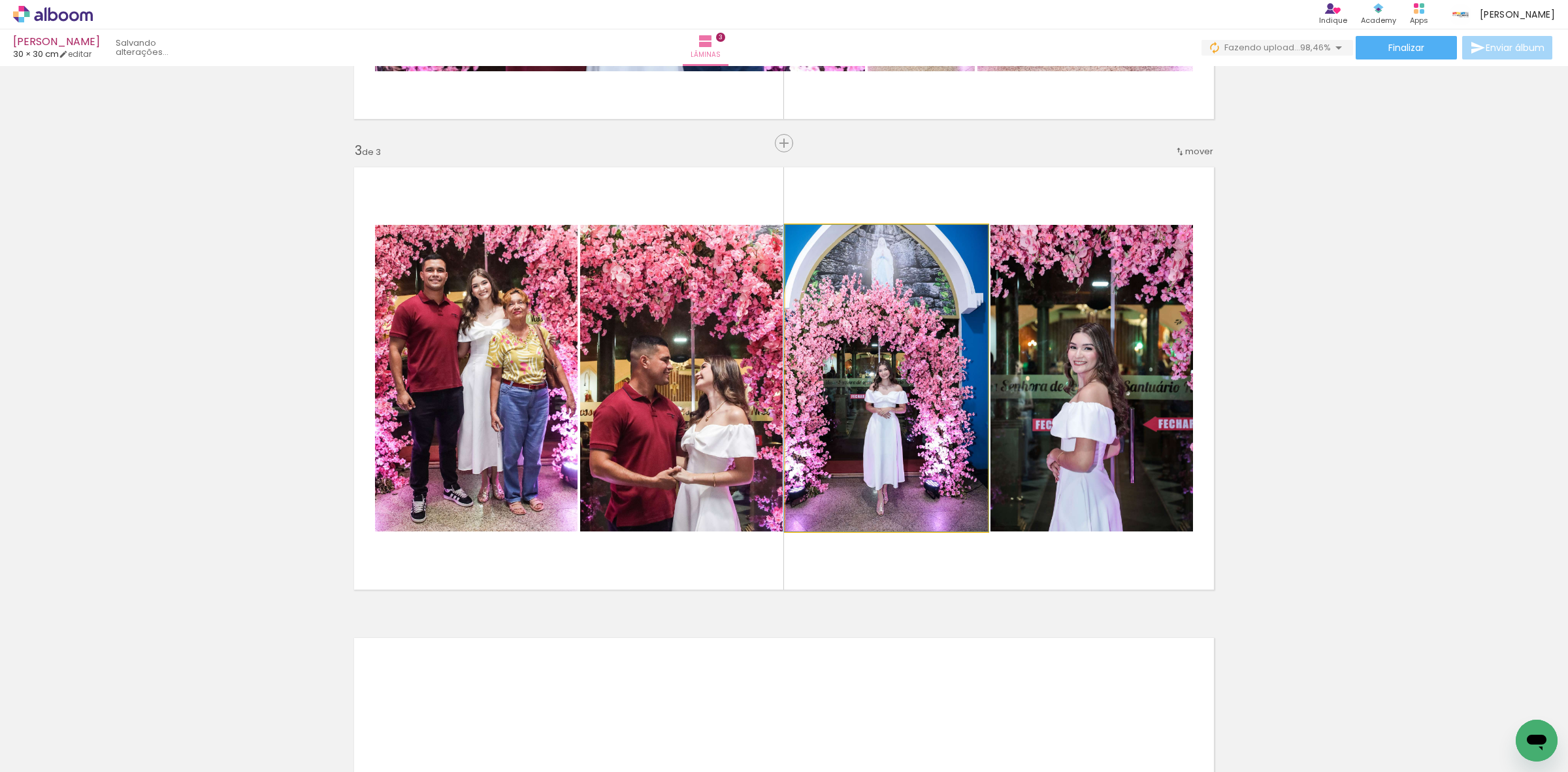
click at [910, 455] on quentale-photo at bounding box center [887, 378] width 203 height 306
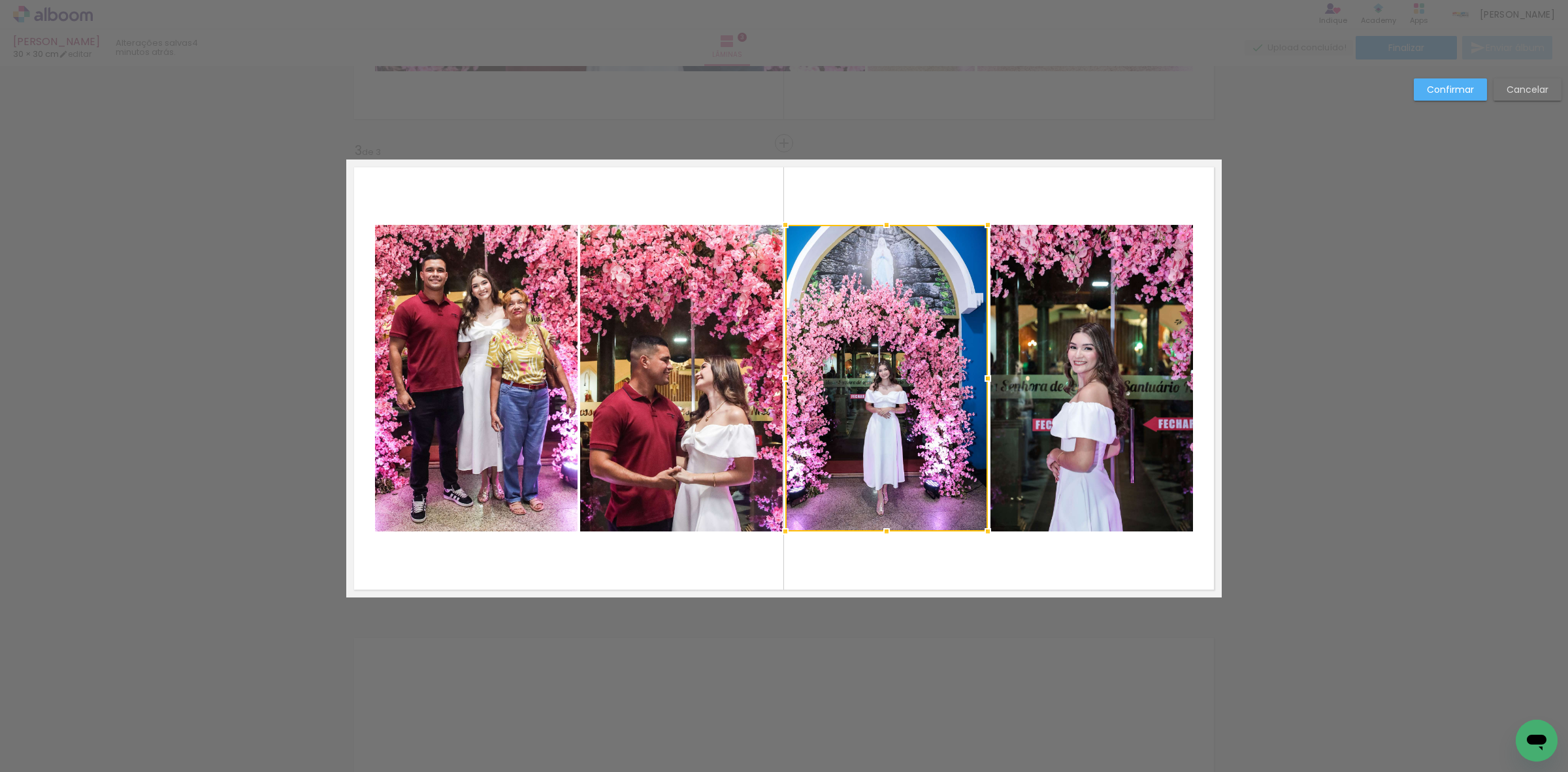
click at [1058, 369] on quentale-photo at bounding box center [1092, 378] width 203 height 306
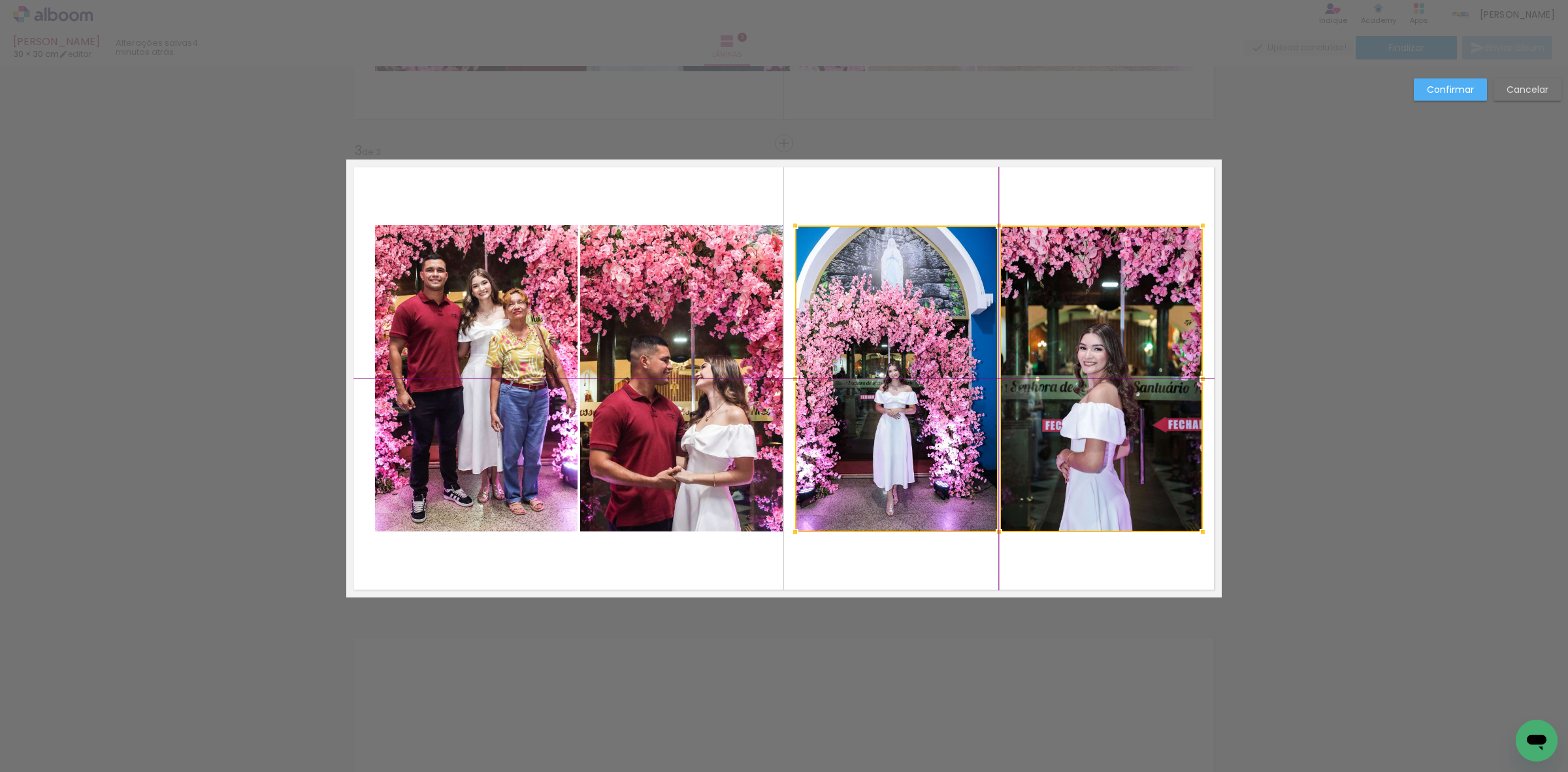
drag, startPoint x: 1054, startPoint y: 368, endPoint x: 1066, endPoint y: 372, distance: 12.6
click at [1066, 372] on div at bounding box center [998, 379] width 408 height 306
click at [683, 362] on quentale-photo at bounding box center [681, 378] width 203 height 306
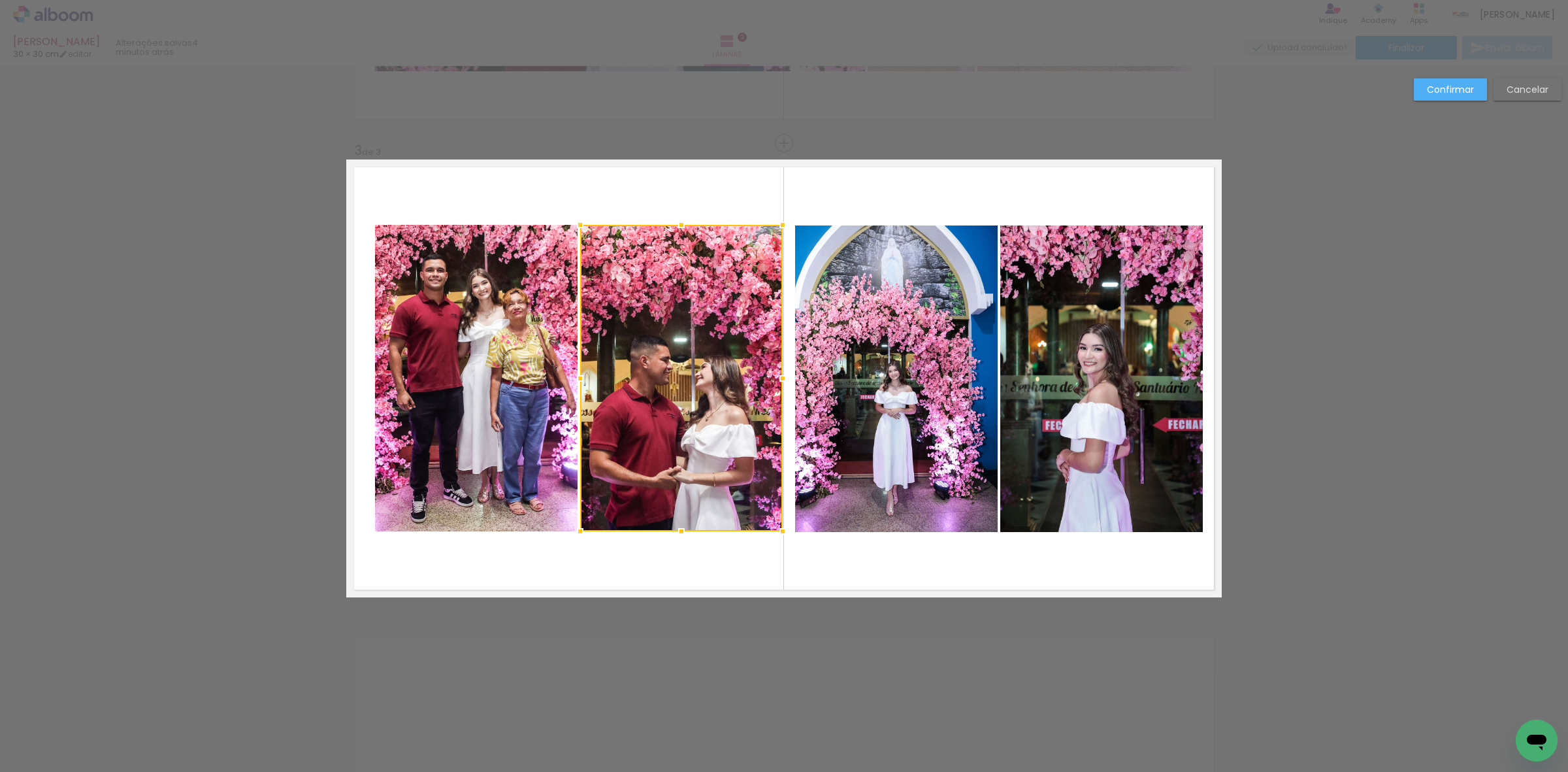
click at [504, 361] on quentale-photo at bounding box center [476, 378] width 203 height 306
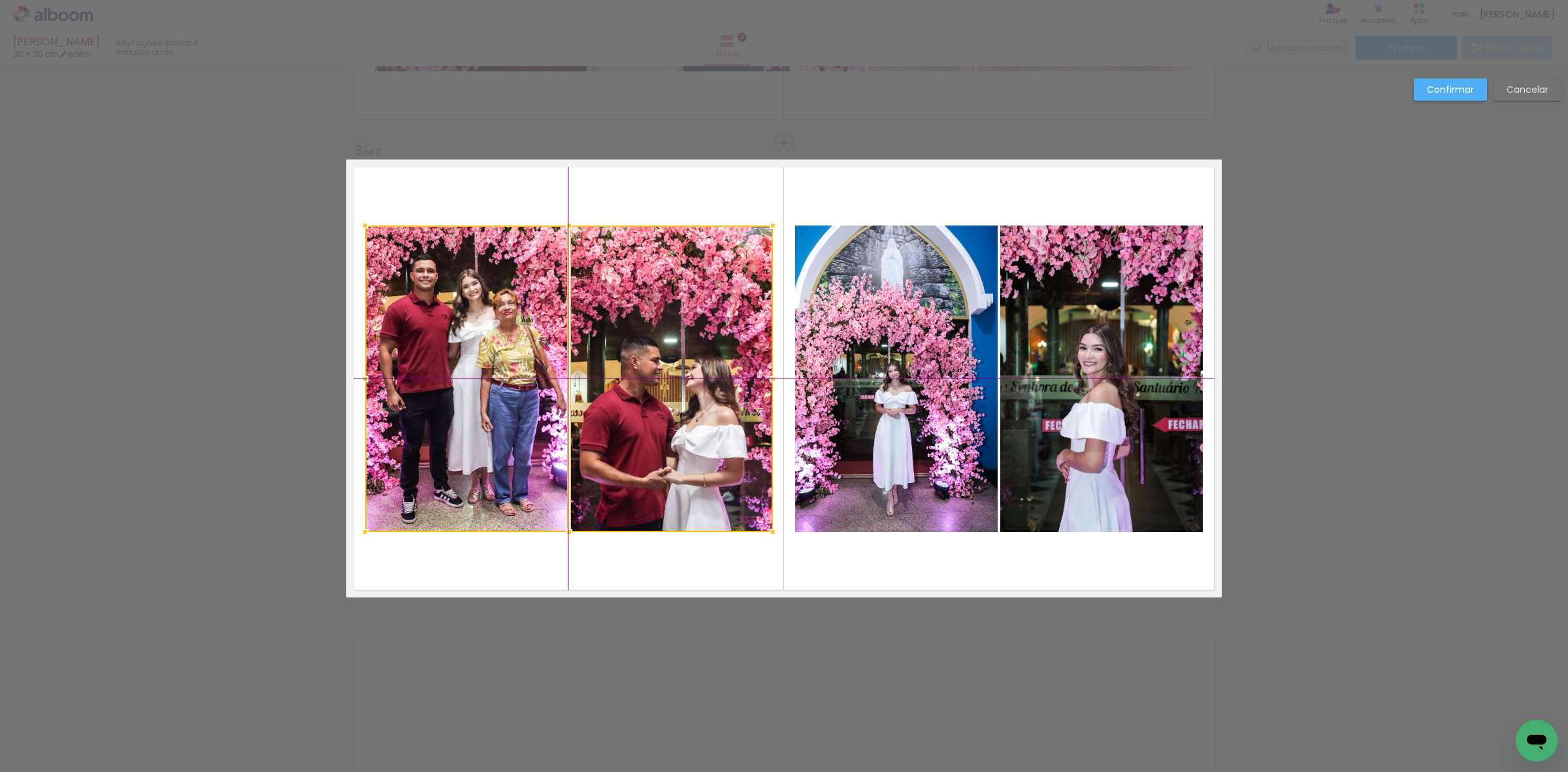
drag, startPoint x: 631, startPoint y: 368, endPoint x: 621, endPoint y: 369, distance: 10.0
click at [621, 369] on div at bounding box center [569, 379] width 408 height 306
click at [0, 0] on slot "Confirmar" at bounding box center [0, 0] width 0 height 0
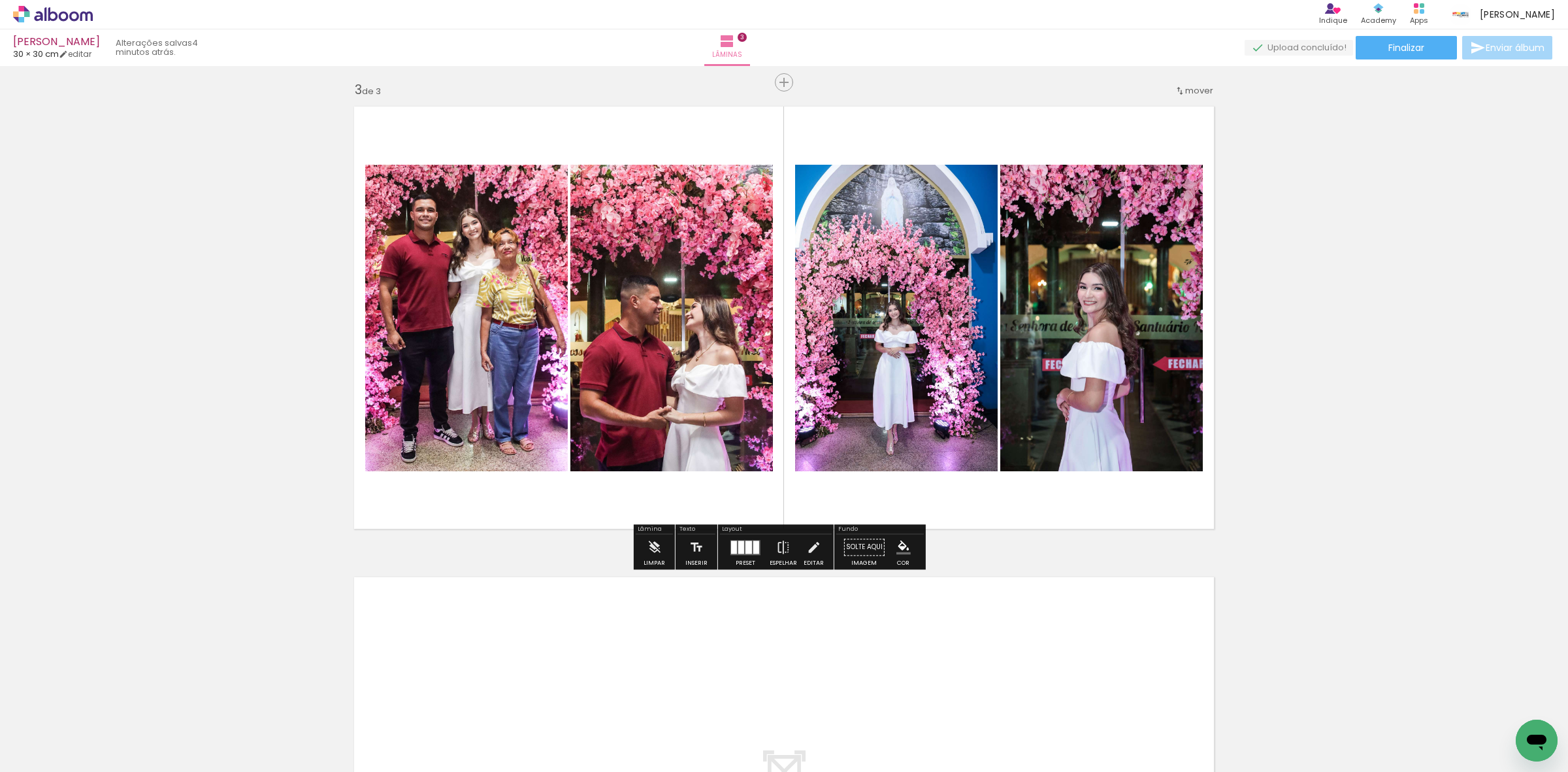
scroll to position [1131, 0]
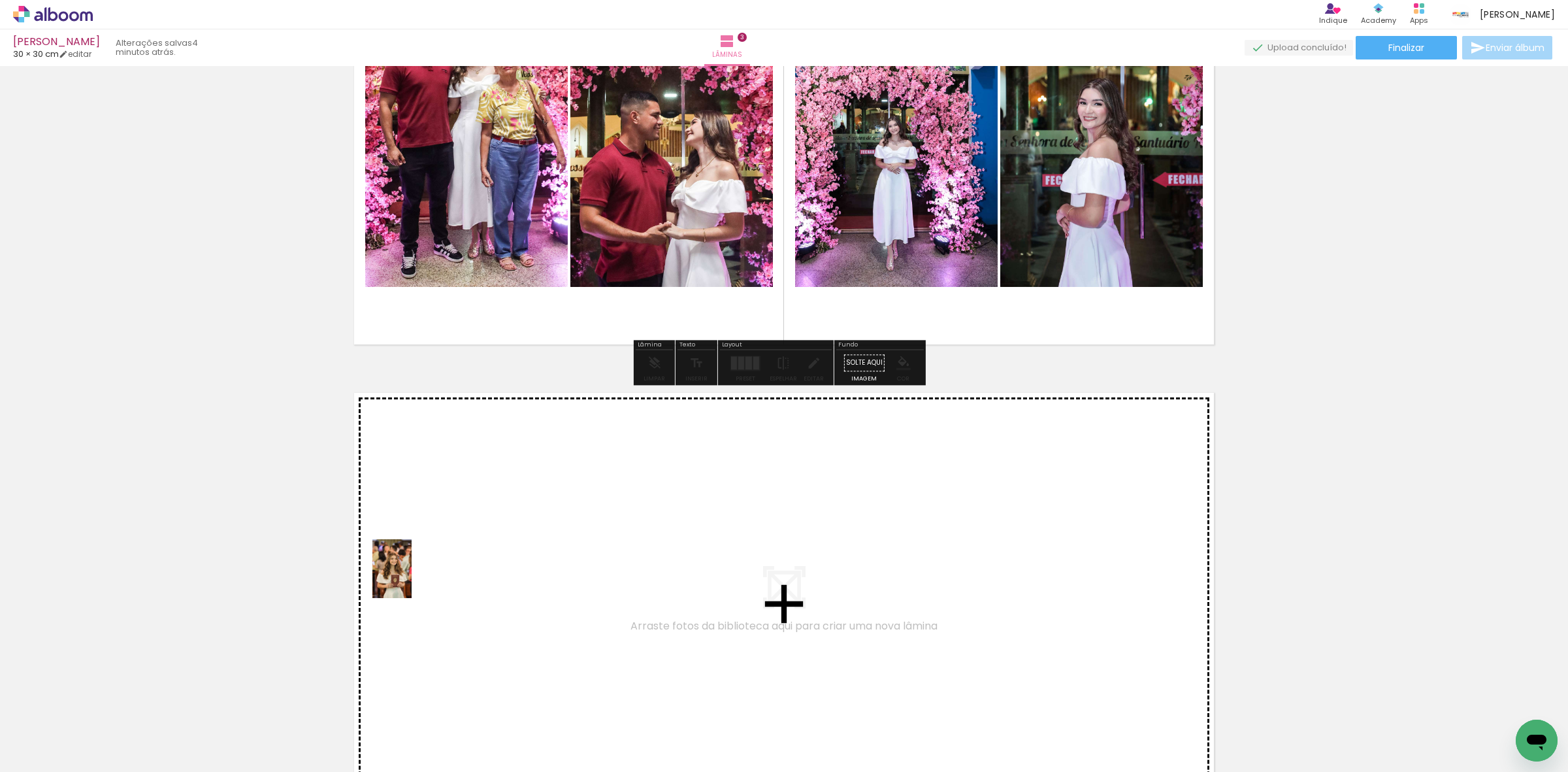
drag, startPoint x: 142, startPoint y: 743, endPoint x: 412, endPoint y: 578, distance: 316.4
click at [412, 578] on quentale-workspace at bounding box center [784, 386] width 1568 height 772
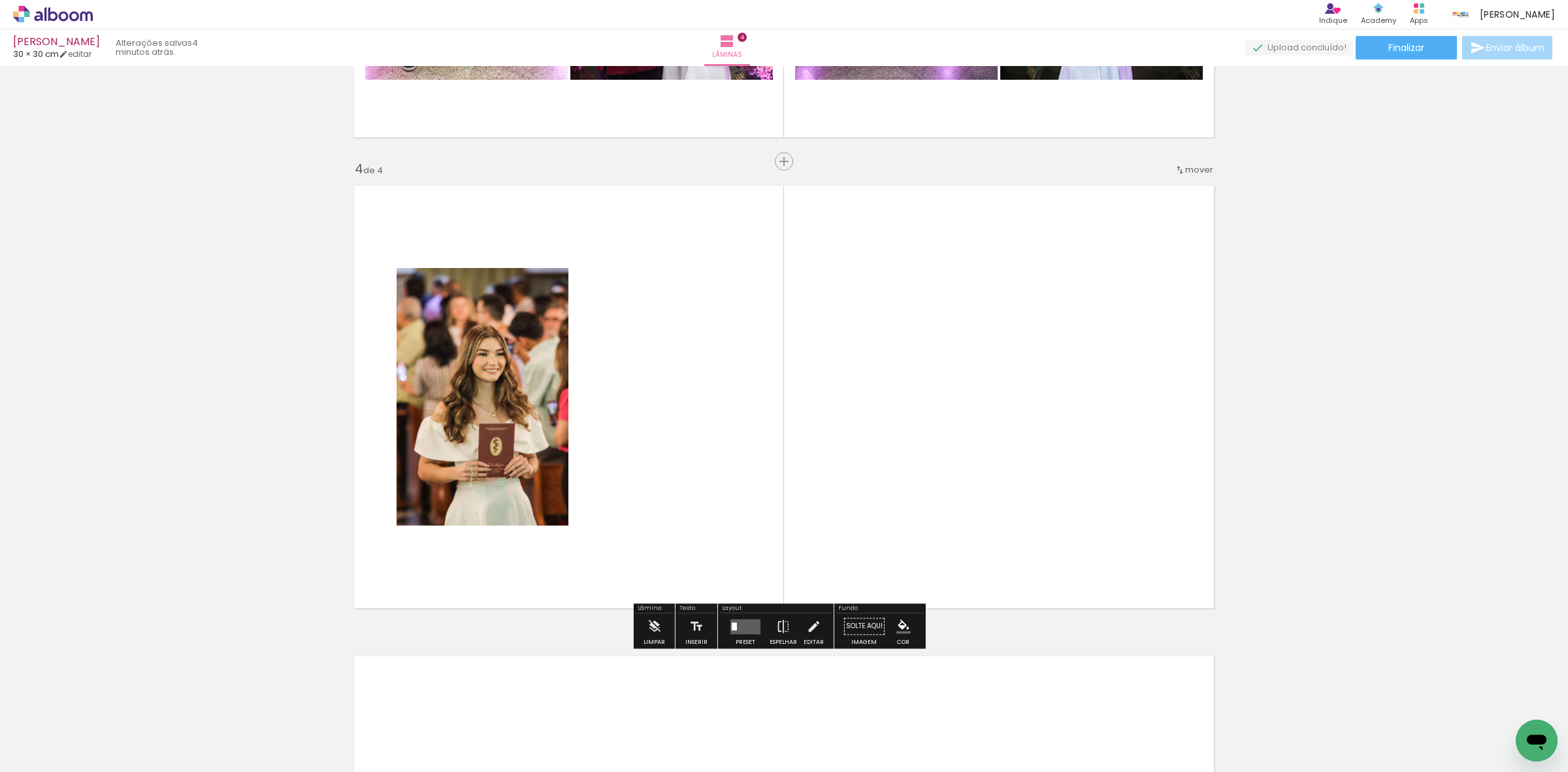
scroll to position [1357, 0]
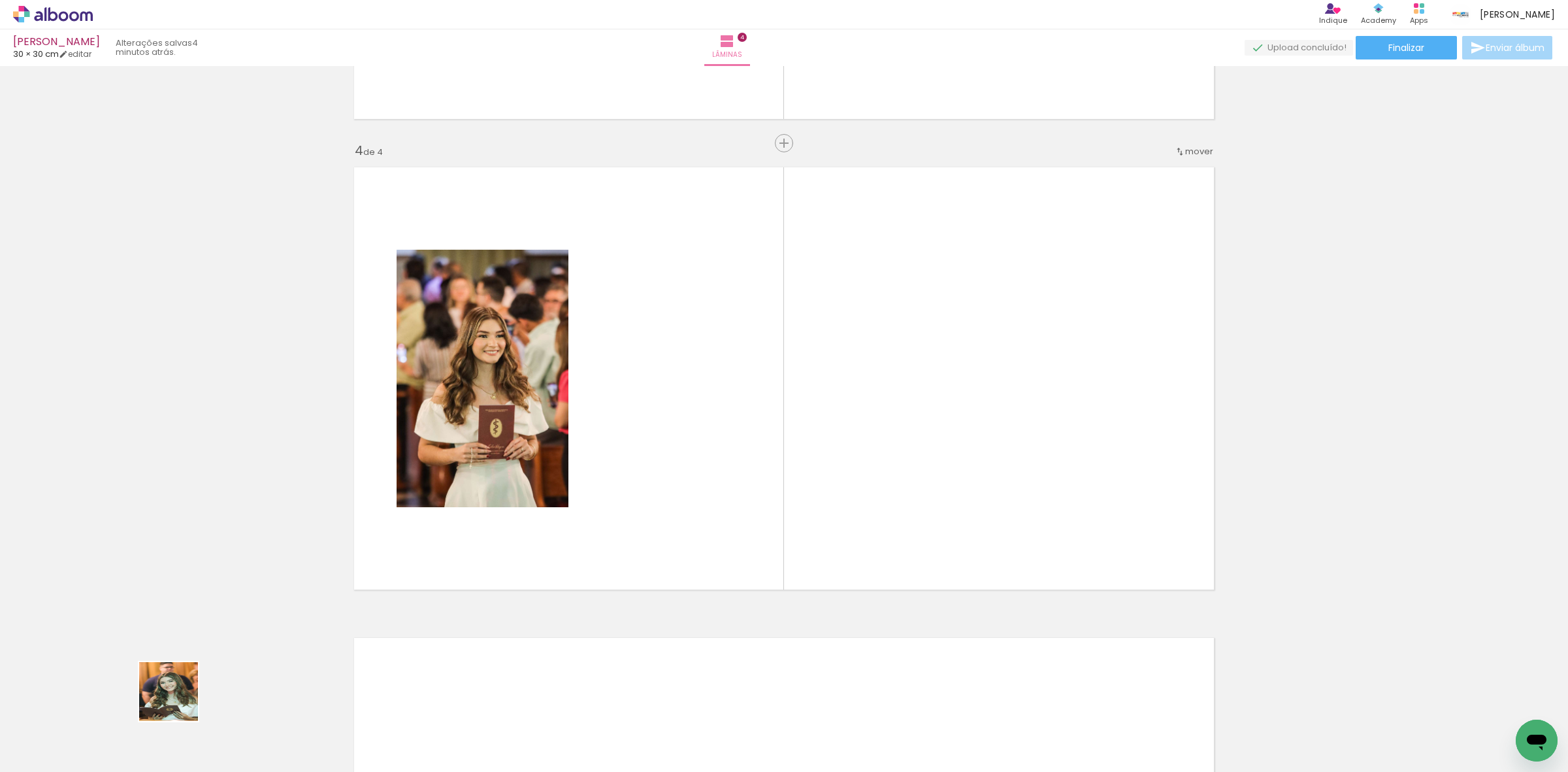
drag, startPoint x: 138, startPoint y: 730, endPoint x: 338, endPoint y: 644, distance: 217.7
click at [735, 405] on quentale-workspace at bounding box center [784, 386] width 1568 height 772
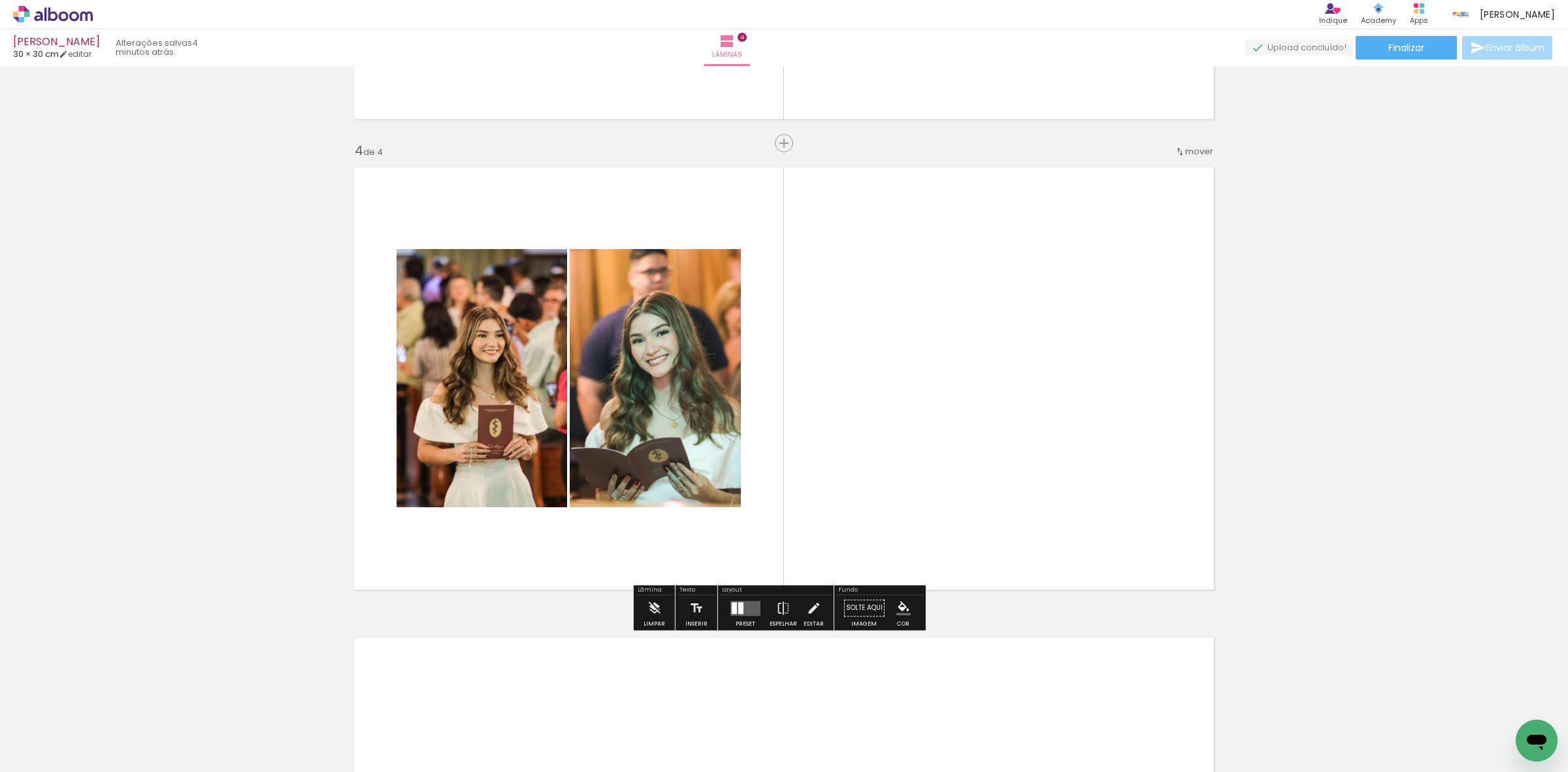
drag, startPoint x: 129, startPoint y: 734, endPoint x: 478, endPoint y: 425, distance: 466.1
click at [469, 426] on quentale-workspace at bounding box center [784, 386] width 1568 height 772
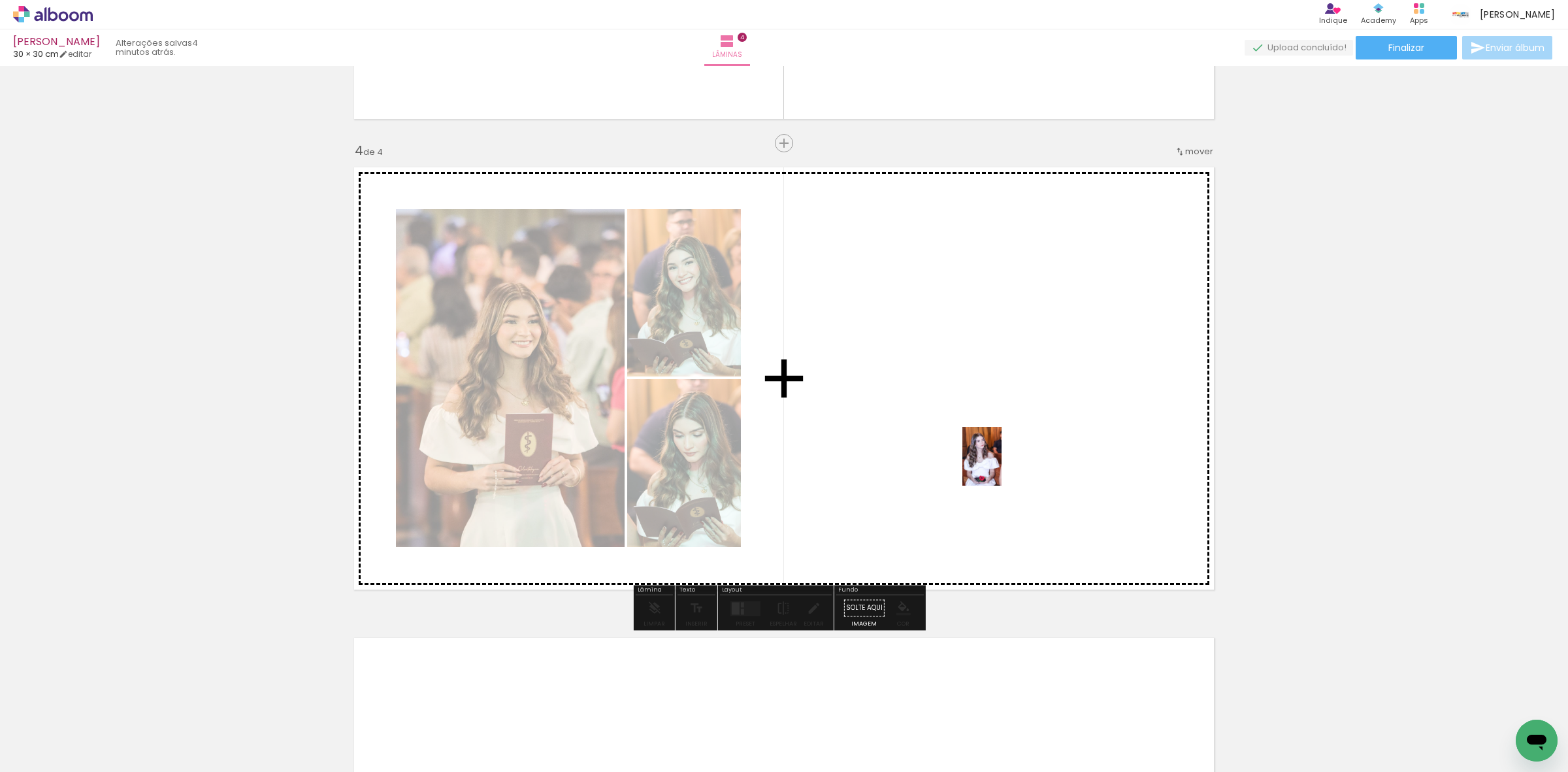
drag, startPoint x: 121, startPoint y: 716, endPoint x: 1002, endPoint y: 466, distance: 915.8
click at [1002, 466] on quentale-workspace at bounding box center [784, 386] width 1568 height 772
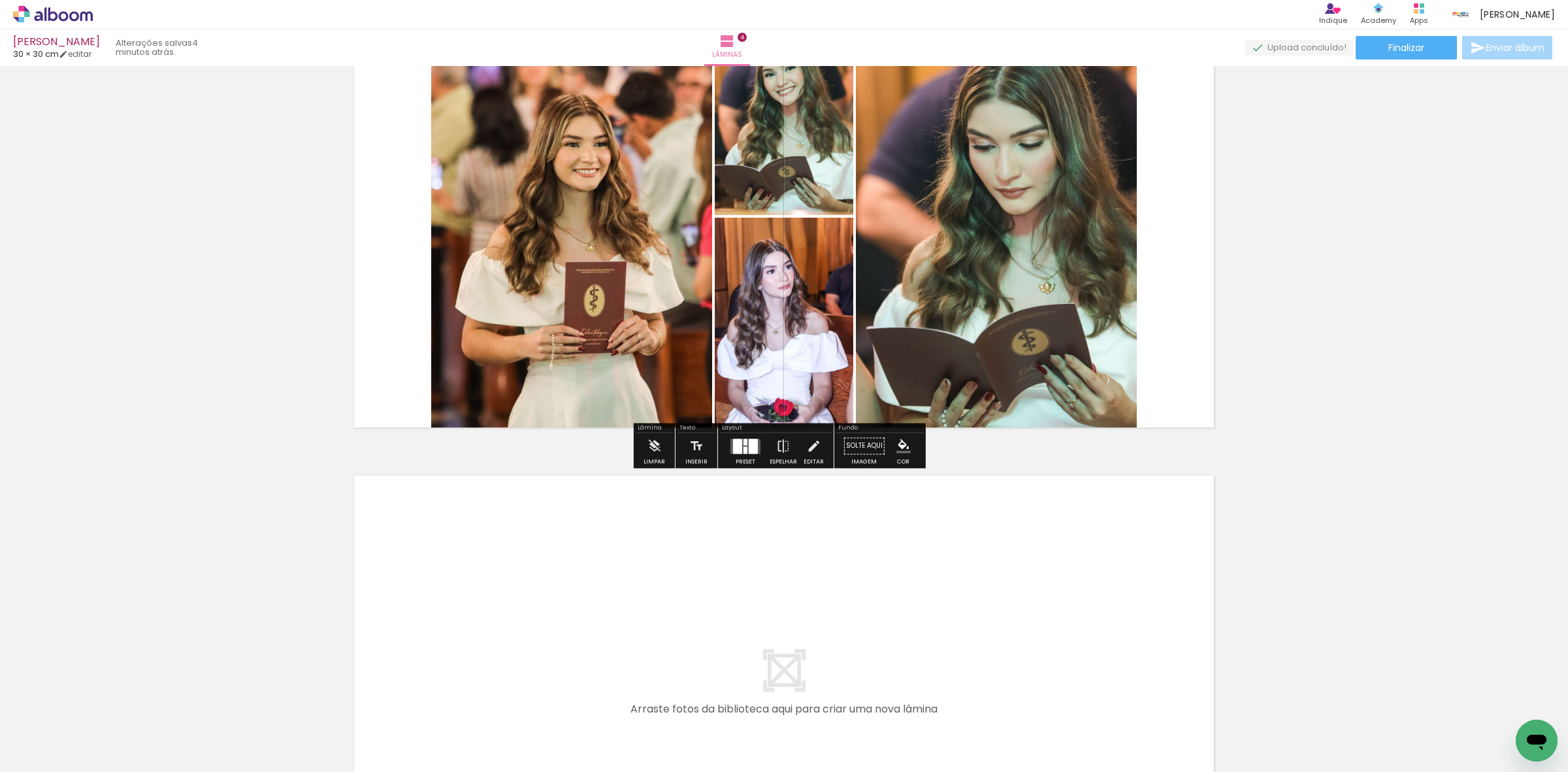
scroll to position [1520, 0]
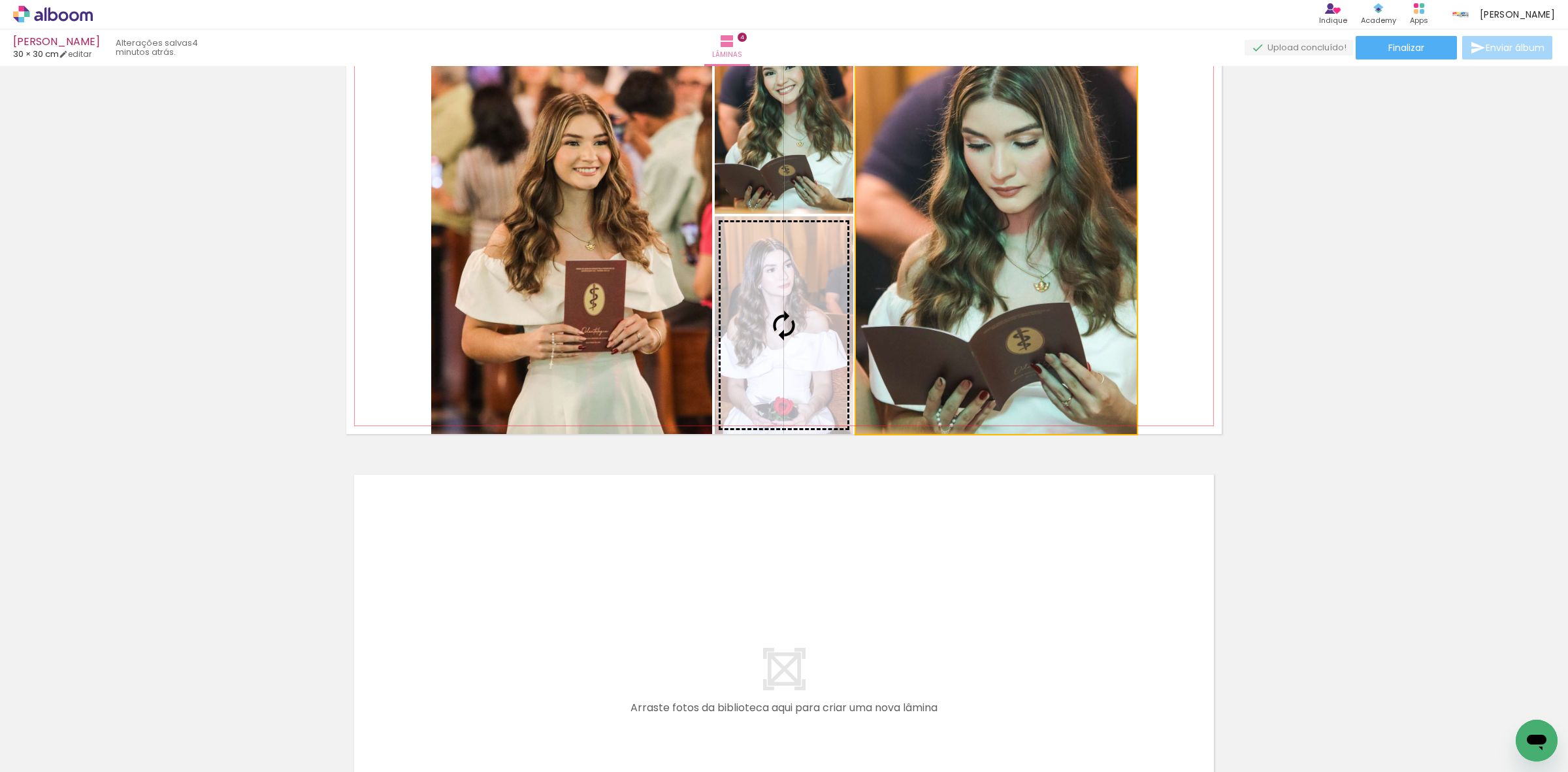
drag, startPoint x: 959, startPoint y: 222, endPoint x: 193, endPoint y: 462, distance: 802.7
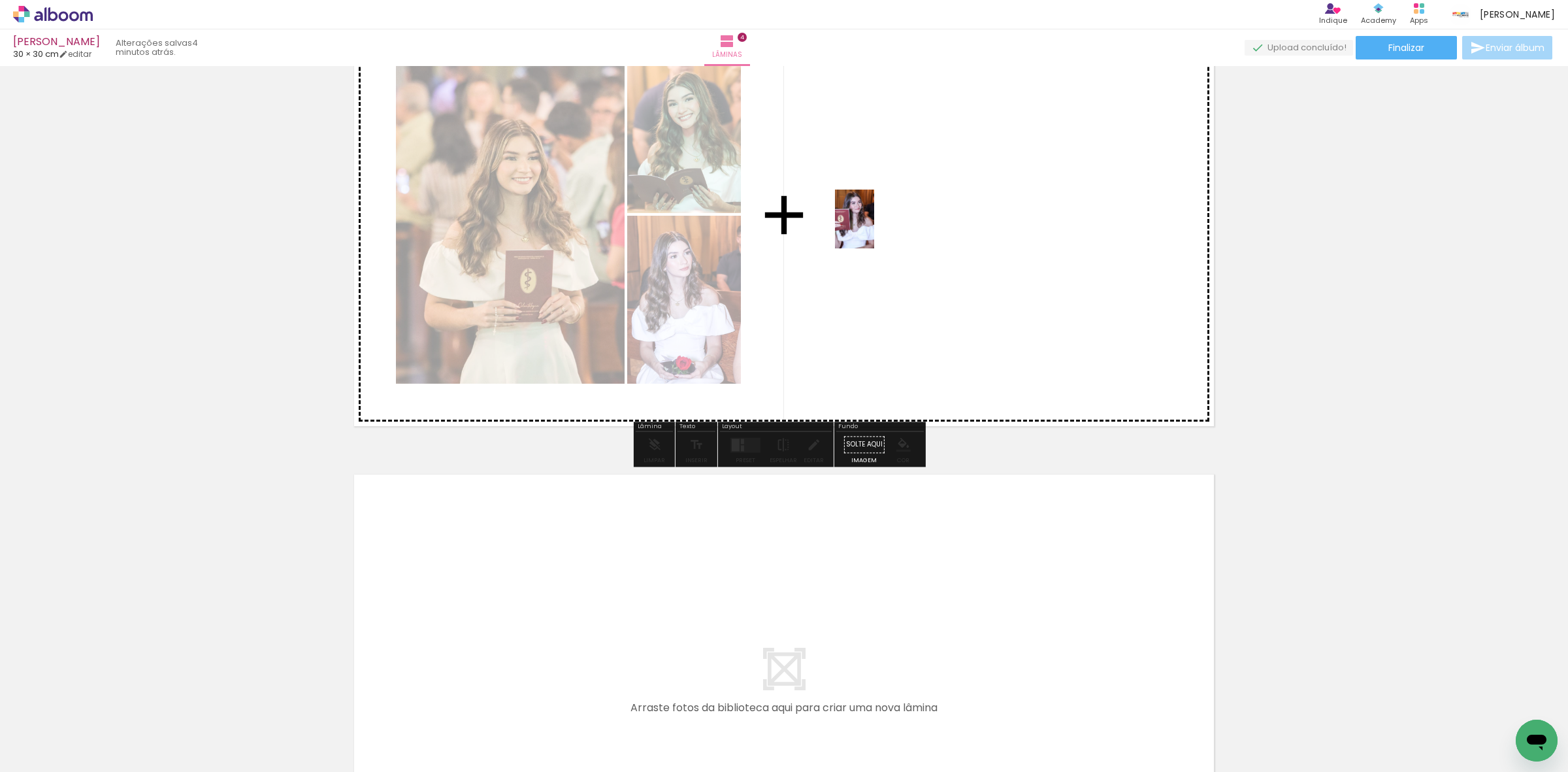
drag, startPoint x: 186, startPoint y: 725, endPoint x: 883, endPoint y: 227, distance: 856.6
click at [881, 227] on quentale-workspace at bounding box center [784, 386] width 1568 height 772
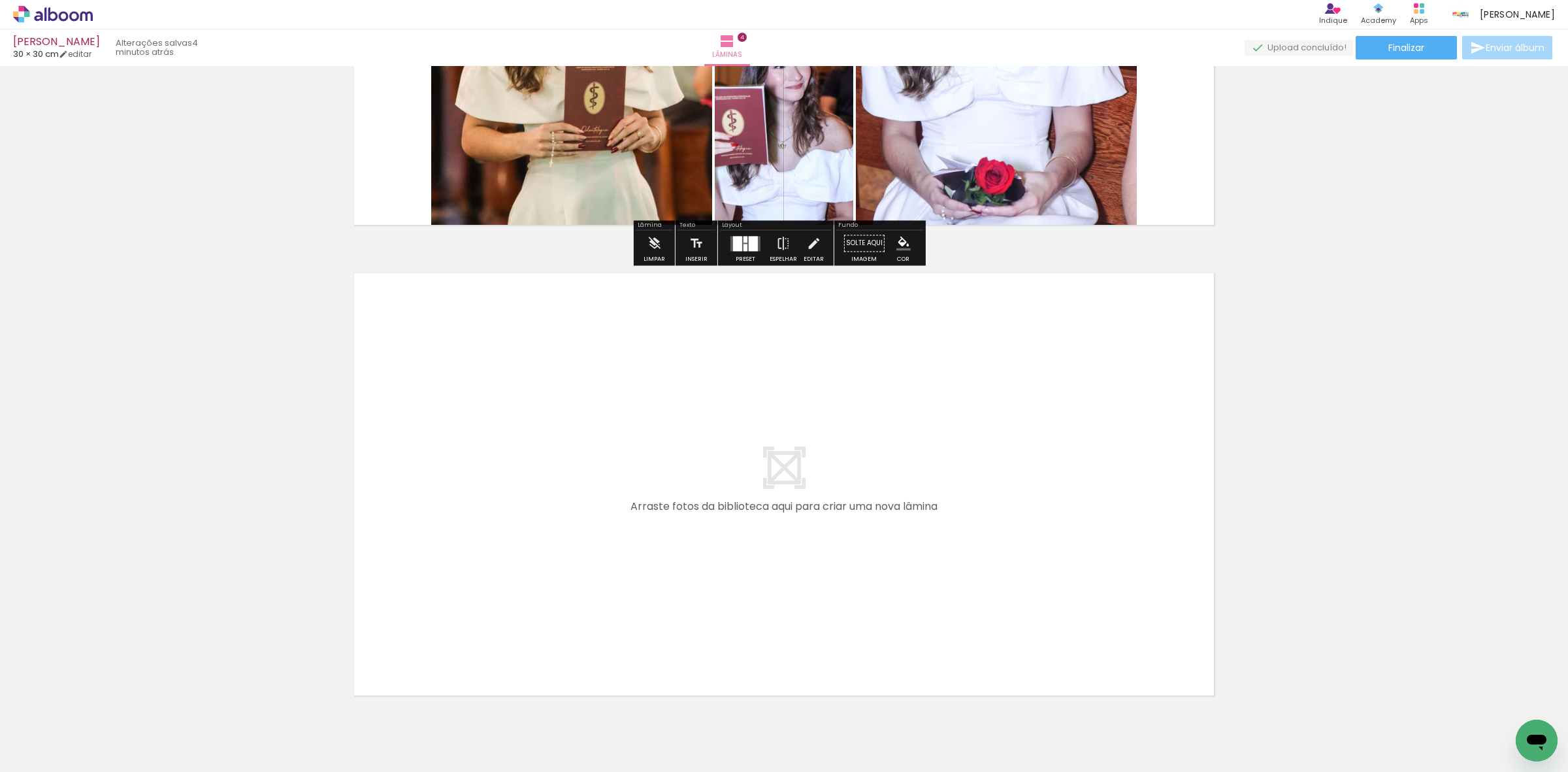
scroll to position [1765, 0]
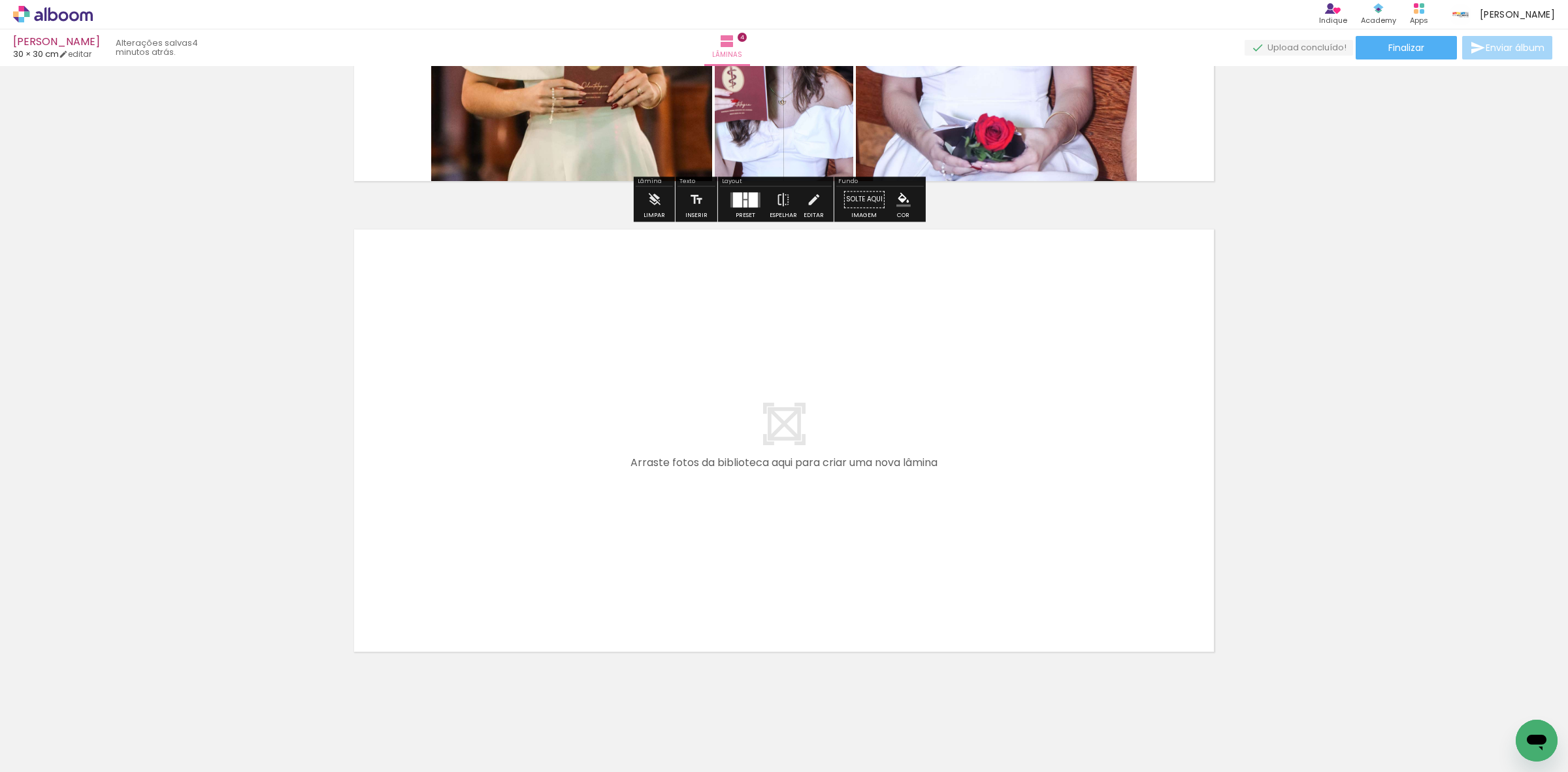
drag, startPoint x: 145, startPoint y: 718, endPoint x: 605, endPoint y: 543, distance: 492.2
click at [605, 543] on quentale-workspace at bounding box center [784, 386] width 1568 height 772
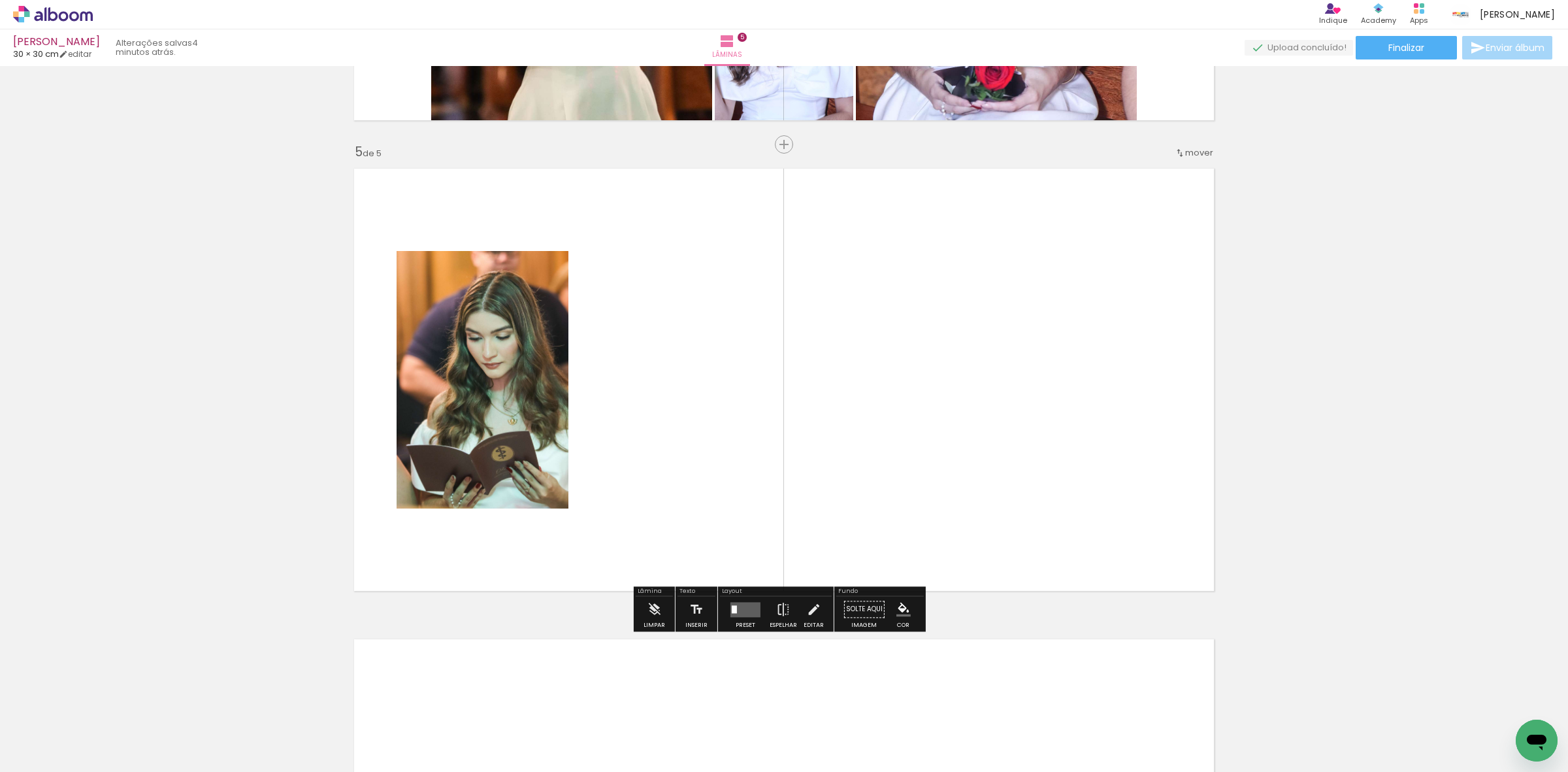
scroll to position [1827, 0]
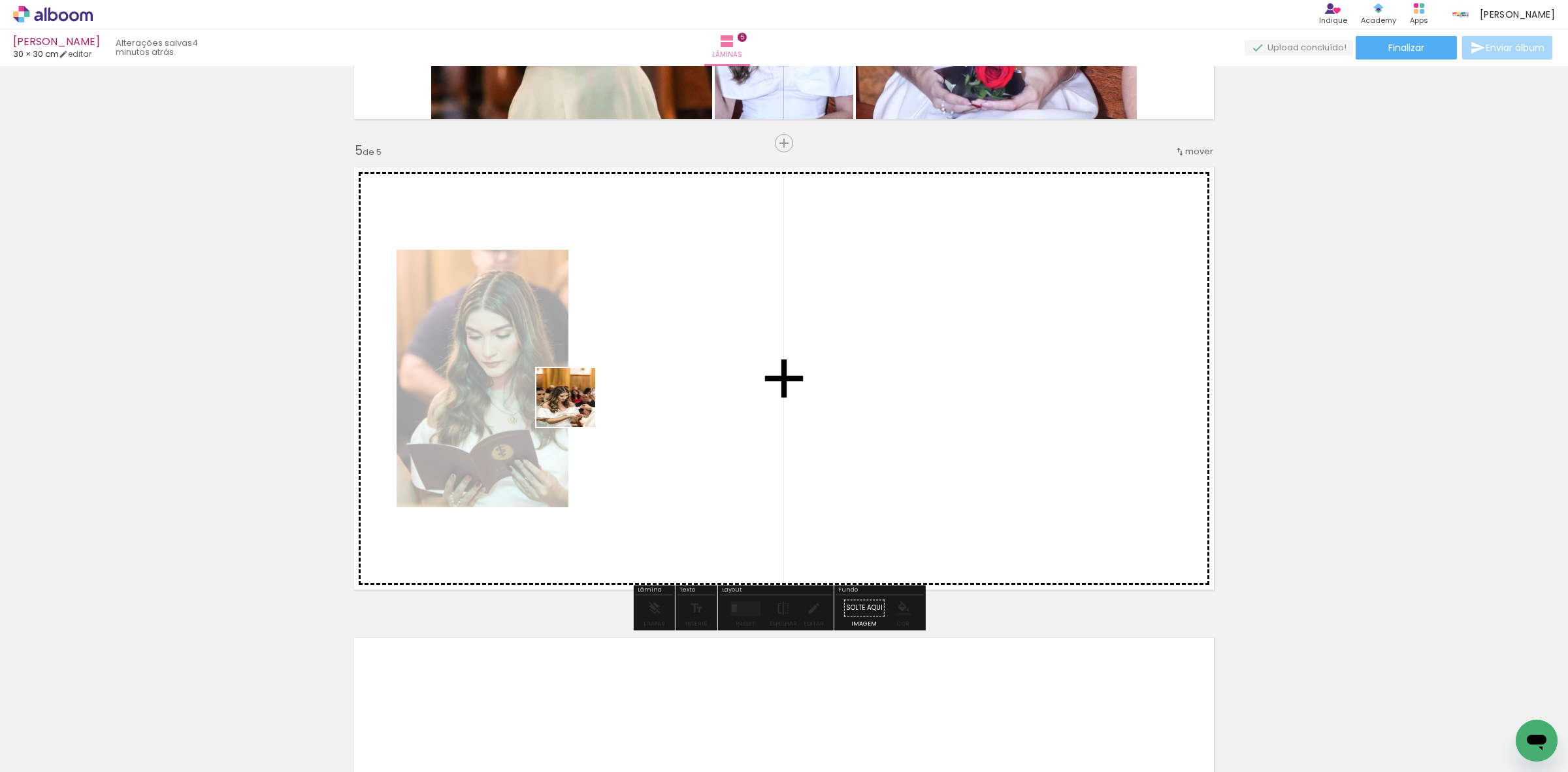
drag, startPoint x: 155, startPoint y: 724, endPoint x: 328, endPoint y: 600, distance: 212.8
click at [577, 407] on quentale-workspace at bounding box center [784, 386] width 1568 height 772
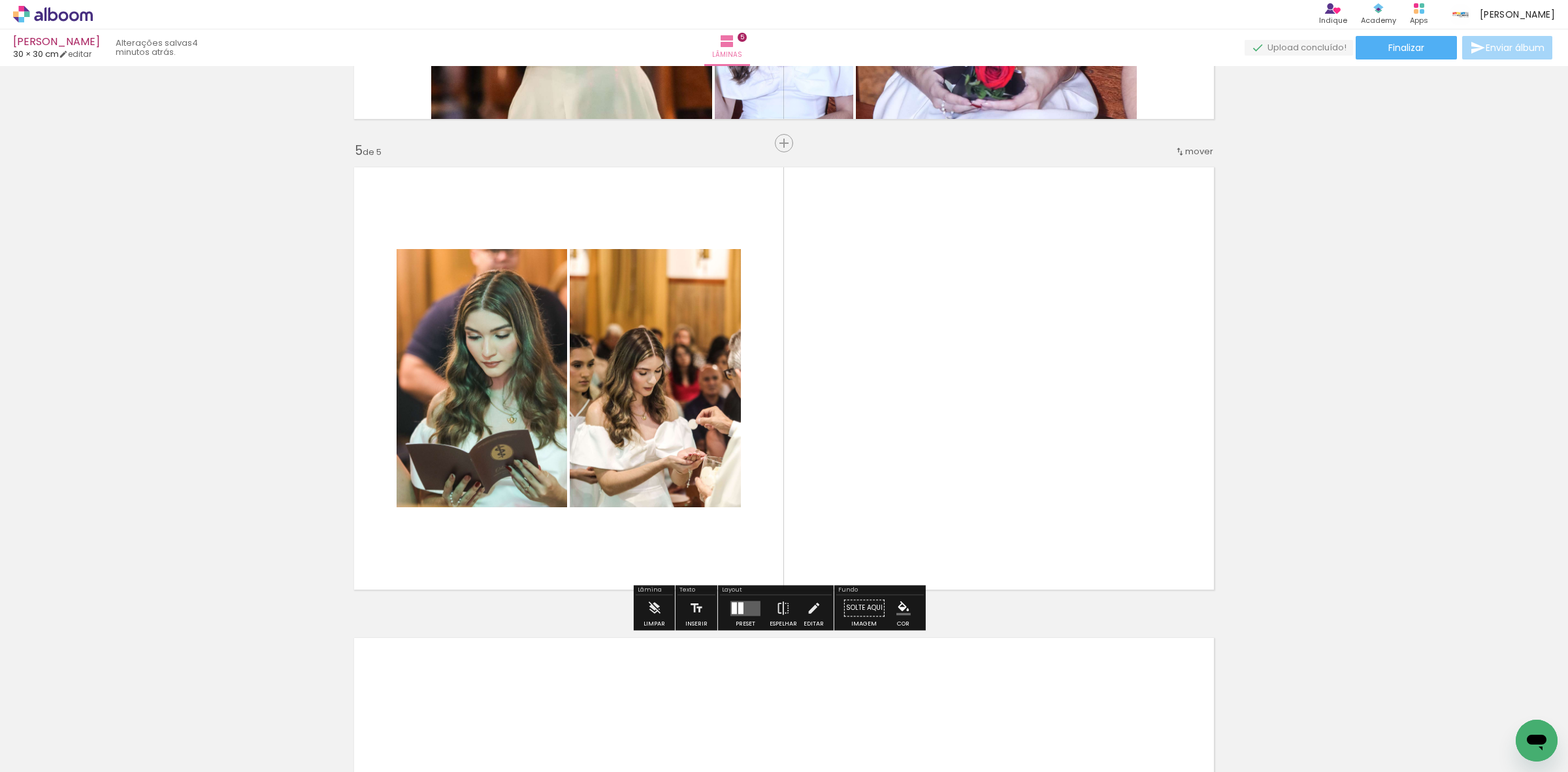
drag, startPoint x: 113, startPoint y: 718, endPoint x: 667, endPoint y: 330, distance: 676.4
click at [651, 337] on quentale-workspace at bounding box center [784, 386] width 1568 height 772
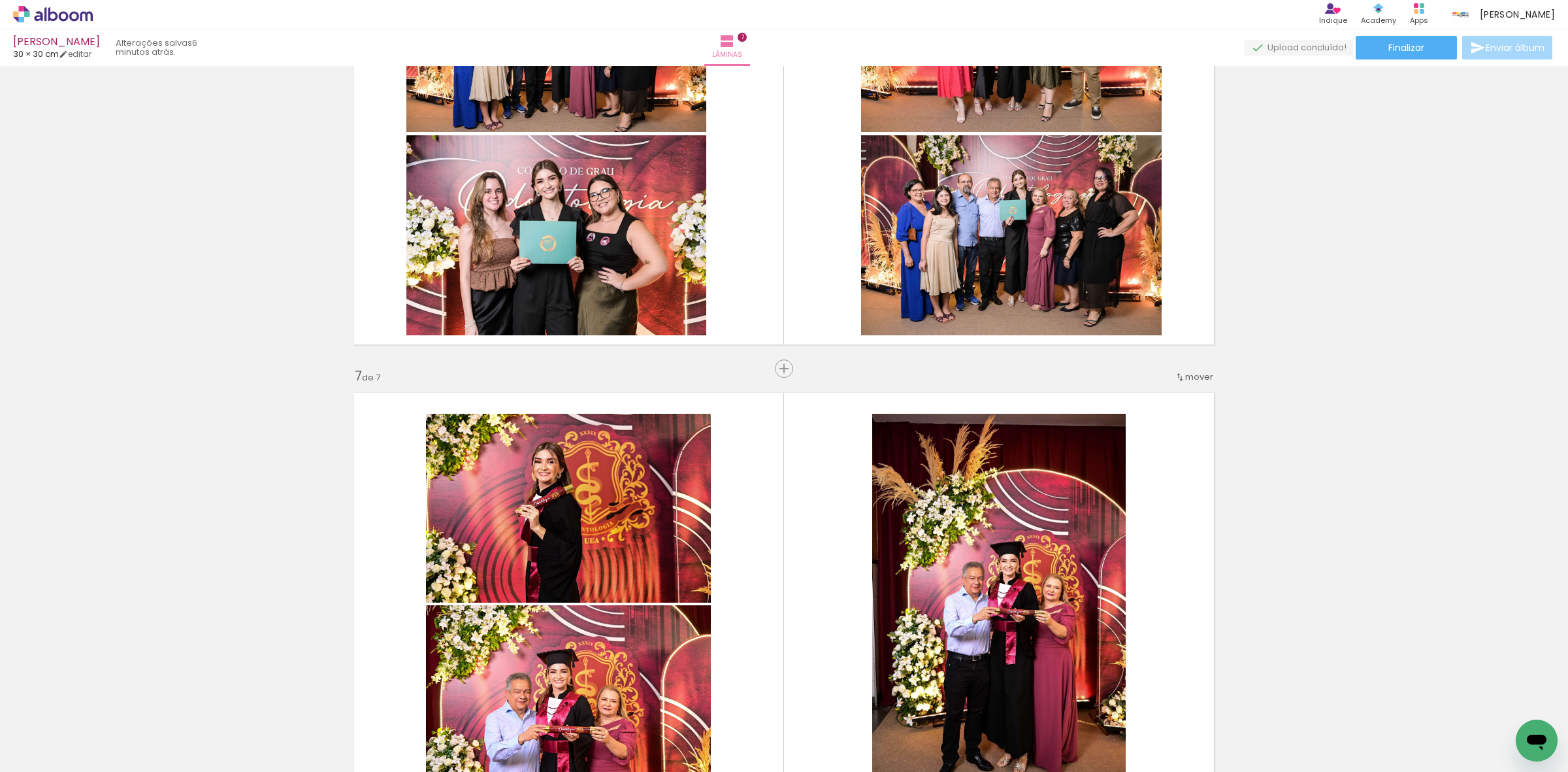
scroll to position [2370, 0]
